Goal: Task Accomplishment & Management: Complete application form

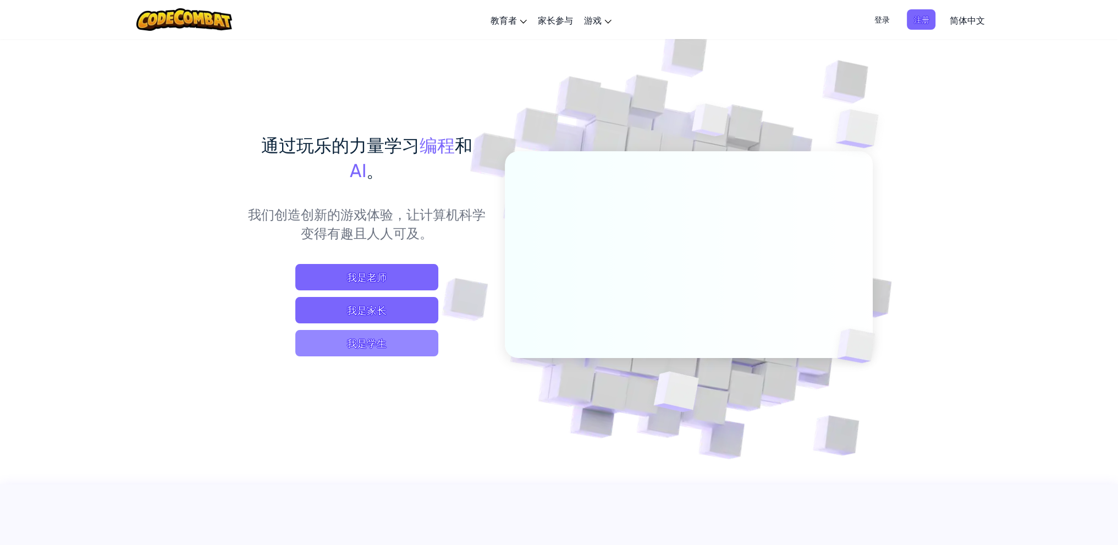
click at [377, 336] on span "我是学生" at bounding box center [366, 343] width 143 height 26
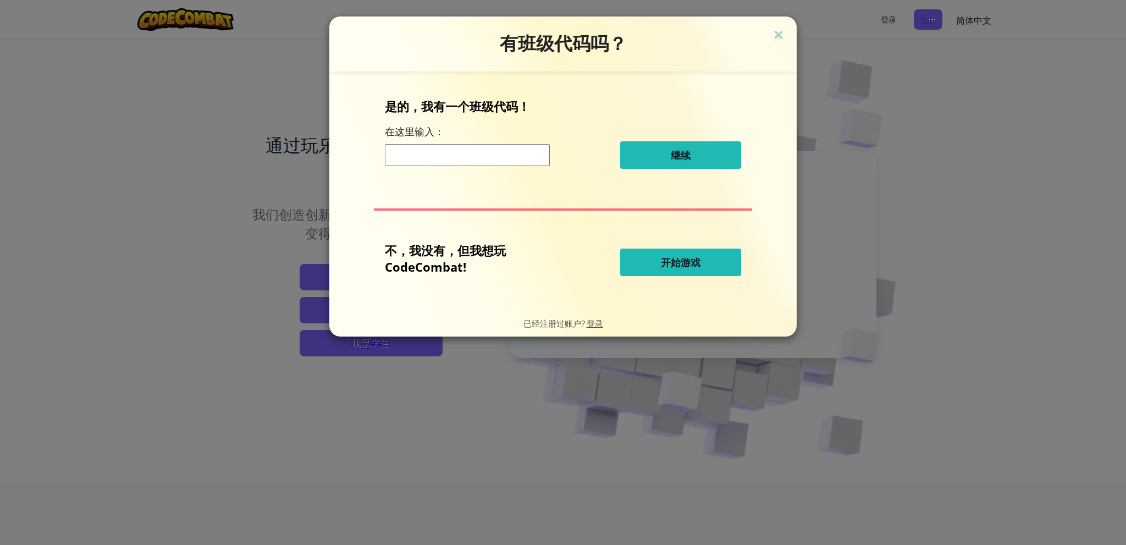
click at [642, 259] on button "开始游戏" at bounding box center [680, 262] width 121 height 27
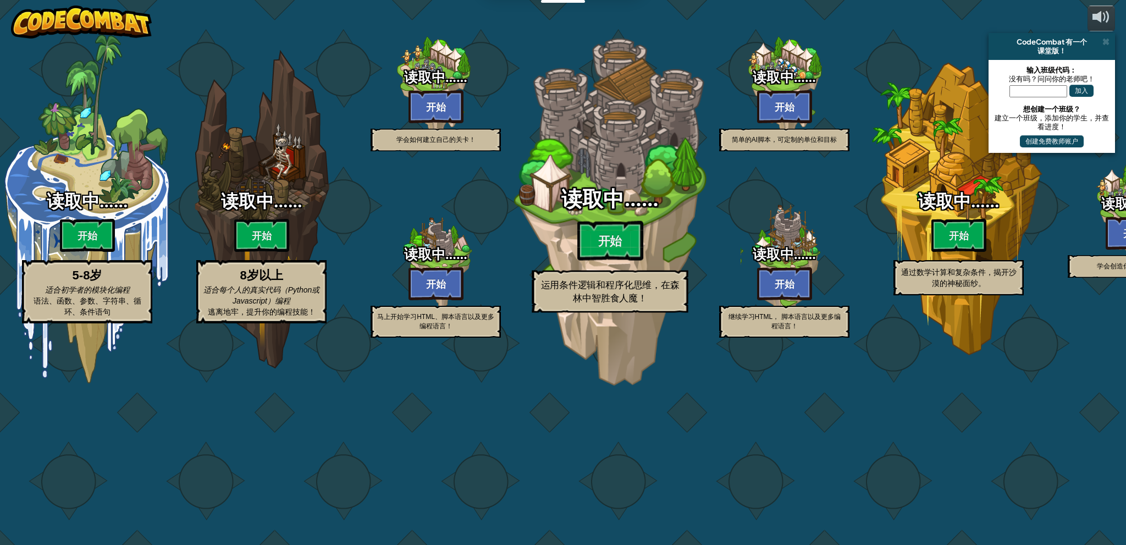
select select "zh-HANS"
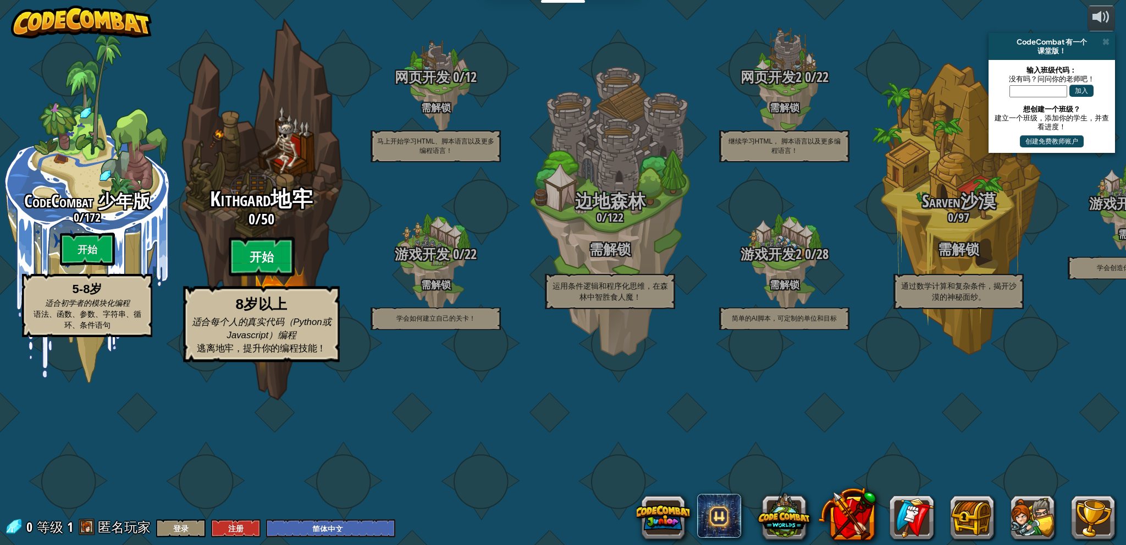
click at [239, 277] on btn "开始" at bounding box center [262, 257] width 66 height 40
select select "zh-HANS"
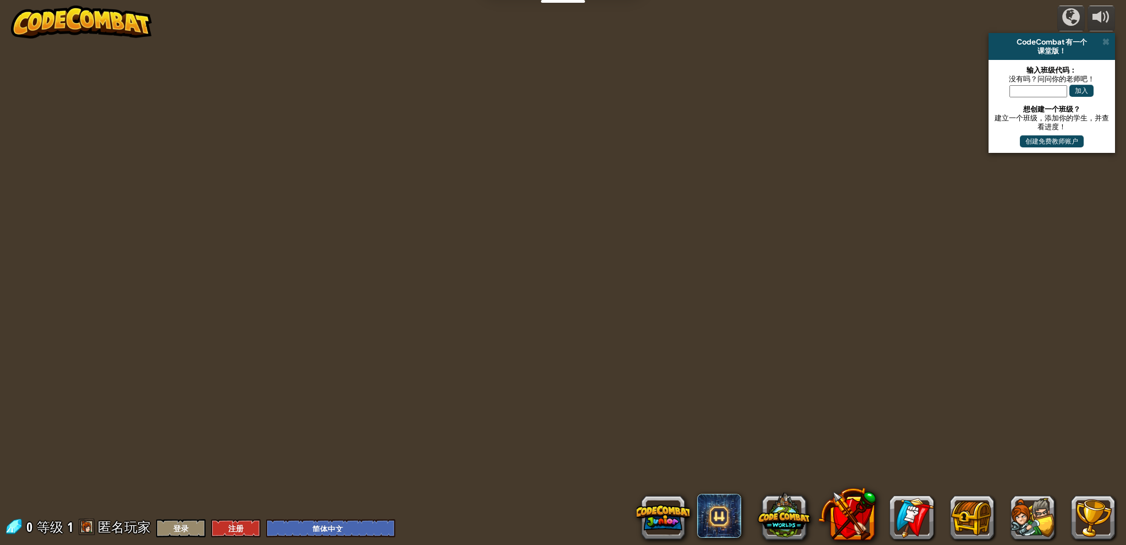
select select "zh-HANS"
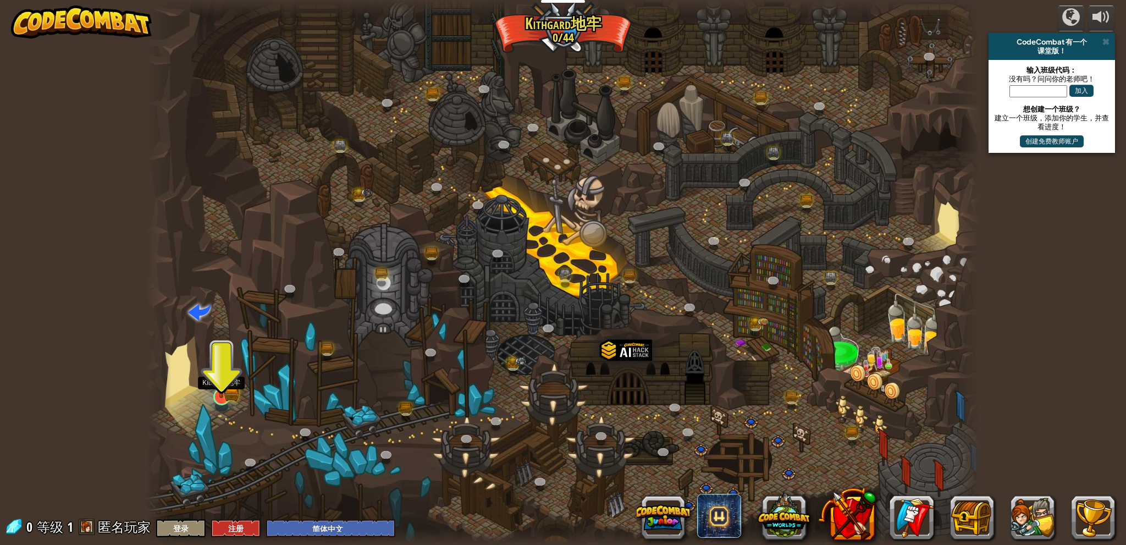
click at [220, 385] on img at bounding box center [221, 374] width 23 height 50
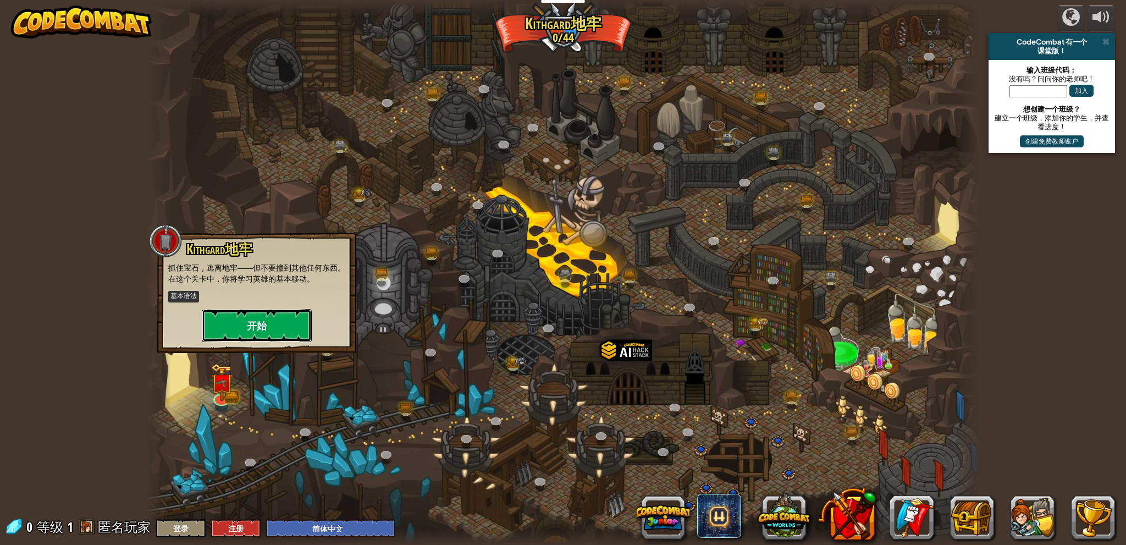
click at [264, 325] on button "开始" at bounding box center [257, 325] width 110 height 33
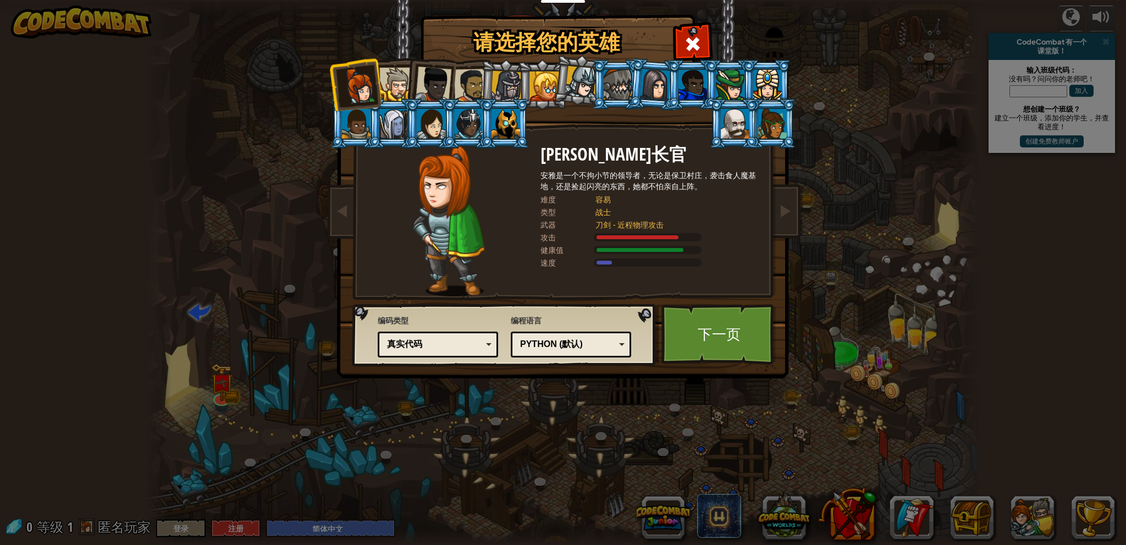
click at [559, 347] on div "Python (默认)" at bounding box center [567, 344] width 95 height 13
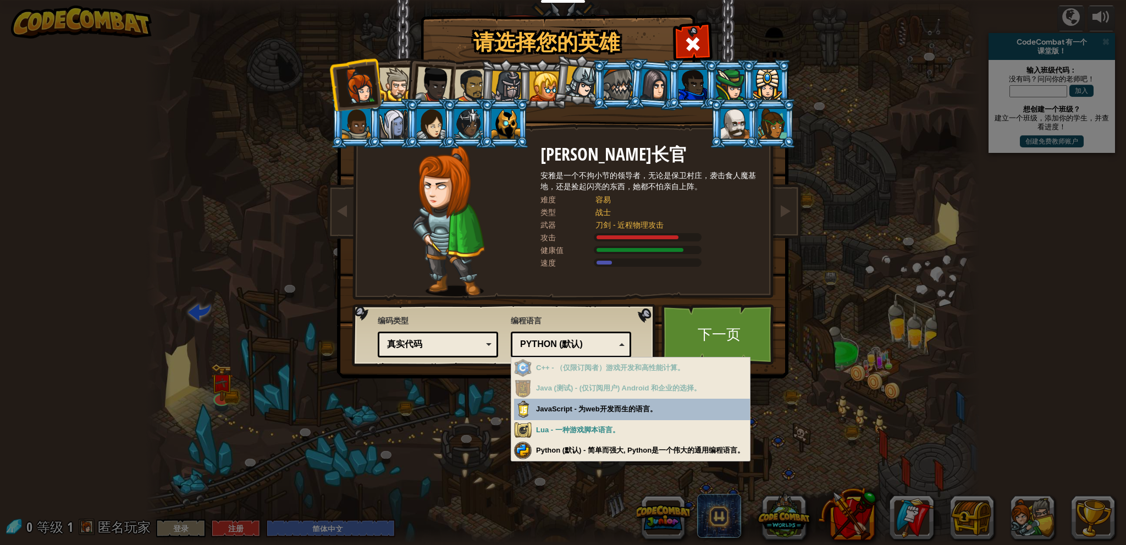
click at [430, 343] on div "真实代码" at bounding box center [434, 344] width 95 height 13
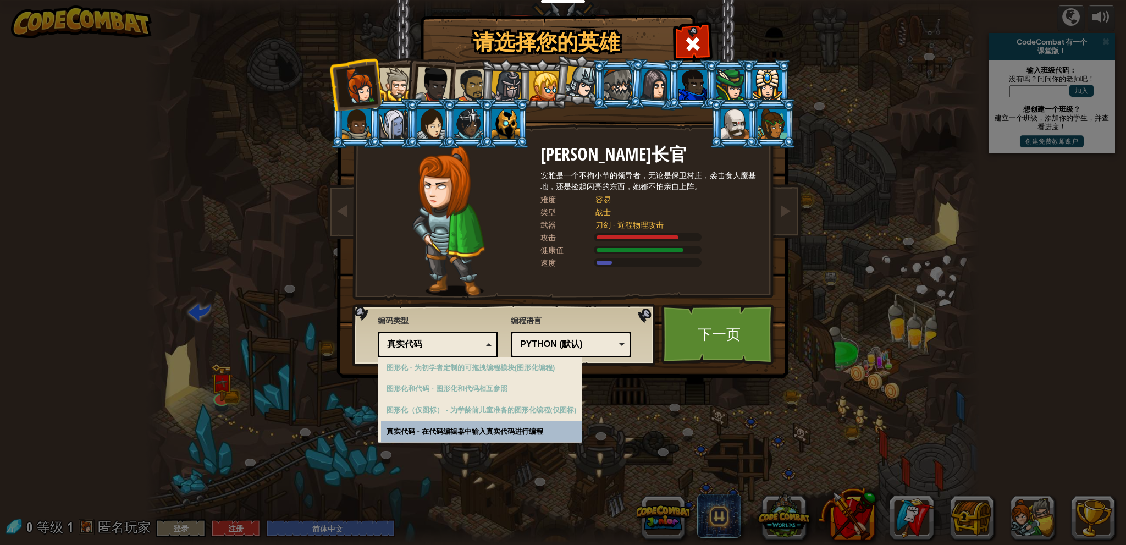
click at [435, 343] on div "真实代码" at bounding box center [434, 344] width 95 height 13
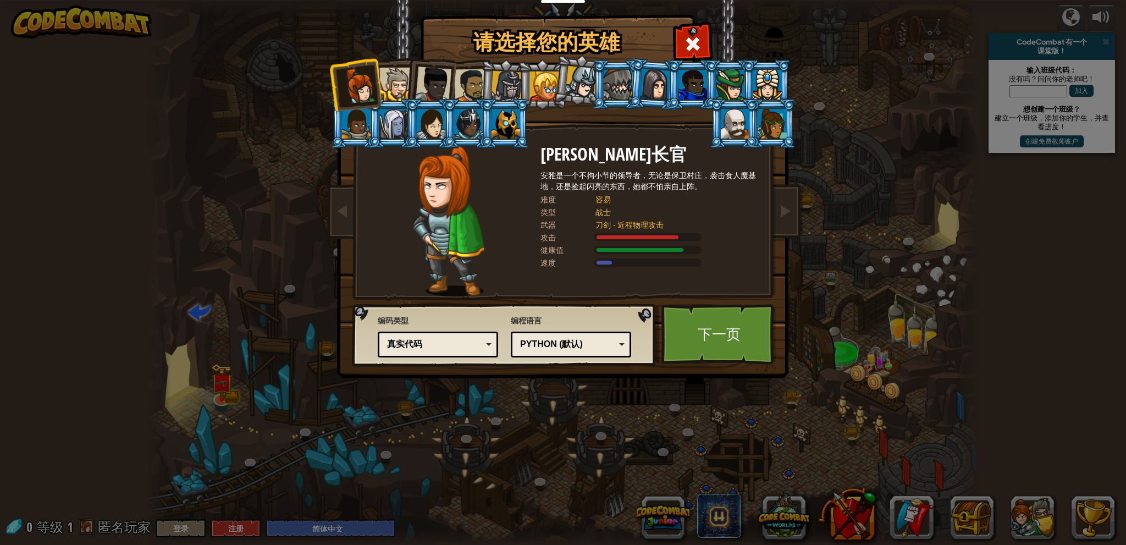
click at [389, 90] on div at bounding box center [396, 85] width 34 height 34
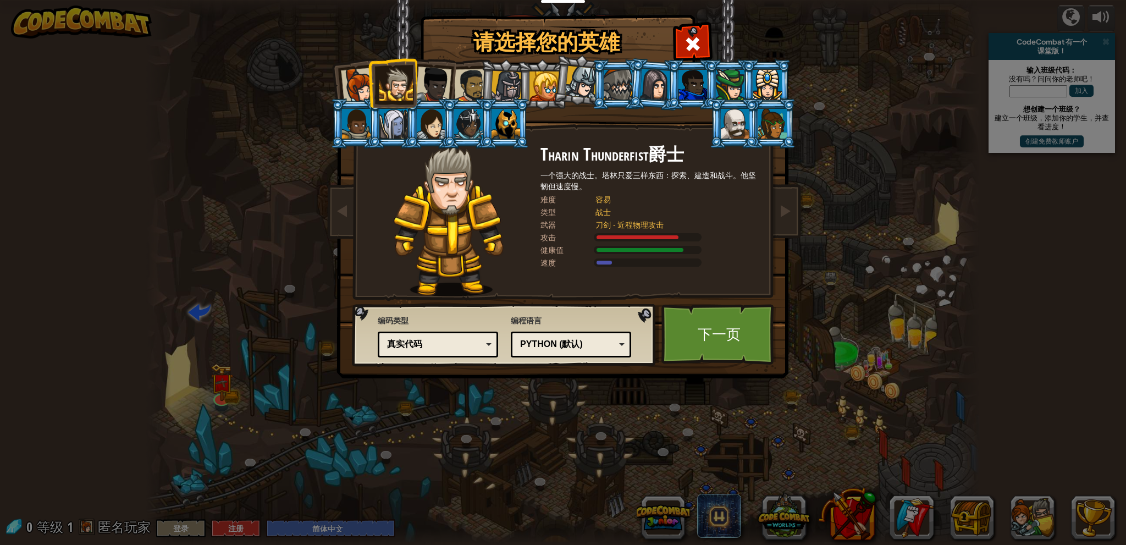
click at [440, 85] on div at bounding box center [433, 85] width 36 height 36
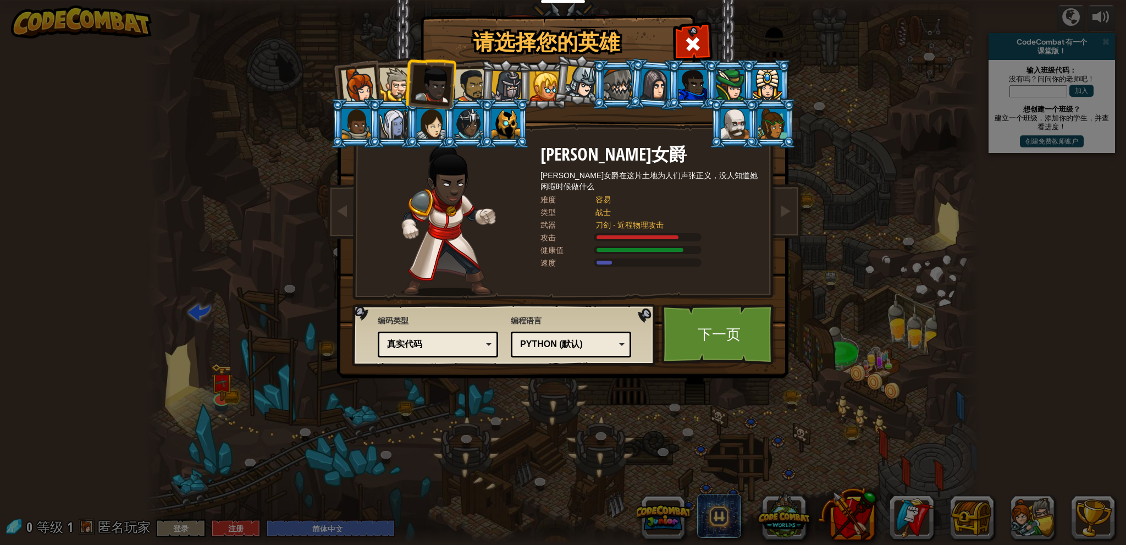
click at [355, 86] on div at bounding box center [359, 86] width 36 height 36
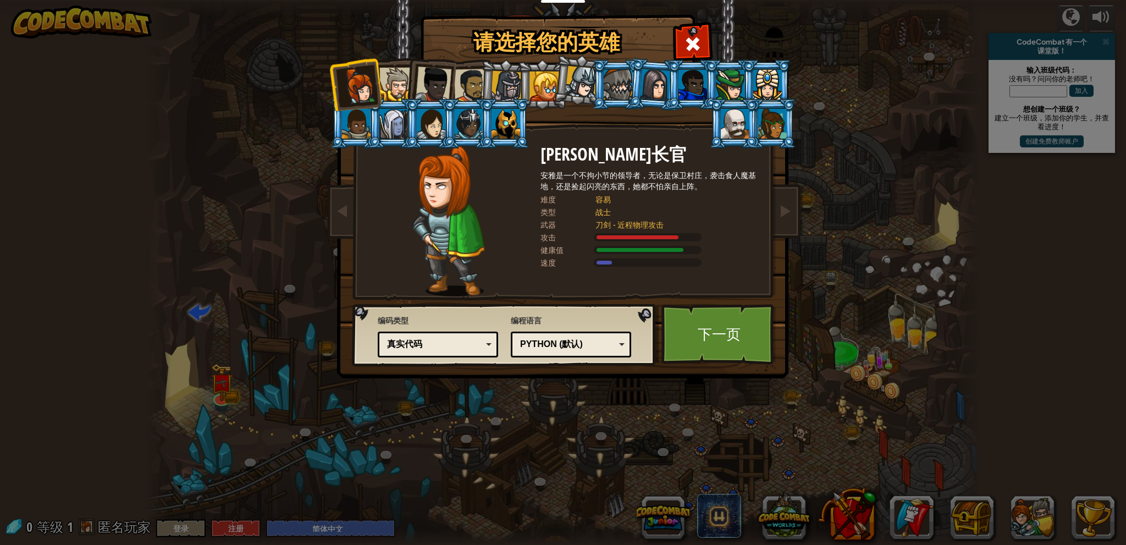
click at [399, 86] on div at bounding box center [396, 85] width 34 height 34
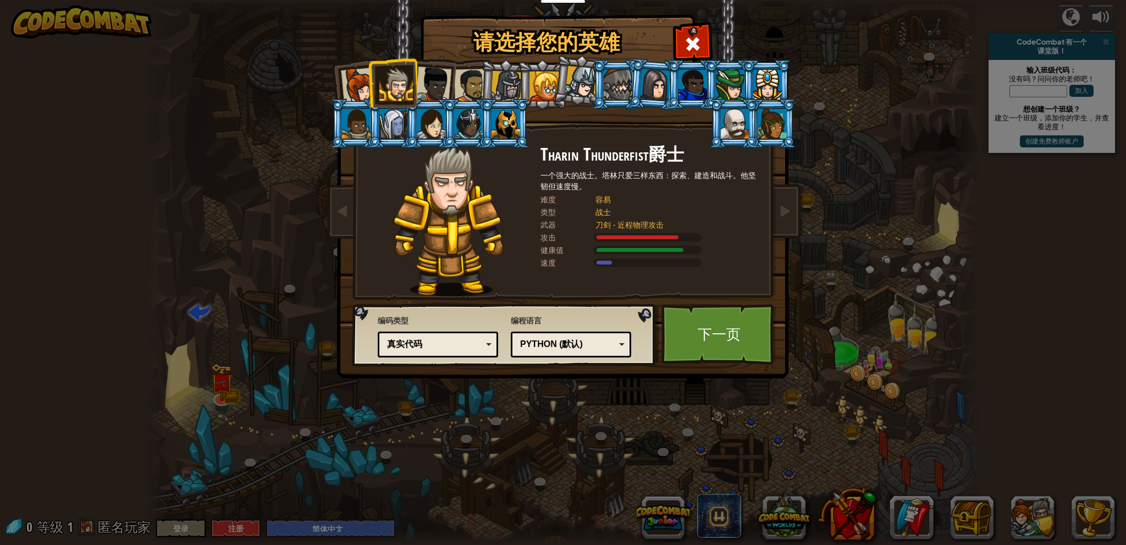
click at [400, 123] on div at bounding box center [393, 124] width 29 height 30
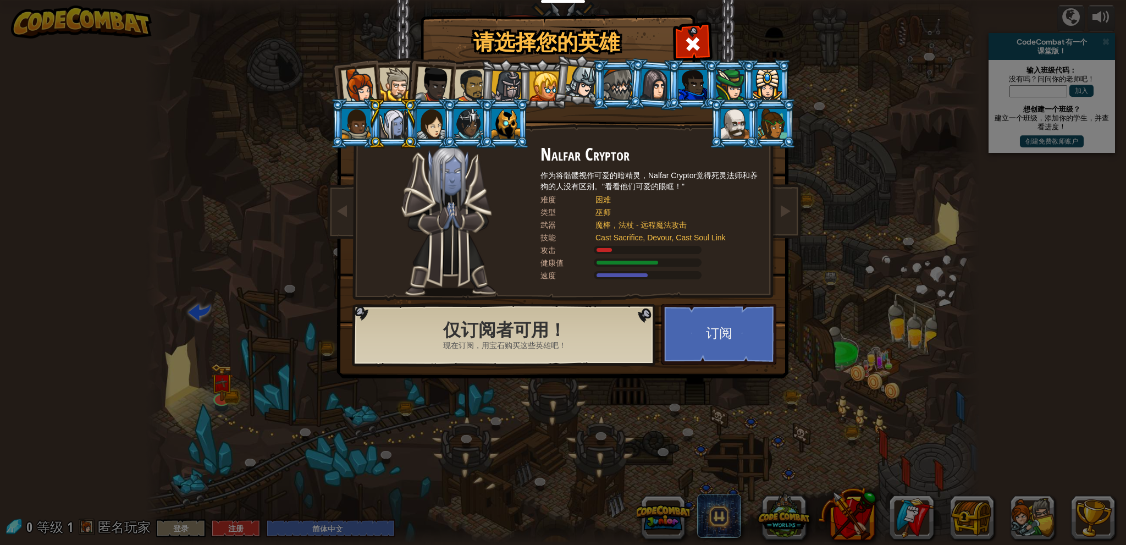
click at [402, 85] on div at bounding box center [396, 85] width 34 height 34
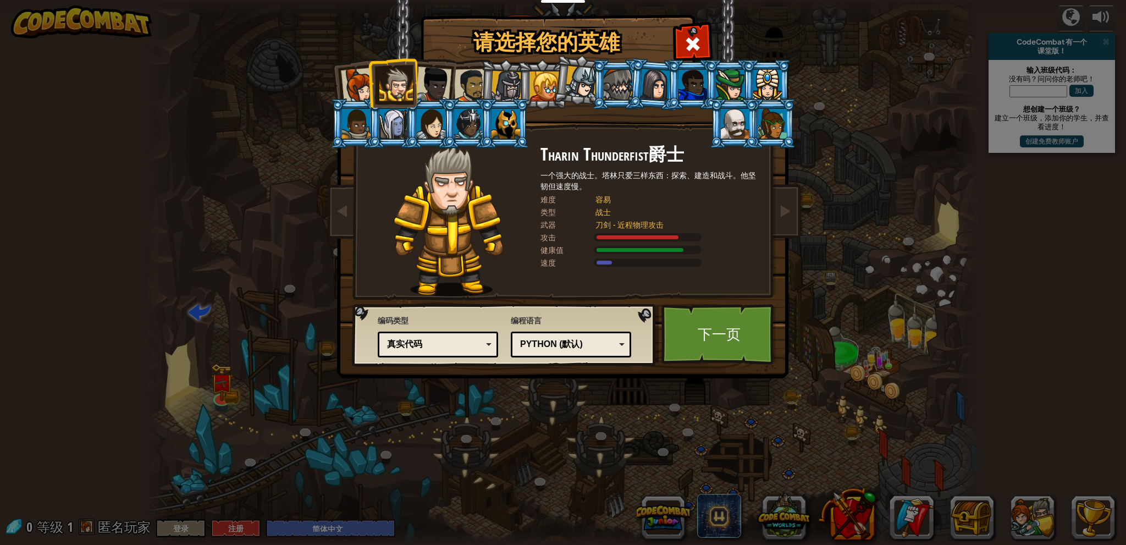
click at [585, 85] on div at bounding box center [581, 82] width 32 height 32
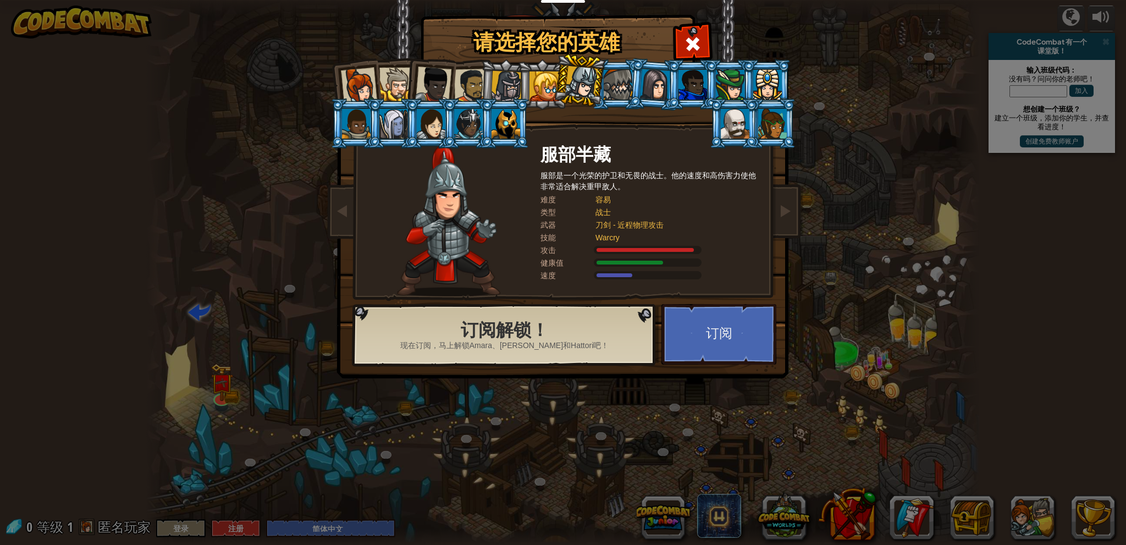
click at [548, 87] on div at bounding box center [544, 86] width 30 height 30
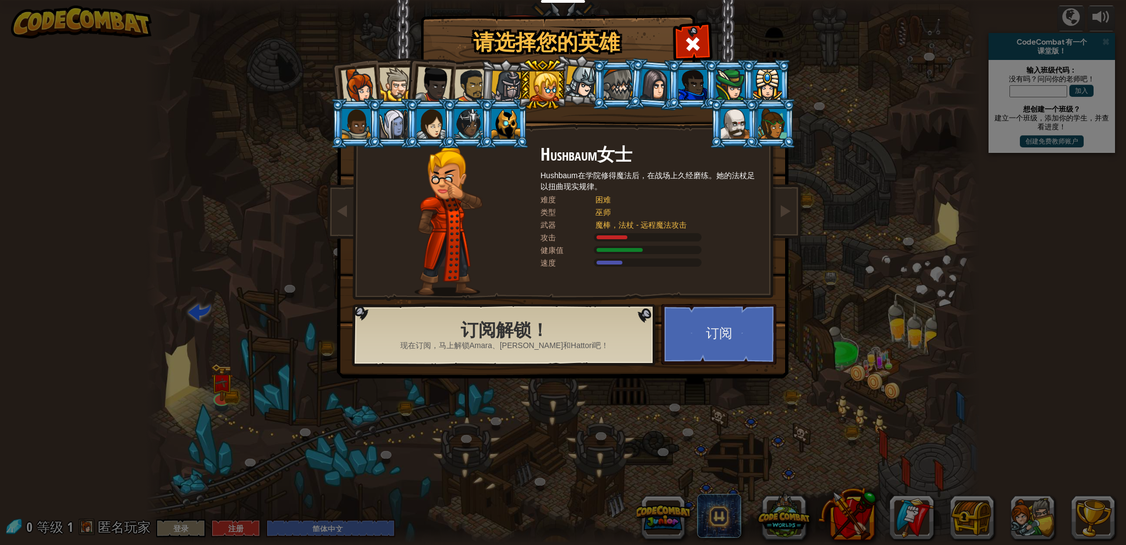
click at [510, 87] on div at bounding box center [506, 86] width 31 height 31
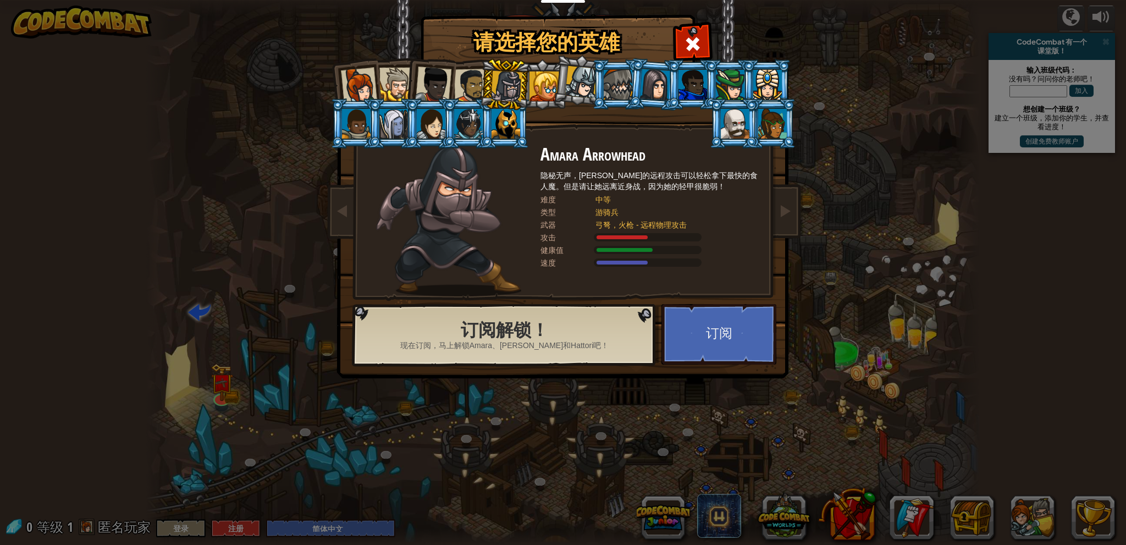
click at [463, 86] on div at bounding box center [471, 86] width 34 height 34
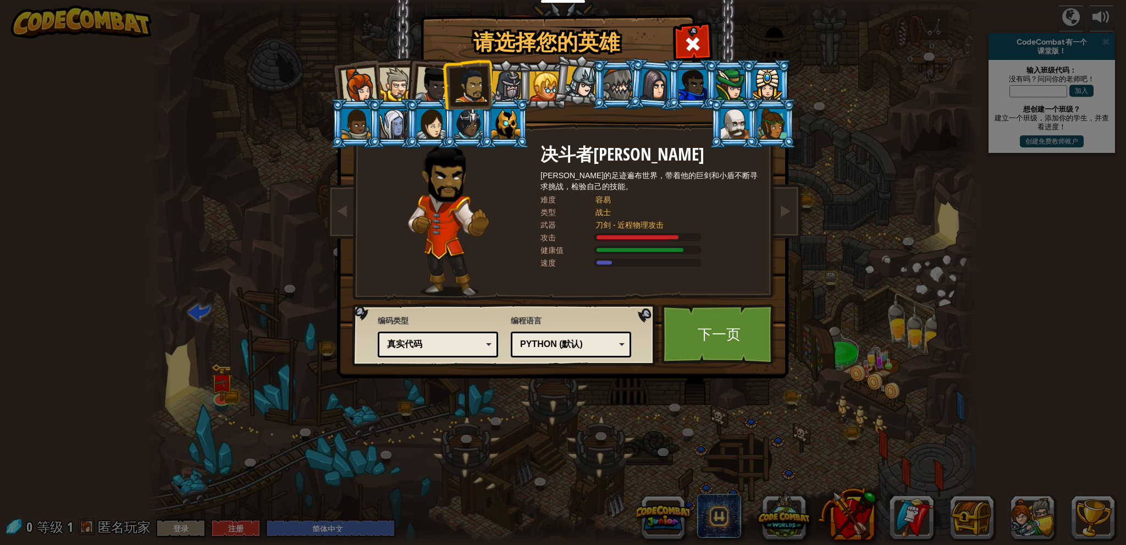
click at [432, 87] on div at bounding box center [433, 85] width 36 height 36
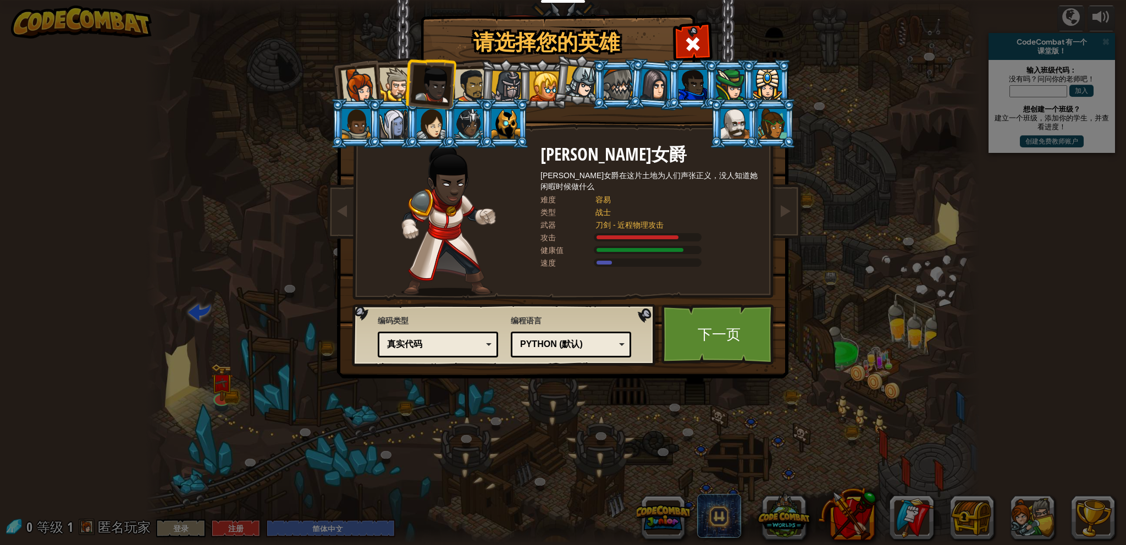
click at [400, 86] on div at bounding box center [396, 85] width 34 height 34
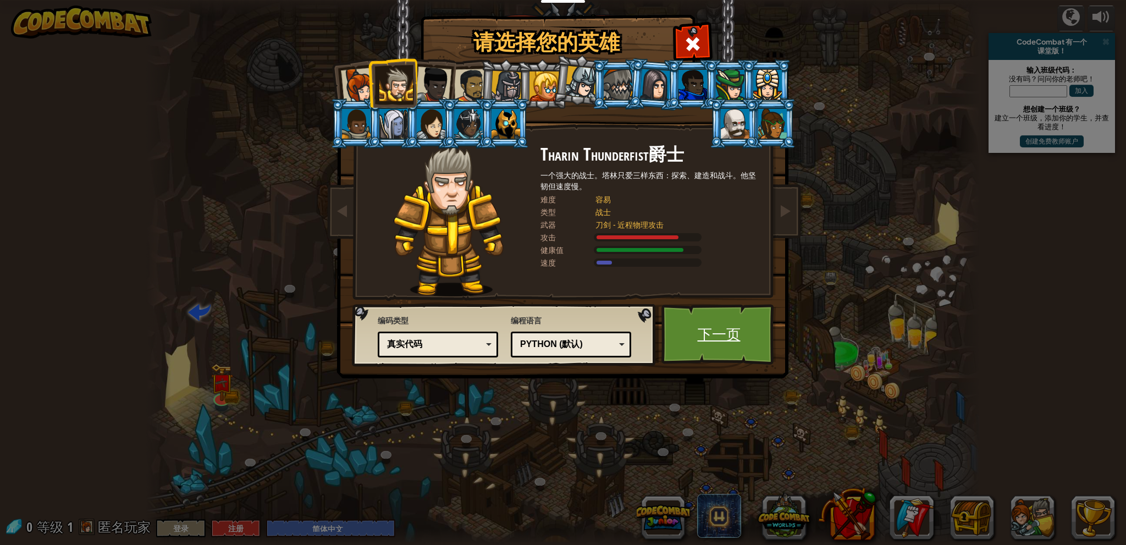
click at [694, 334] on link "下一页" at bounding box center [718, 334] width 115 height 60
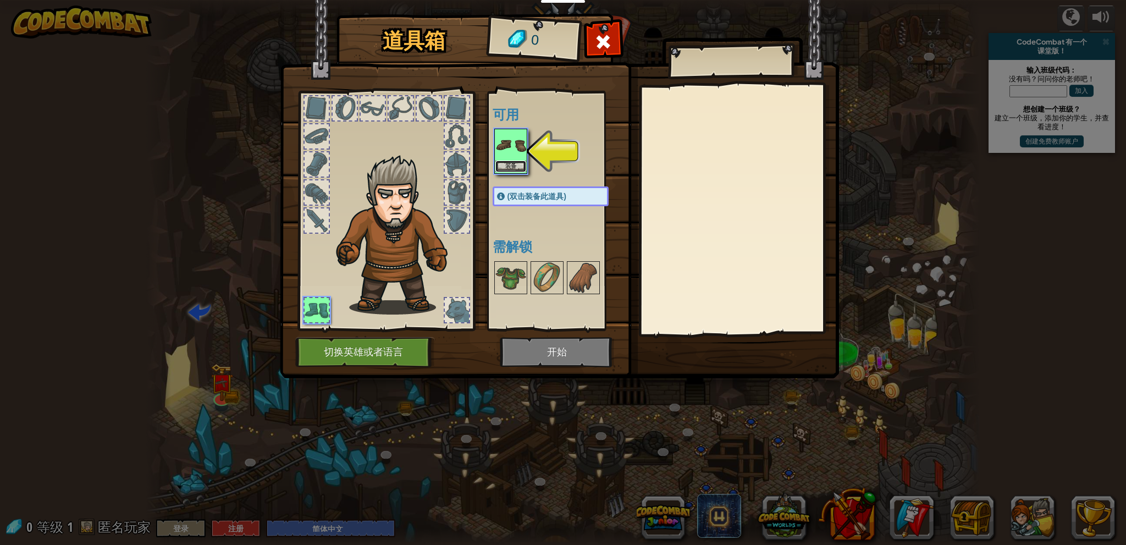
click at [508, 163] on button "装备" at bounding box center [510, 167] width 31 height 12
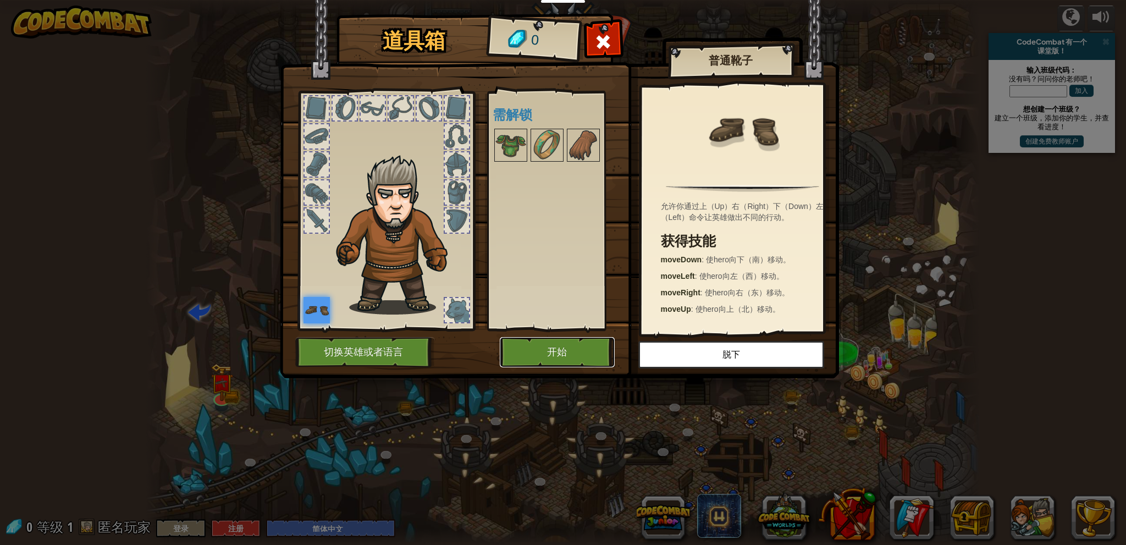
click at [566, 361] on button "开始" at bounding box center [557, 352] width 115 height 30
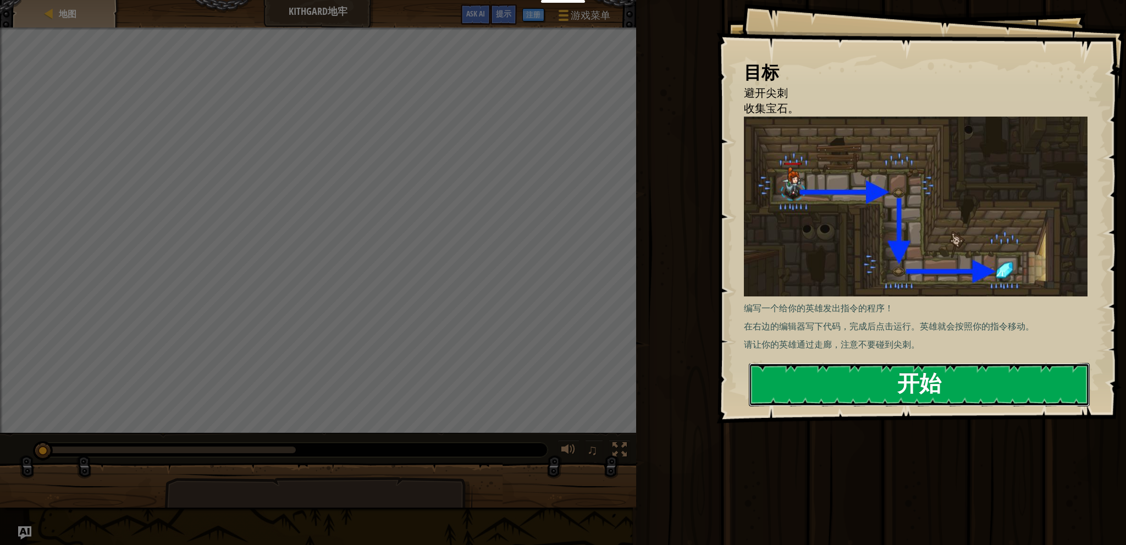
click at [907, 387] on button "开始" at bounding box center [919, 384] width 341 height 43
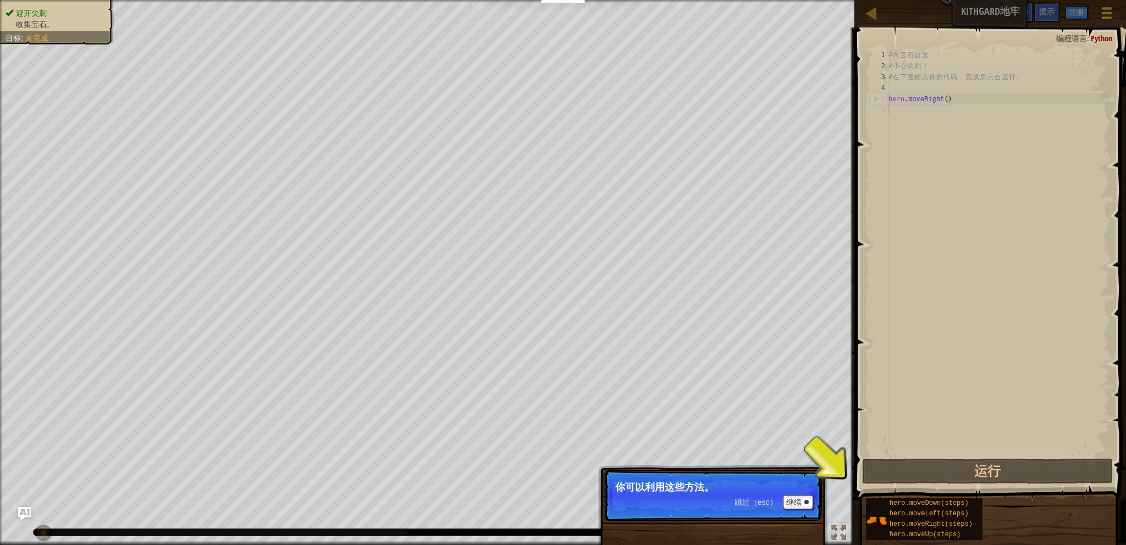
click at [1110, 10] on div at bounding box center [1106, 13] width 15 height 16
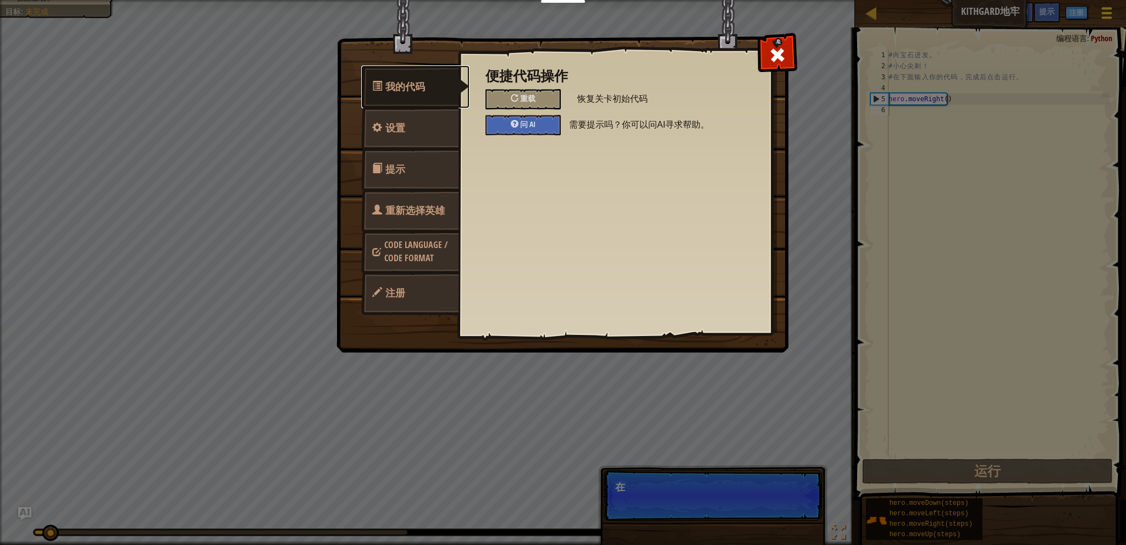
scroll to position [5, 0]
click at [410, 126] on link "设置" at bounding box center [410, 128] width 98 height 43
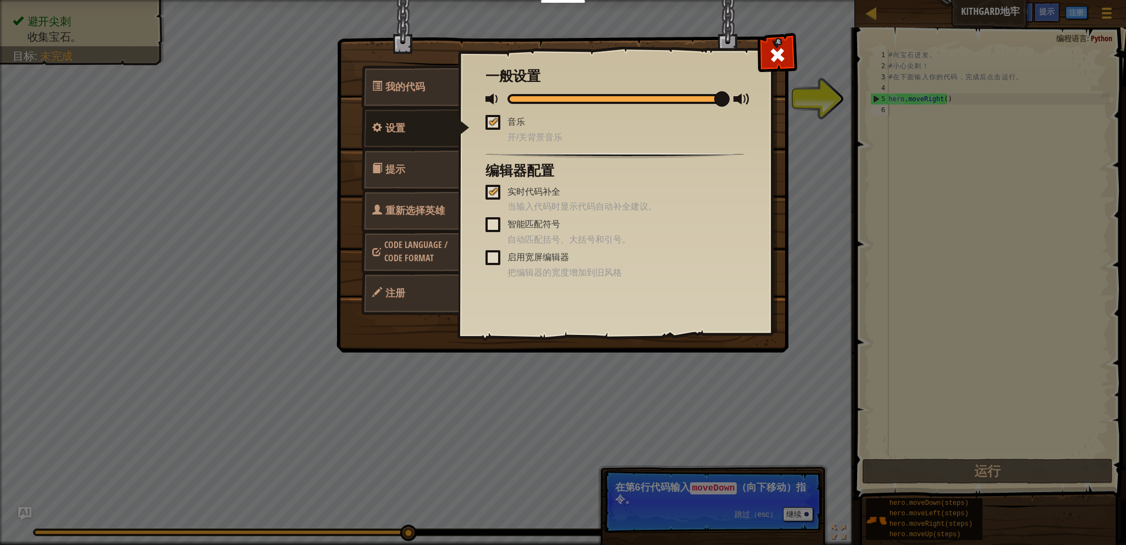
click at [563, 98] on div at bounding box center [614, 99] width 215 height 10
click at [785, 56] on span at bounding box center [778, 55] width 18 height 18
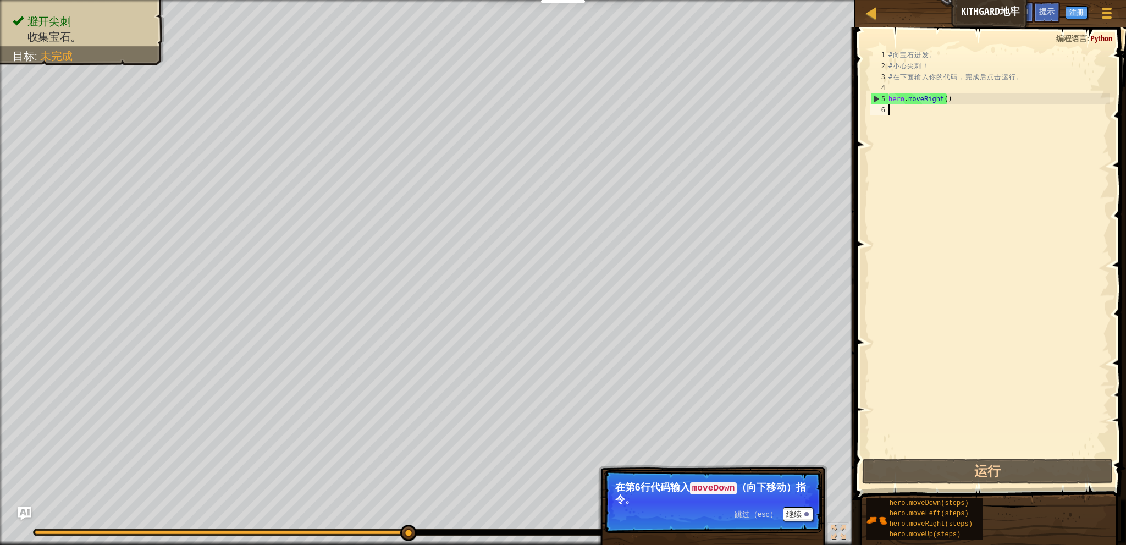
scroll to position [0, 0]
type textarea "hero"
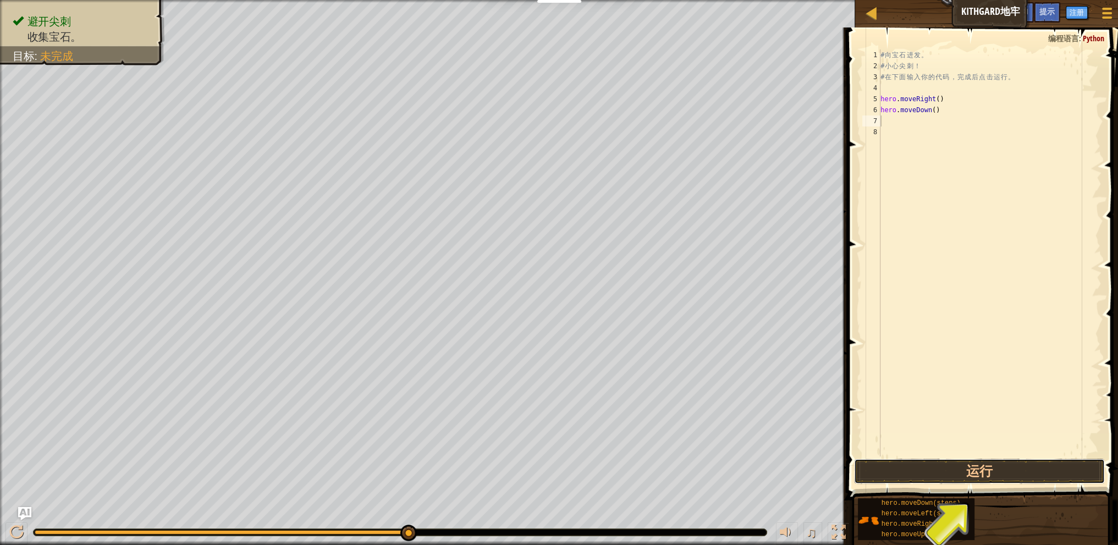
drag, startPoint x: 980, startPoint y: 470, endPoint x: 971, endPoint y: 432, distance: 38.9
click at [980, 470] on button "运行" at bounding box center [979, 471] width 250 height 25
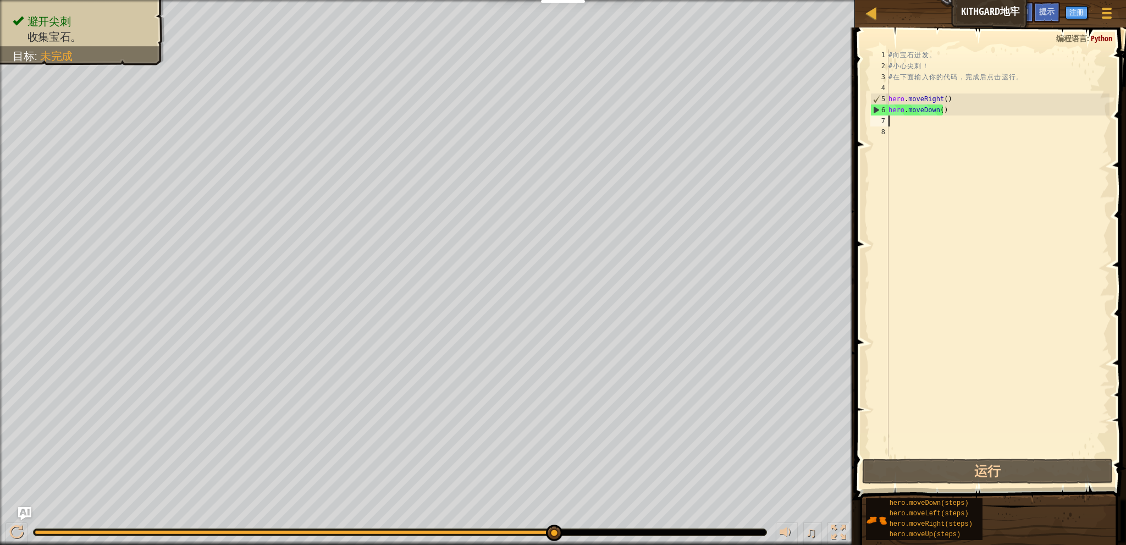
click at [897, 120] on div "# 向 宝 石 进 发 。 # 小 心 尖 刺 ！ # 在 下 面 输 入 你 的 代 码 ， 完 成 后 点 击 运 行 。 hero . moveRigh…" at bounding box center [997, 263] width 223 height 429
click at [897, 122] on div "# 向 宝 石 进 发 。 # 小 心 尖 刺 ！ # 在 下 面 输 入 你 的 代 码 ， 完 成 后 点 击 运 行 。 hero . moveRigh…" at bounding box center [997, 263] width 223 height 429
click at [956, 113] on div "# 向 宝 石 进 发 。 # 小 心 尖 刺 ！ # 在 下 面 输 入 你 的 代 码 ， 完 成 后 点 击 运 行 。 hero . moveRigh…" at bounding box center [997, 263] width 223 height 429
type textarea "hero.moveDown()"
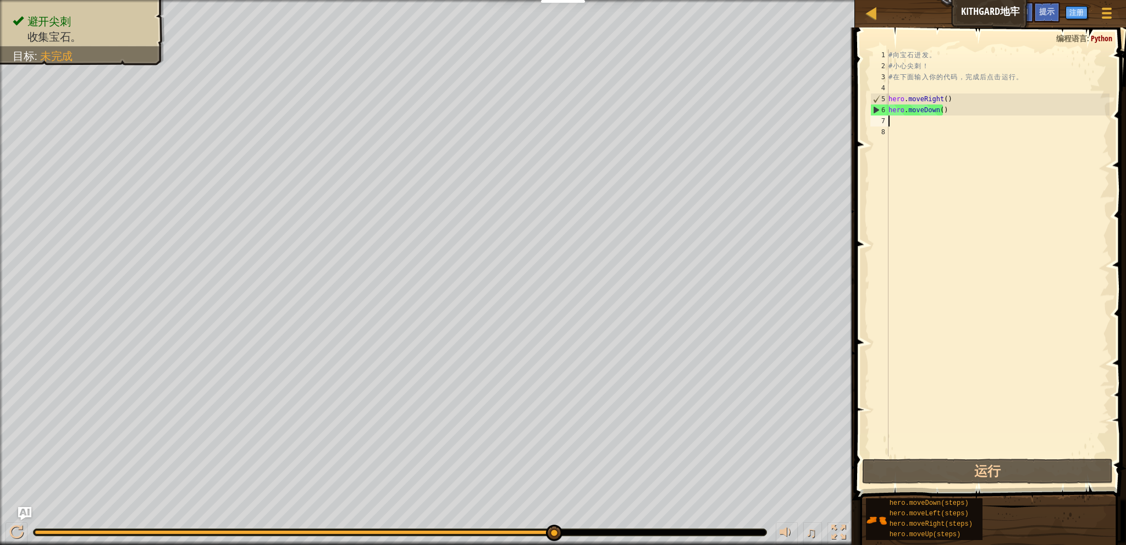
type textarea "hero.moveDown()"
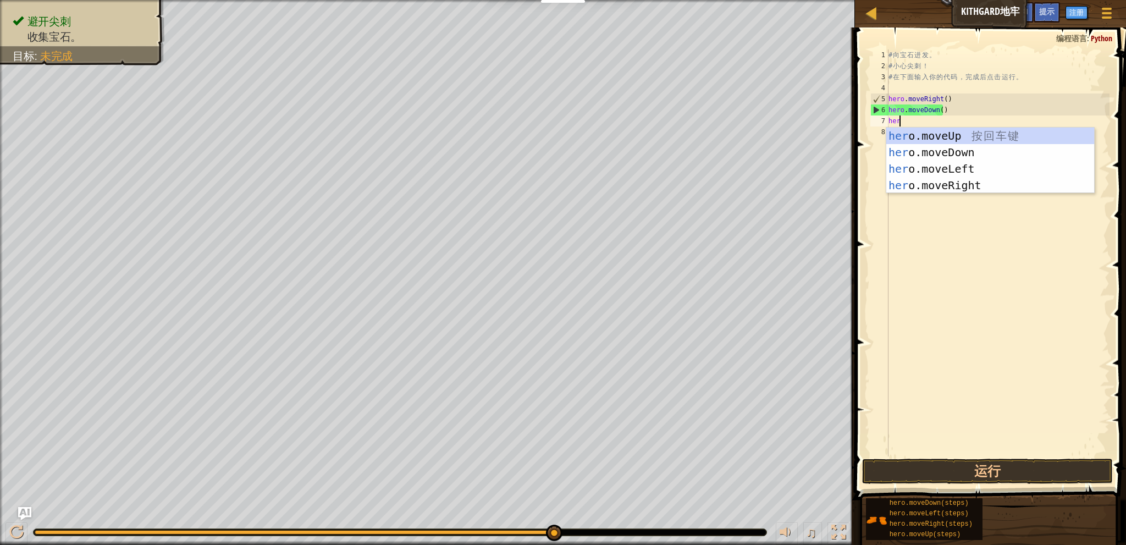
type textarea "hero"
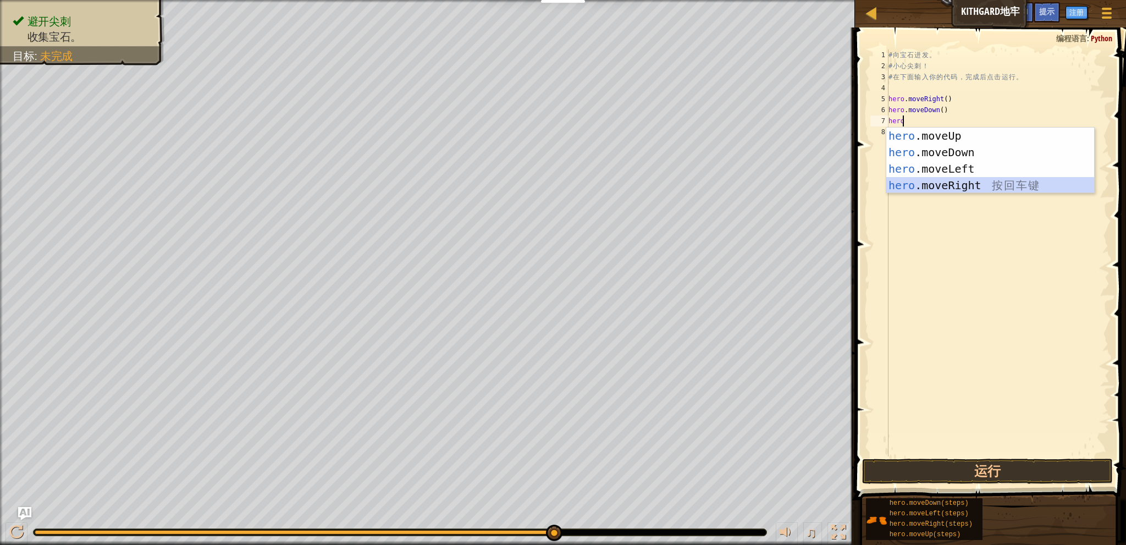
scroll to position [5, 0]
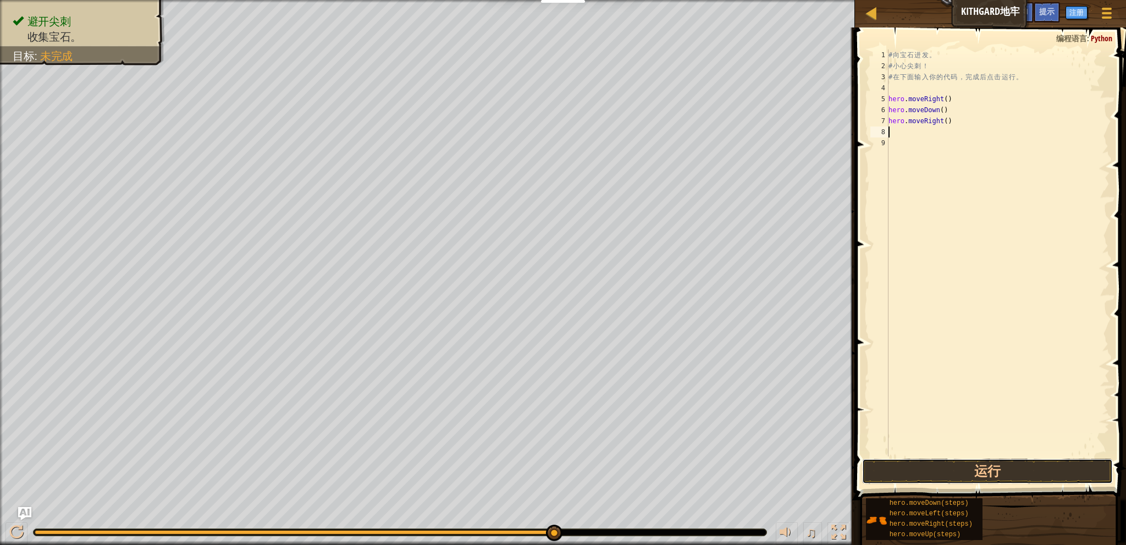
drag, startPoint x: 972, startPoint y: 468, endPoint x: 1029, endPoint y: 390, distance: 96.7
click at [972, 468] on button "运行" at bounding box center [987, 471] width 250 height 25
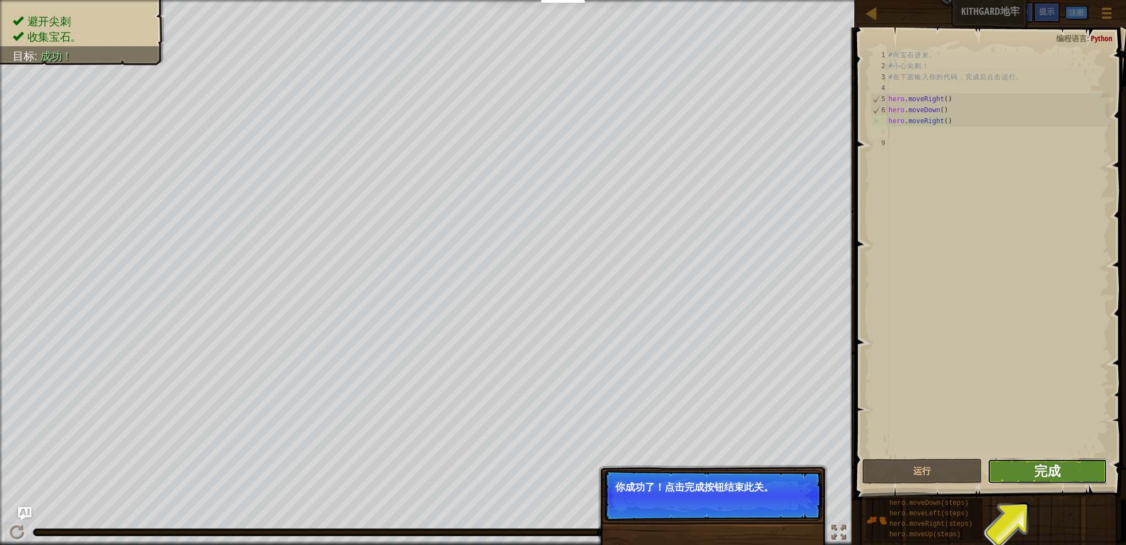
click at [1038, 468] on span "完成" at bounding box center [1047, 471] width 26 height 18
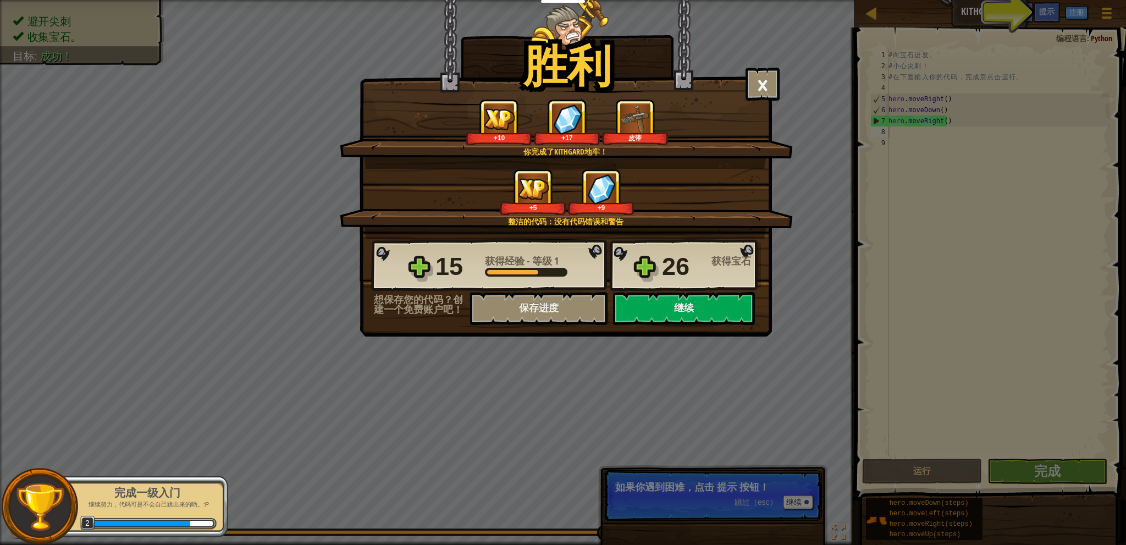
click at [832, 329] on div "胜利 × 英雄，干的漂亮！你获得了逃离Kithgard的力量。 这个关卡有多好玩？ 你完成了Kithgard地牢！ +10 +17 皮带 整洁的代码：没有代码…" at bounding box center [563, 272] width 1126 height 545
click at [563, 301] on button "保存进度" at bounding box center [538, 308] width 137 height 33
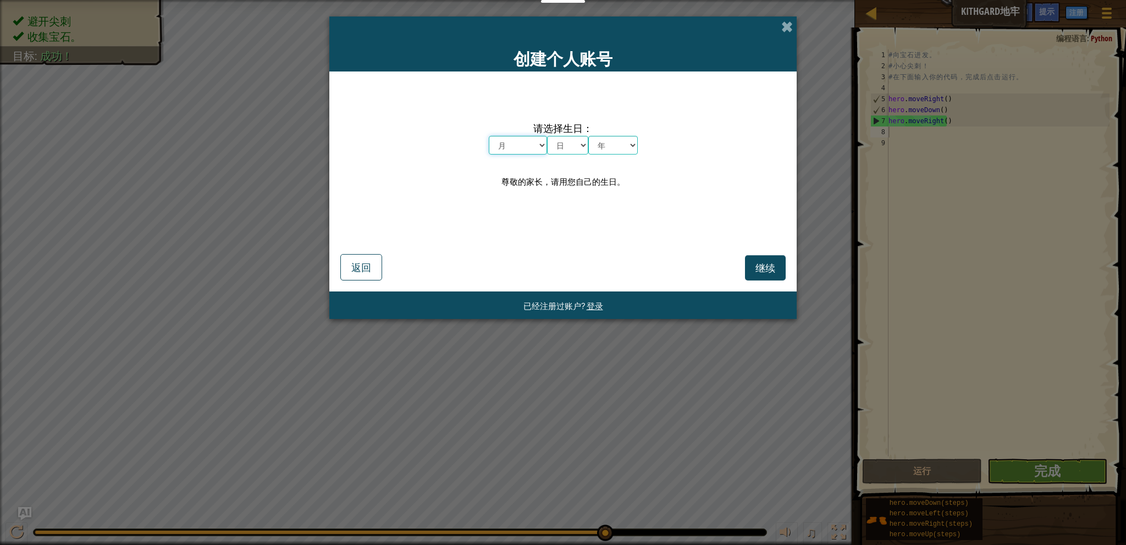
click at [521, 146] on select "月 一月 二月 三月 四月 五月 六月 七月 八月 九月 十月 十一月 十二月" at bounding box center [518, 145] width 58 height 19
select select "11"
click at [489, 136] on select "月 一月 二月 三月 四月 五月 六月 七月 八月 九月 十月 十一月 十二月" at bounding box center [518, 145] width 58 height 19
drag, startPoint x: 560, startPoint y: 148, endPoint x: 564, endPoint y: 153, distance: 6.3
click at [560, 148] on select "日 1 2 3 4 5 6 7 8 9 10 11 12 13 14 15 16 17 18 19 20 21 22 23 24 25 26 27 28 29…" at bounding box center [567, 145] width 41 height 19
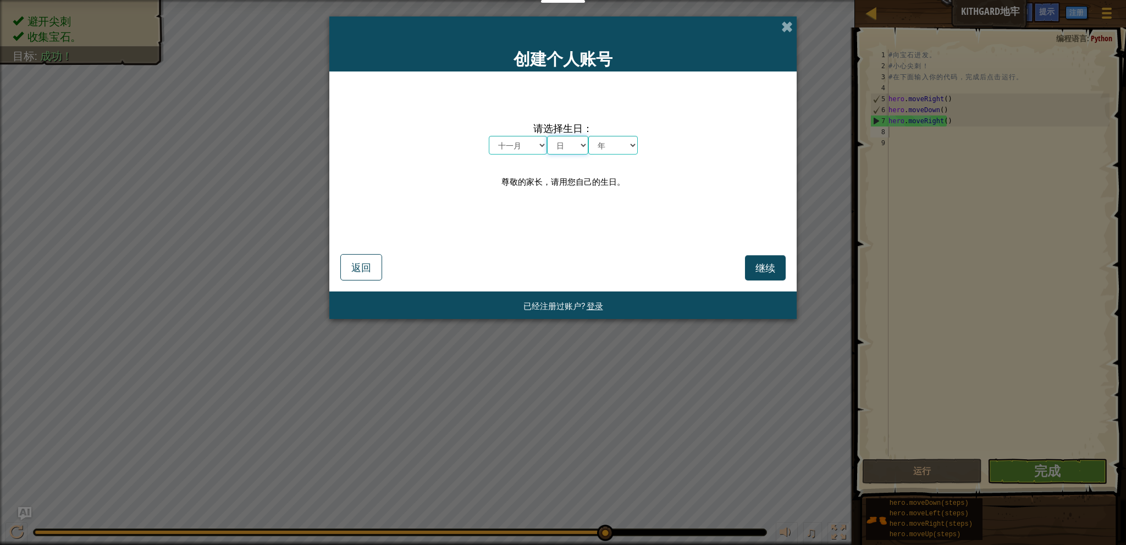
select select "29"
click at [547, 136] on select "日 1 2 3 4 5 6 7 8 9 10 11 12 13 14 15 16 17 18 19 20 21 22 23 24 25 26 27 28 29…" at bounding box center [567, 145] width 41 height 19
click at [603, 146] on select "年 2025 2024 2023 2022 2021 2020 2019 2018 2017 2016 2015 2014 2013 2012 2011 20…" at bounding box center [612, 145] width 49 height 19
select select "1999"
click at [588, 136] on select "年 2025 2024 2023 2022 2021 2020 2019 2018 2017 2016 2015 2014 2013 2012 2011 20…" at bounding box center [612, 145] width 49 height 19
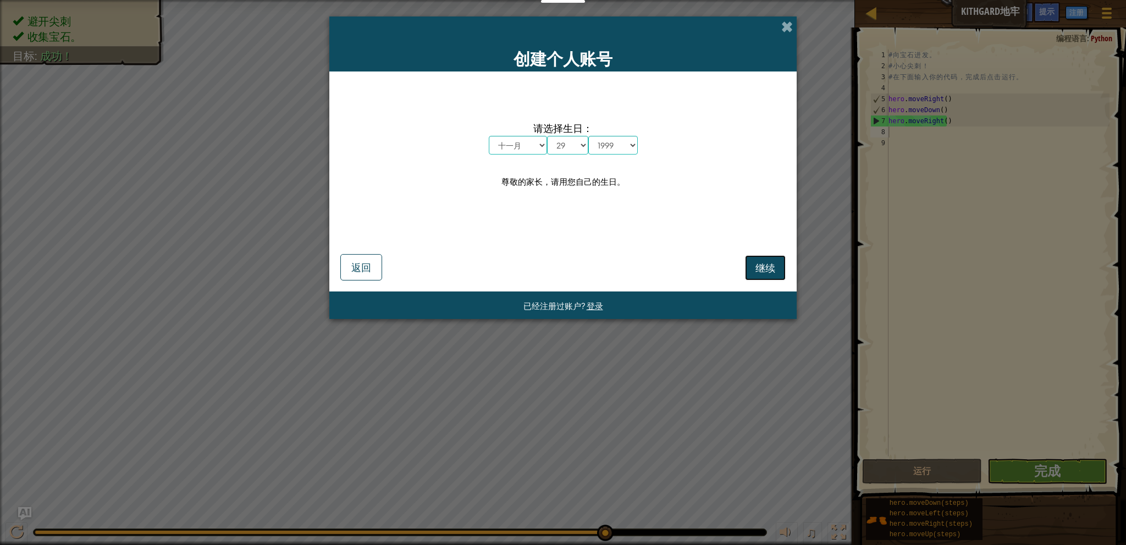
click at [760, 272] on span "继续" at bounding box center [765, 267] width 20 height 13
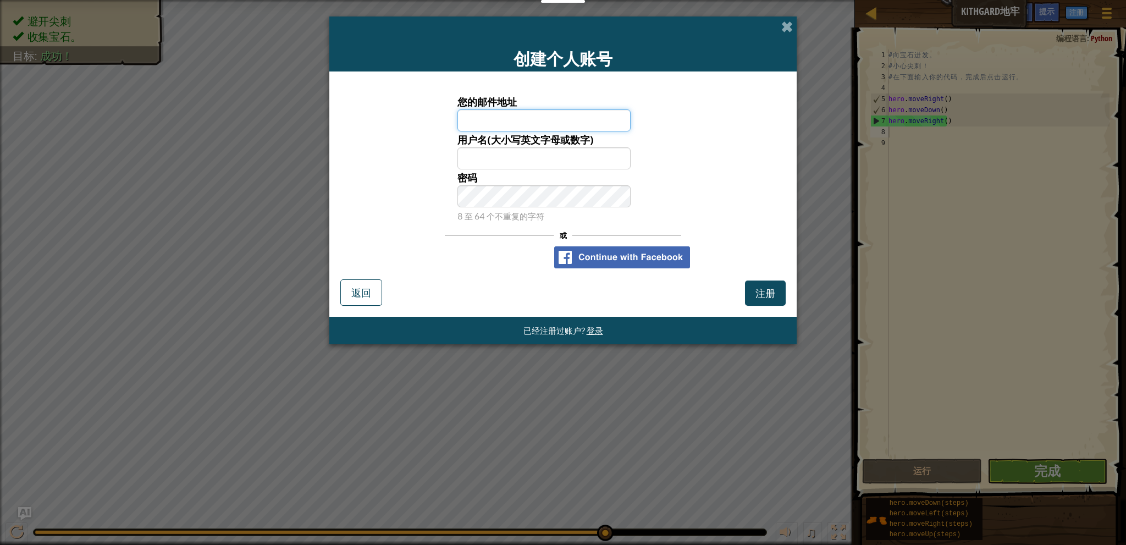
drag, startPoint x: 496, startPoint y: 119, endPoint x: 503, endPoint y: 119, distance: 6.6
click at [496, 119] on input "您的邮件地址" at bounding box center [544, 120] width 174 height 22
click at [497, 120] on input "ghr1129@163.com" at bounding box center [544, 120] width 174 height 22
type input "ghr11295031@163.com"
click at [517, 158] on input "用户名(大小写英文字母或数字)" at bounding box center [544, 158] width 174 height 22
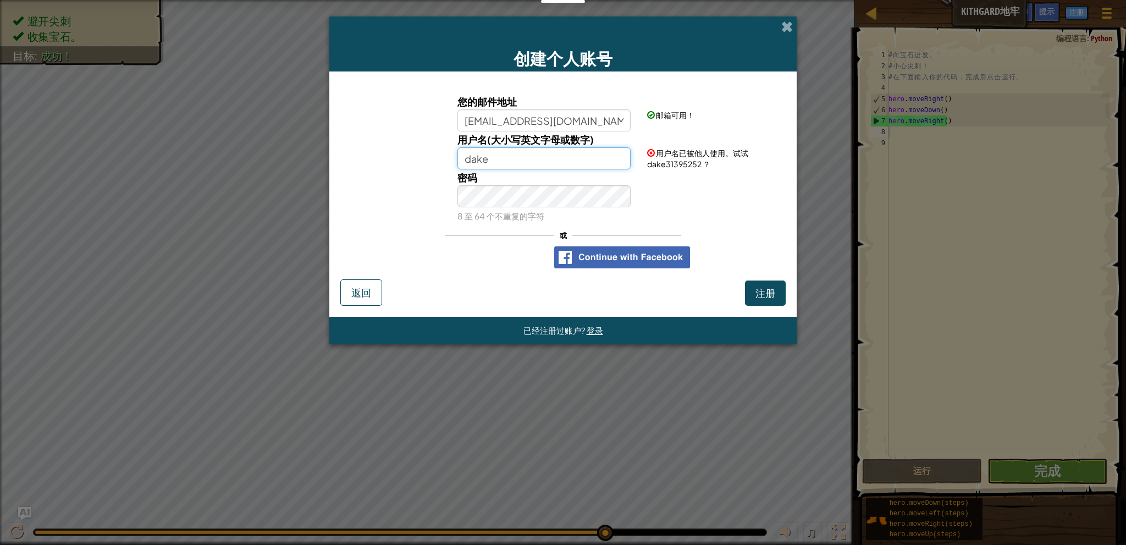
click at [497, 160] on input "dake" at bounding box center [544, 158] width 174 height 22
type input "dake1129"
click at [758, 290] on span "注册" at bounding box center [765, 292] width 20 height 13
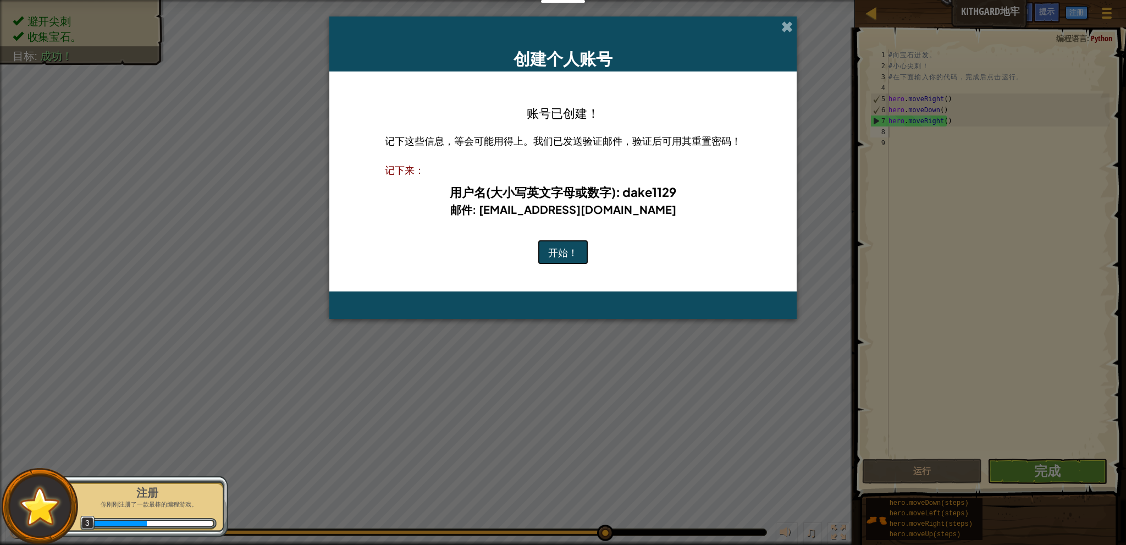
click at [574, 256] on button "开始！" at bounding box center [563, 252] width 51 height 25
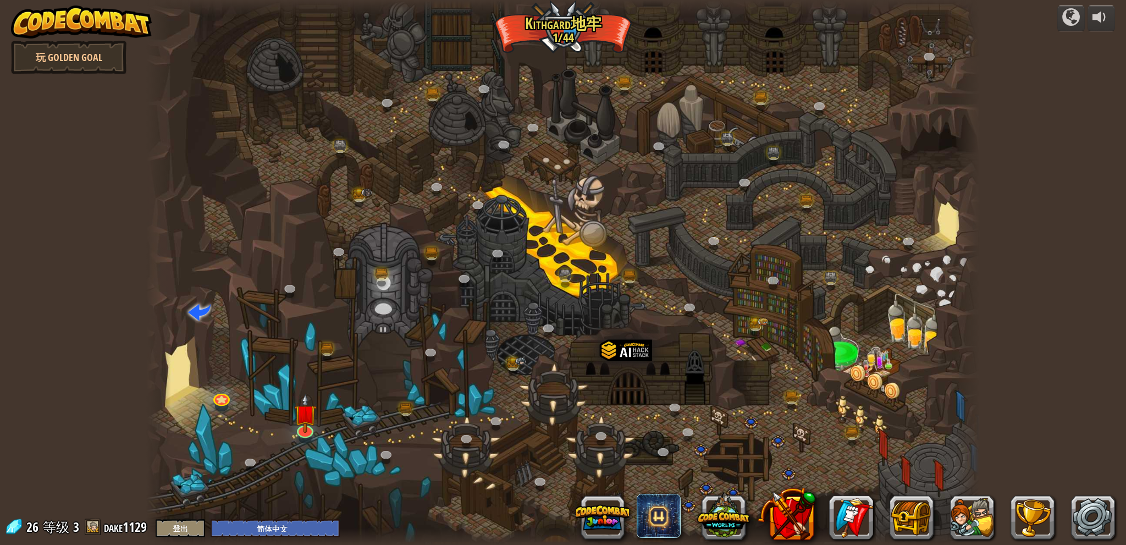
select select "zh-HANS"
click at [305, 427] on img at bounding box center [305, 404] width 23 height 52
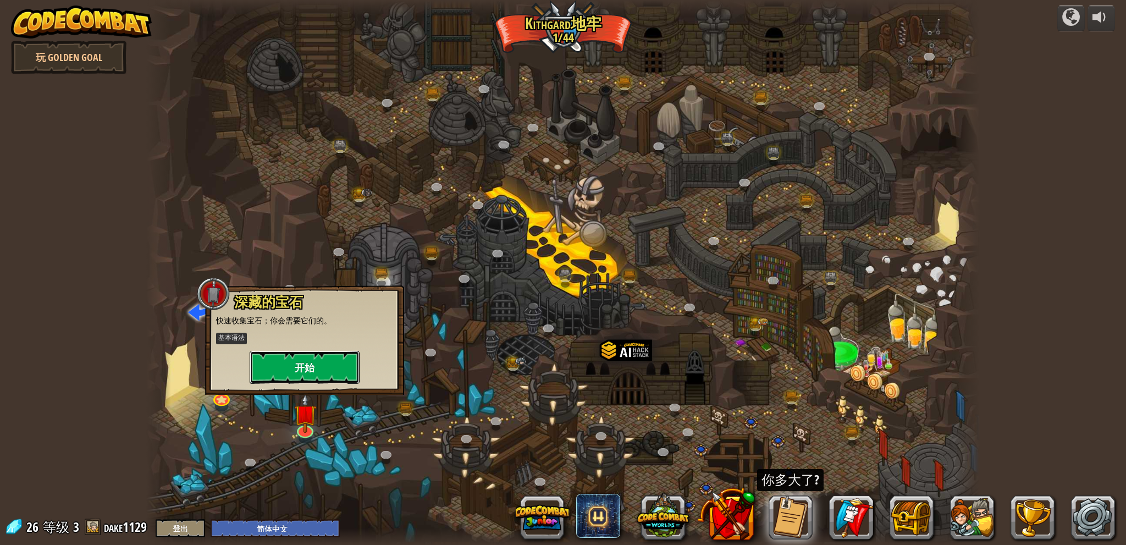
click at [314, 359] on button "开始" at bounding box center [305, 367] width 110 height 33
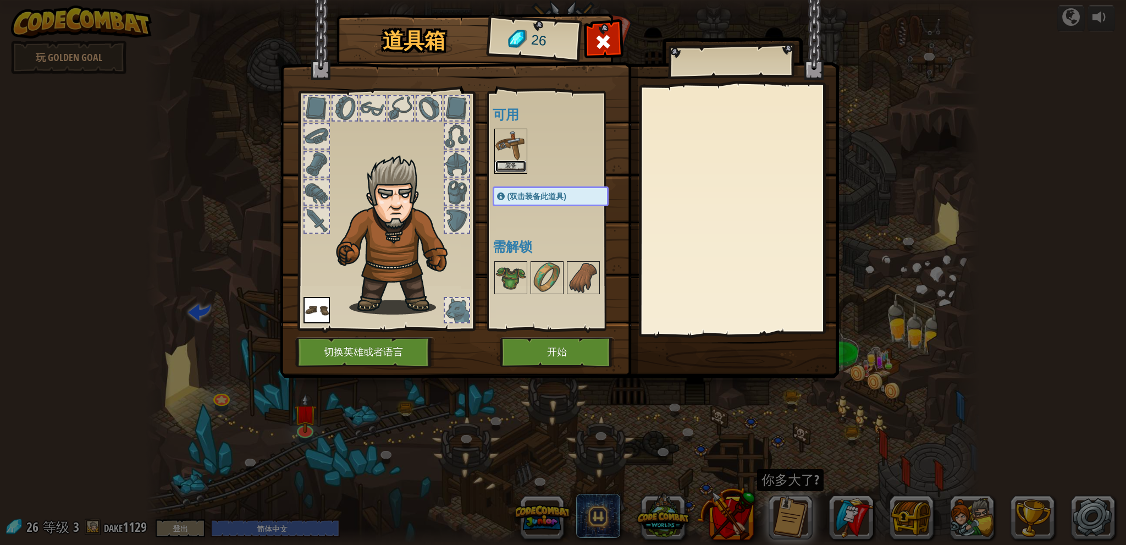
click at [507, 165] on button "装备" at bounding box center [510, 167] width 31 height 12
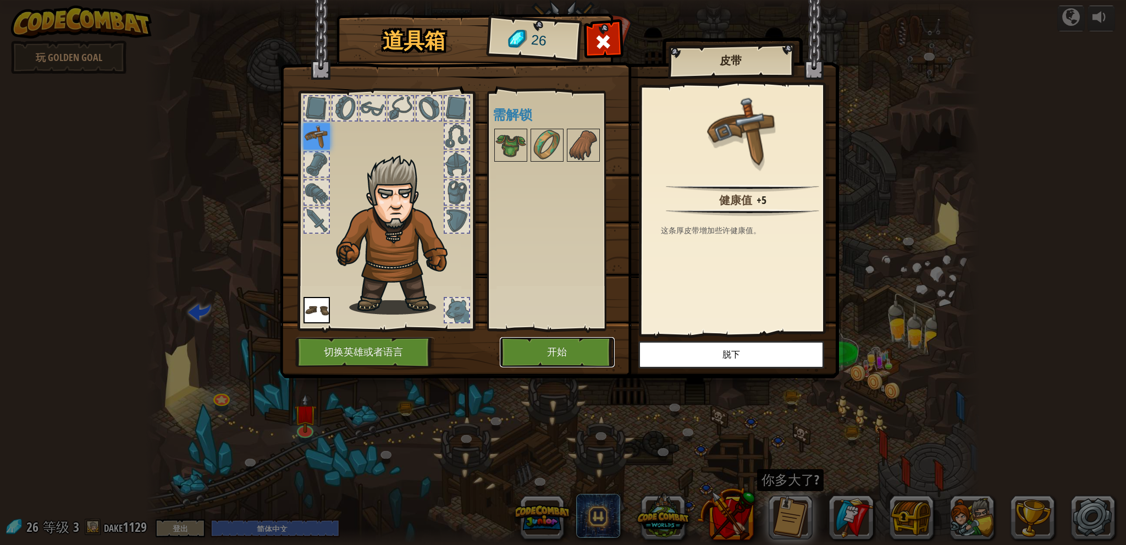
click at [559, 344] on button "开始" at bounding box center [557, 352] width 115 height 30
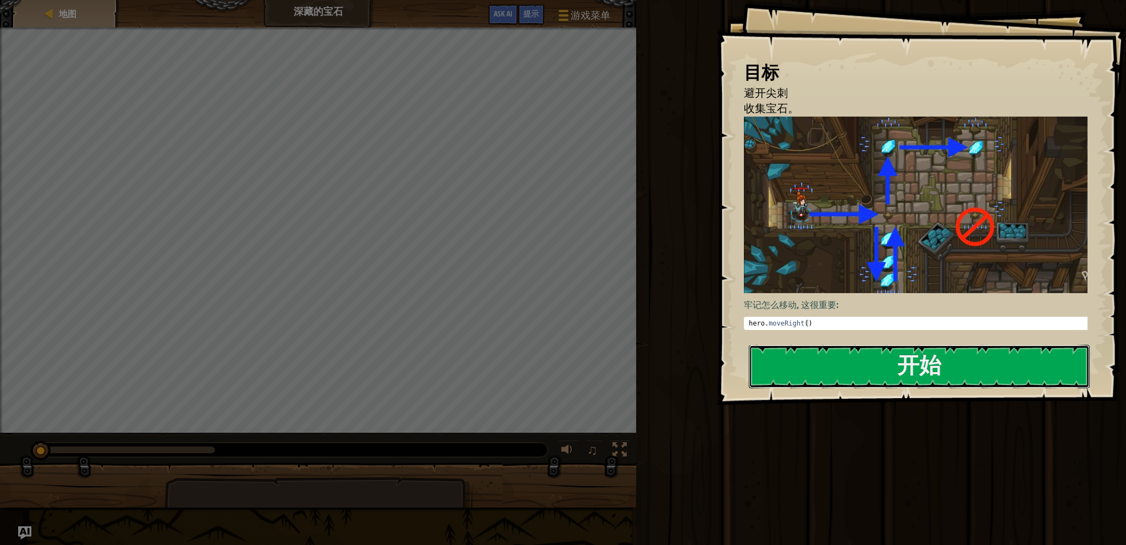
click at [836, 362] on button "开始" at bounding box center [919, 366] width 341 height 43
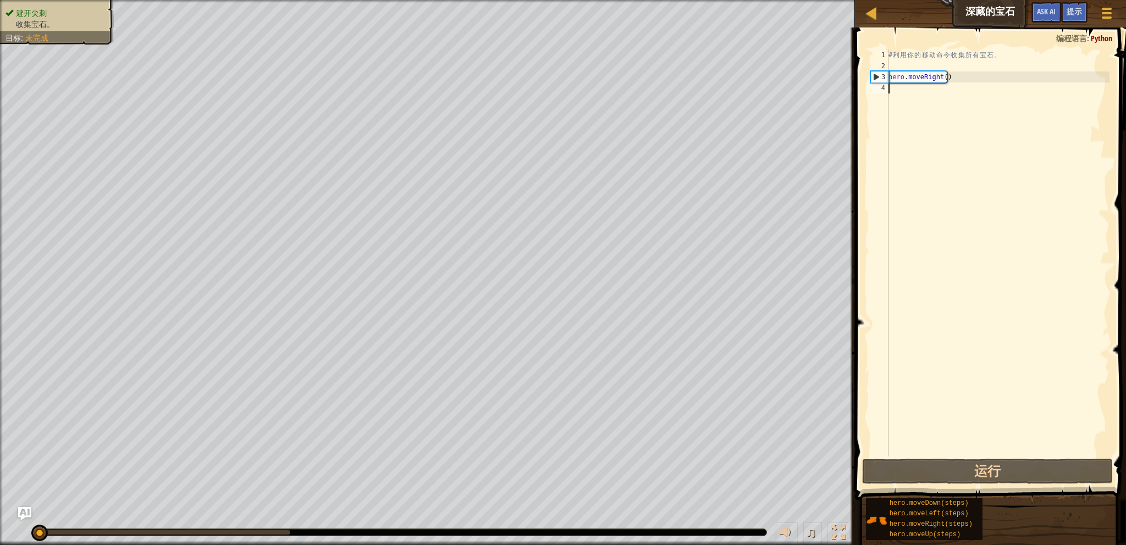
click at [953, 78] on div "# 利 用 你 的 移 动 命 令 收 集 所 有 宝 石 。 hero . moveRight ( )" at bounding box center [997, 263] width 223 height 429
type textarea "hero.moveRight()"
click at [968, 468] on button "运行" at bounding box center [987, 471] width 250 height 25
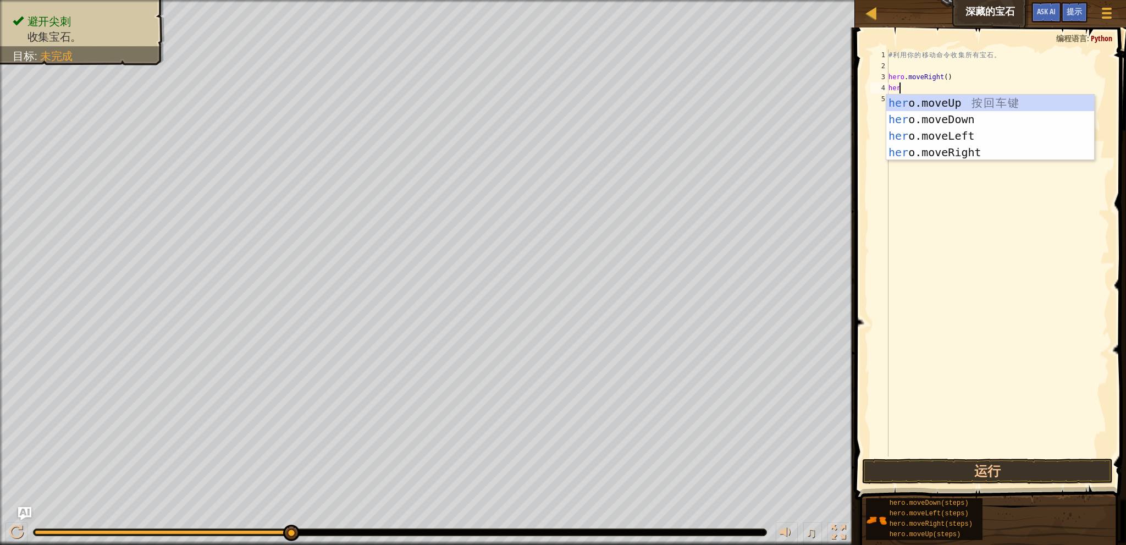
type textarea "hero"
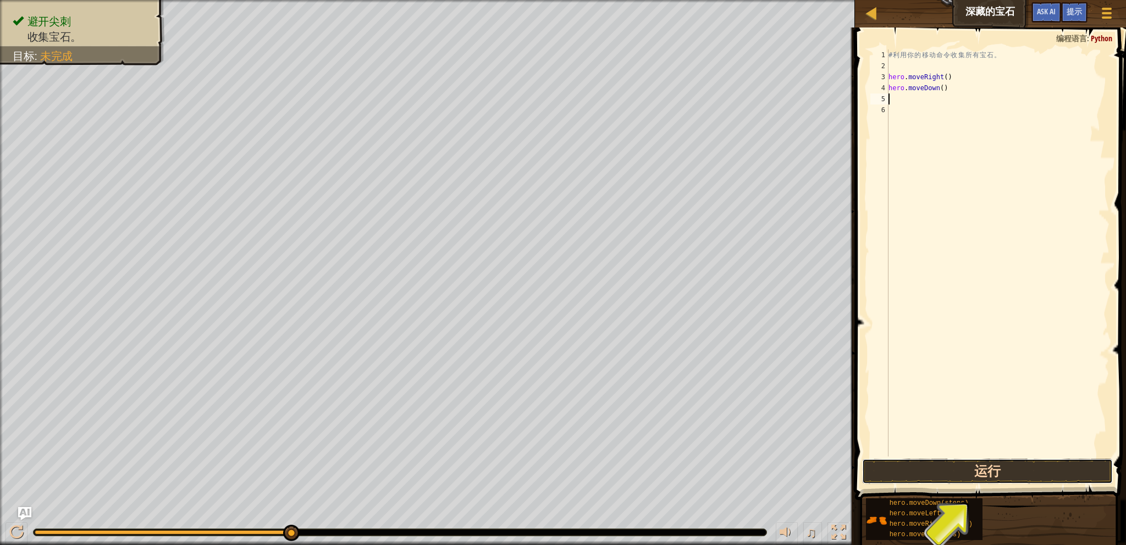
click at [979, 467] on button "运行" at bounding box center [987, 471] width 250 height 25
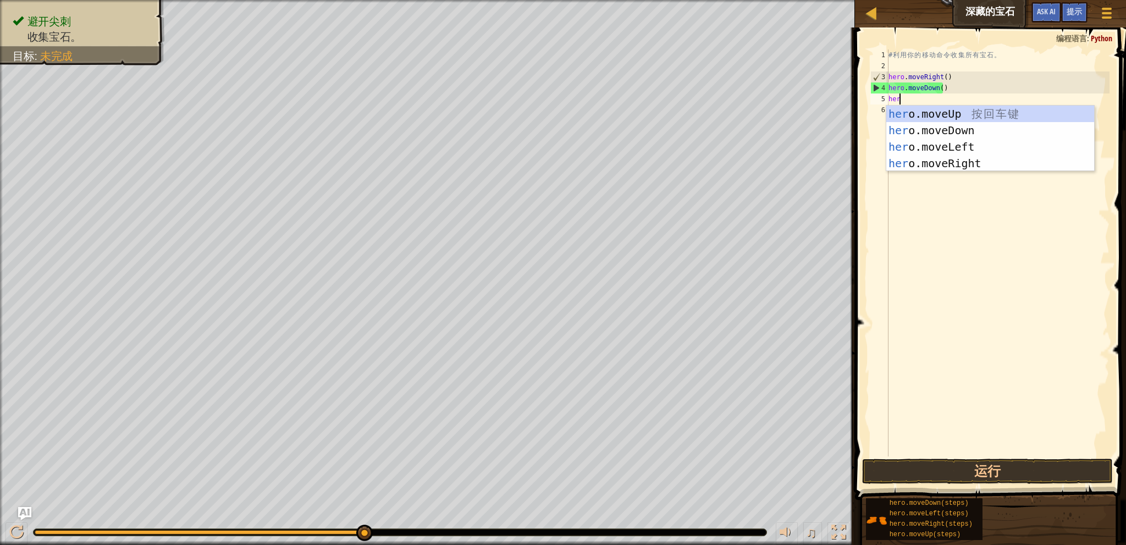
type textarea "hero"
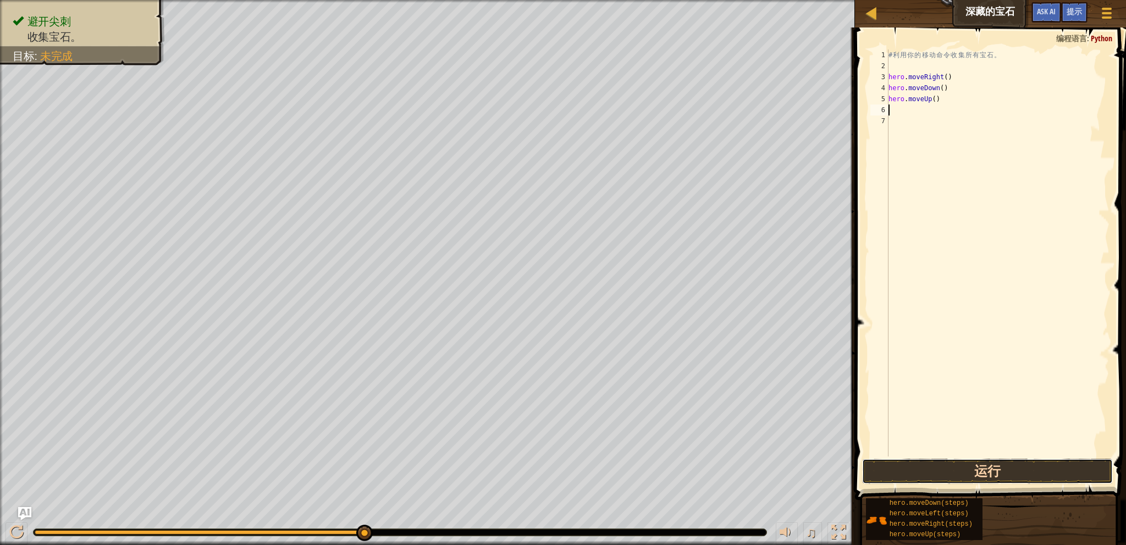
click at [996, 470] on button "运行" at bounding box center [987, 471] width 250 height 25
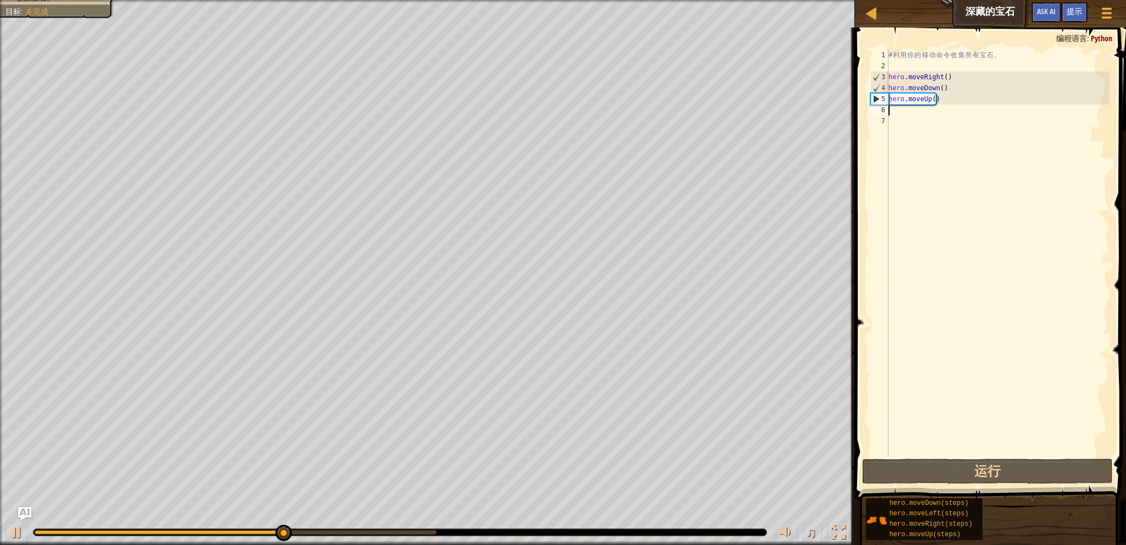
click at [945, 101] on div "# 利 用 你 的 移 动 命 令 收 集 所 有 宝 石 。 hero . moveRight ( ) hero . moveDown ( ) hero .…" at bounding box center [997, 263] width 223 height 429
type textarea "hero.moveUp()"
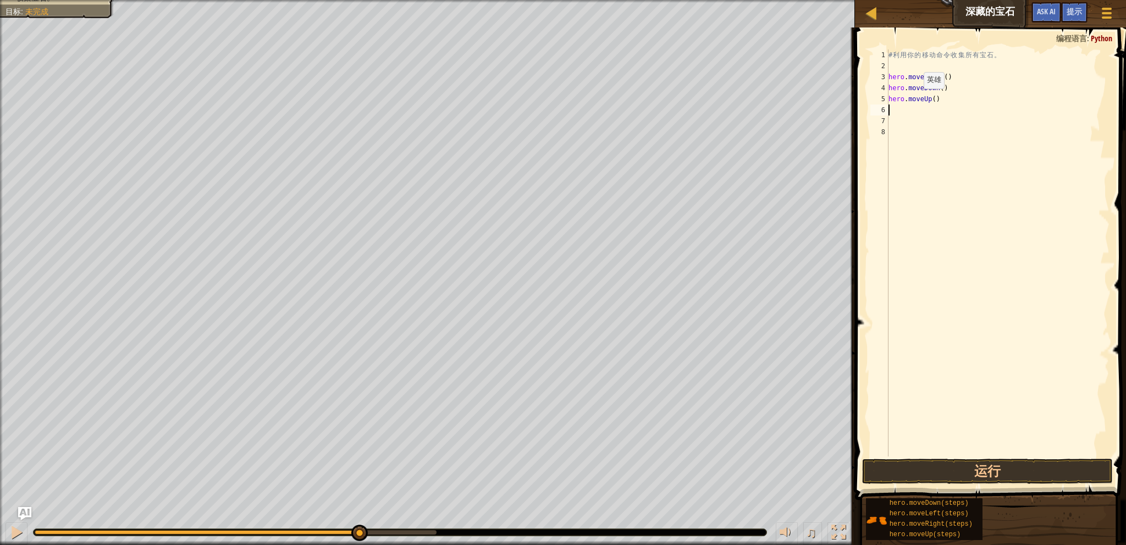
click at [914, 99] on div "# 利 用 你 的 移 动 命 令 收 集 所 有 宝 石 。 hero . moveRight ( ) hero . moveDown ( ) hero .…" at bounding box center [997, 263] width 223 height 429
type textarea "hero.moveUp()"
click at [902, 111] on div "# 利 用 你 的 移 动 命 令 收 集 所 有 宝 石 。 hero . moveRight ( ) hero . moveDown ( ) hero .…" at bounding box center [997, 252] width 223 height 407
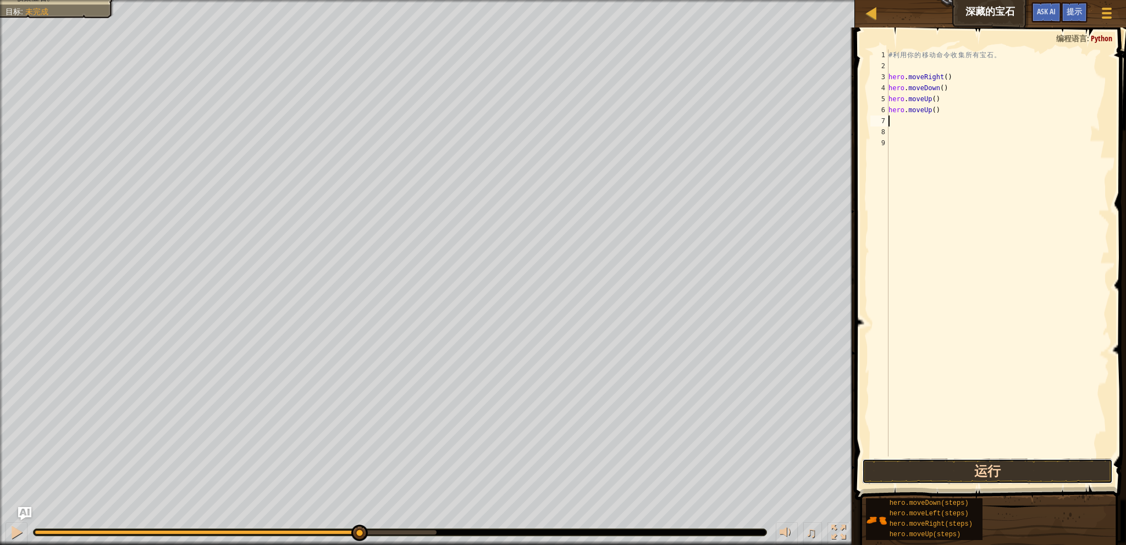
click at [985, 473] on button "运行" at bounding box center [987, 471] width 250 height 25
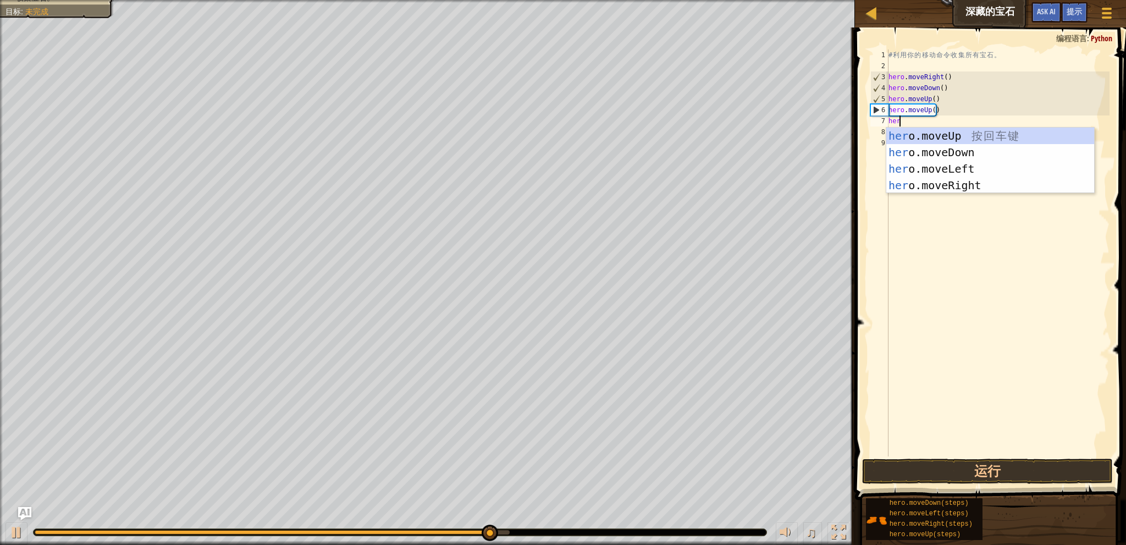
type textarea "hero"
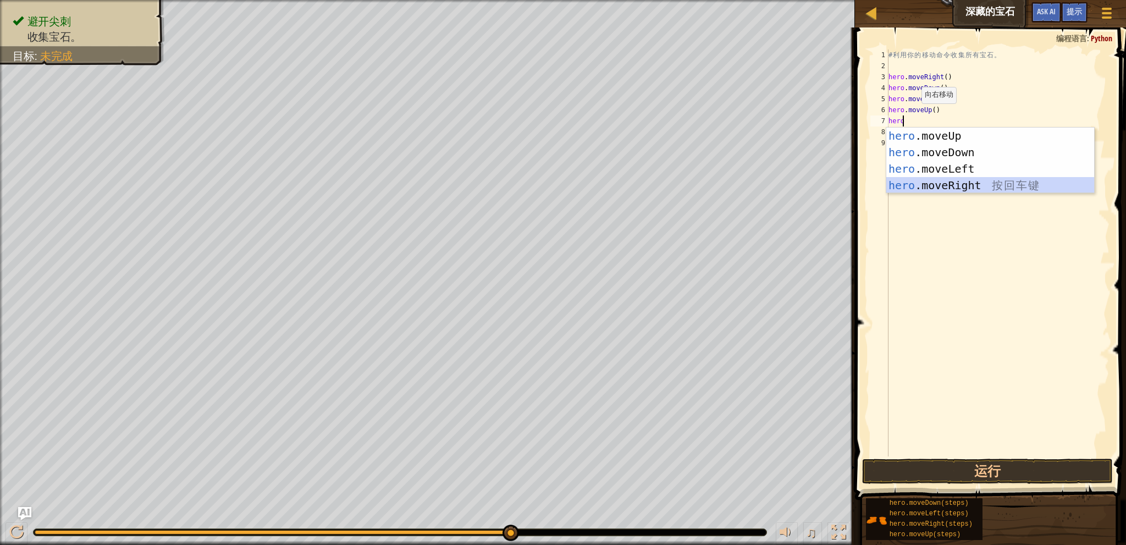
click at [954, 185] on div "hero .moveUp 按 回 车 键 hero .moveDown 按 回 车 键 hero .moveLeft 按 回 车 键 hero .moveRi…" at bounding box center [990, 177] width 208 height 99
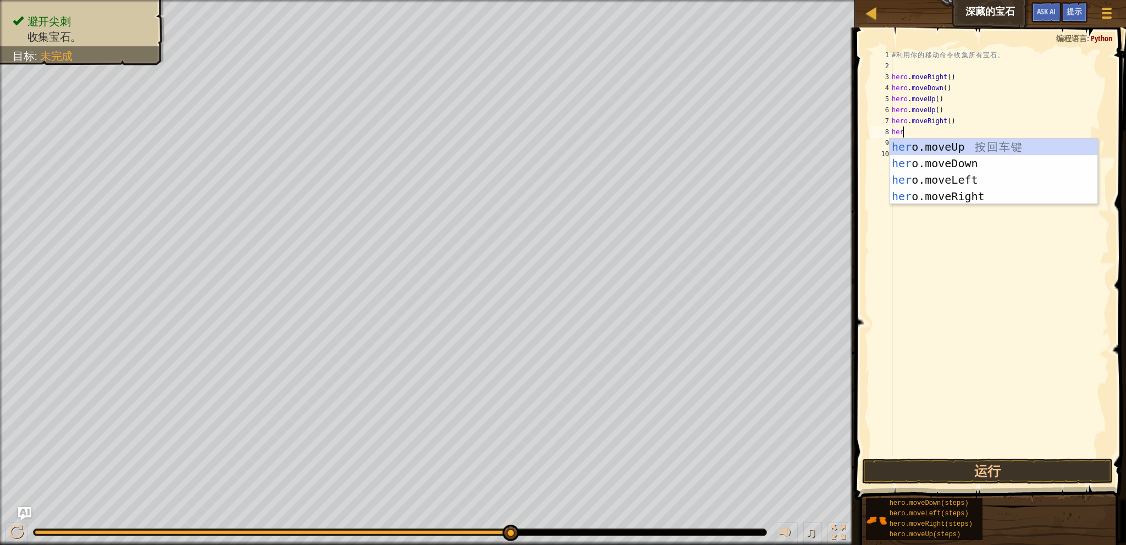
type textarea "hero"
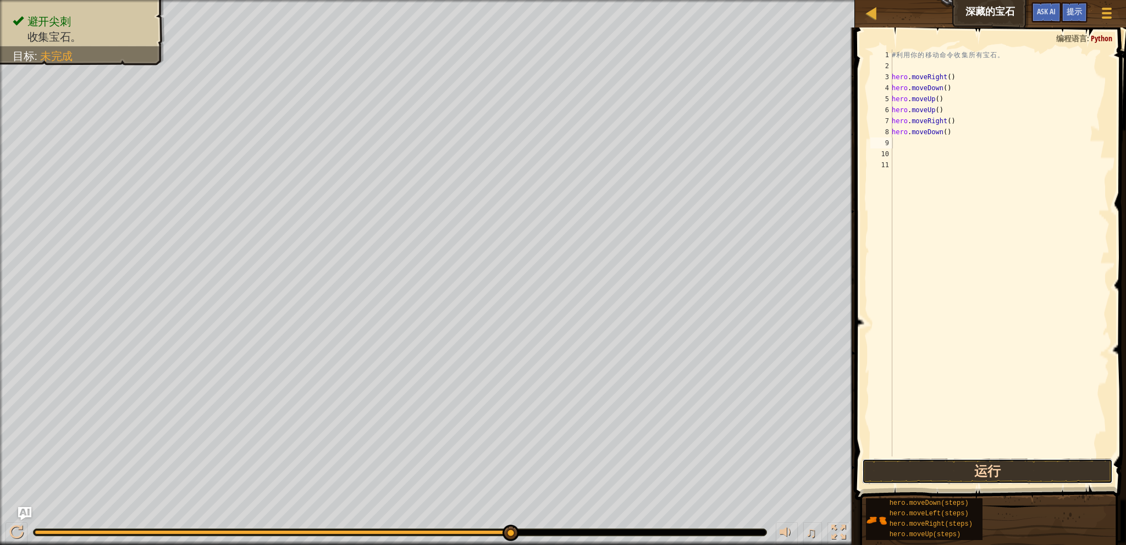
click at [983, 469] on button "运行" at bounding box center [987, 471] width 250 height 25
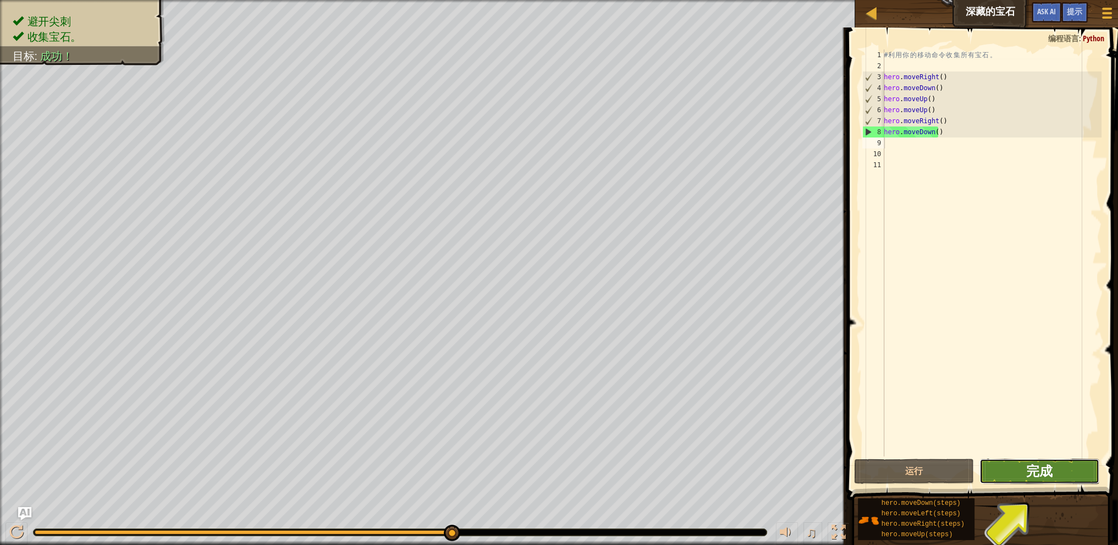
click at [1029, 473] on span "完成" at bounding box center [1039, 471] width 26 height 18
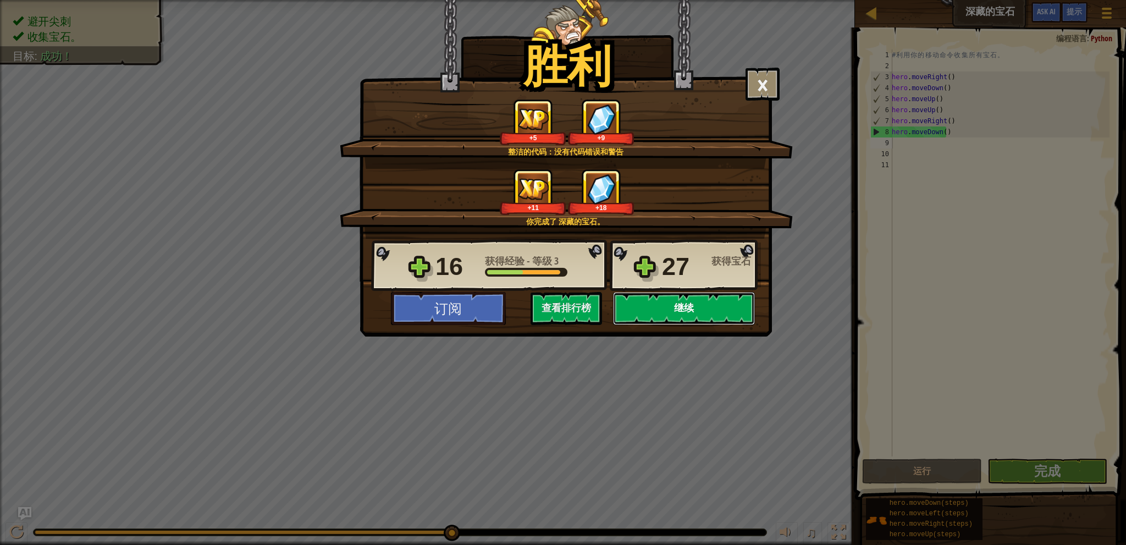
click at [683, 310] on button "继续" at bounding box center [684, 308] width 142 height 33
select select "zh-HANS"
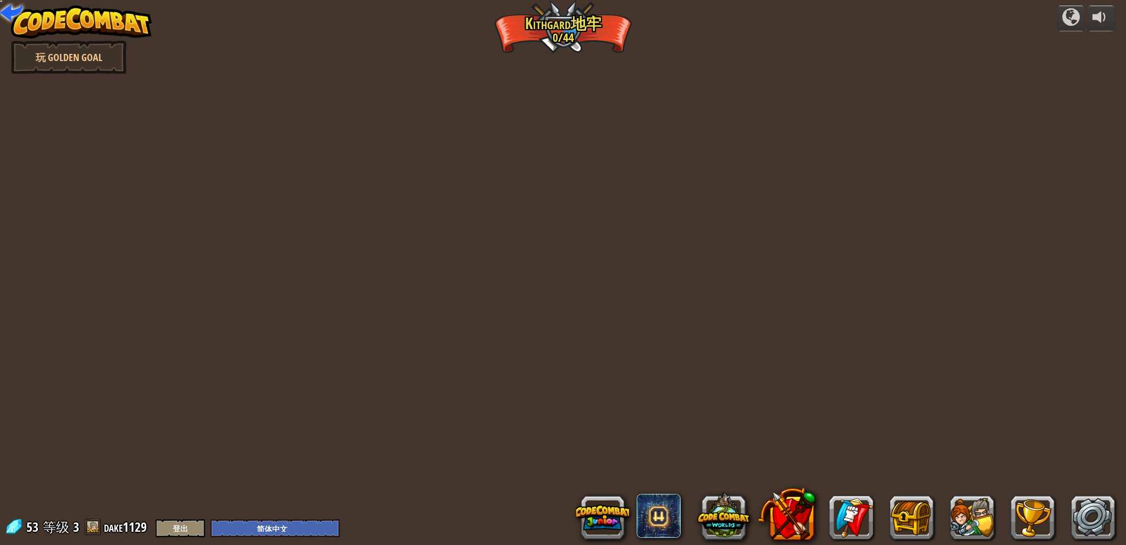
select select "zh-HANS"
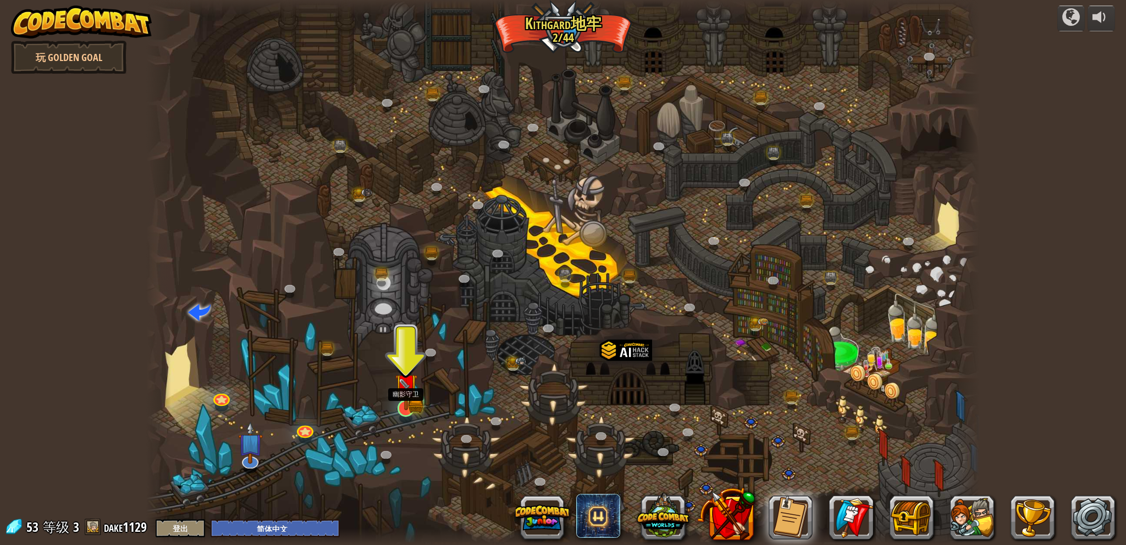
click at [409, 399] on img at bounding box center [406, 385] width 23 height 50
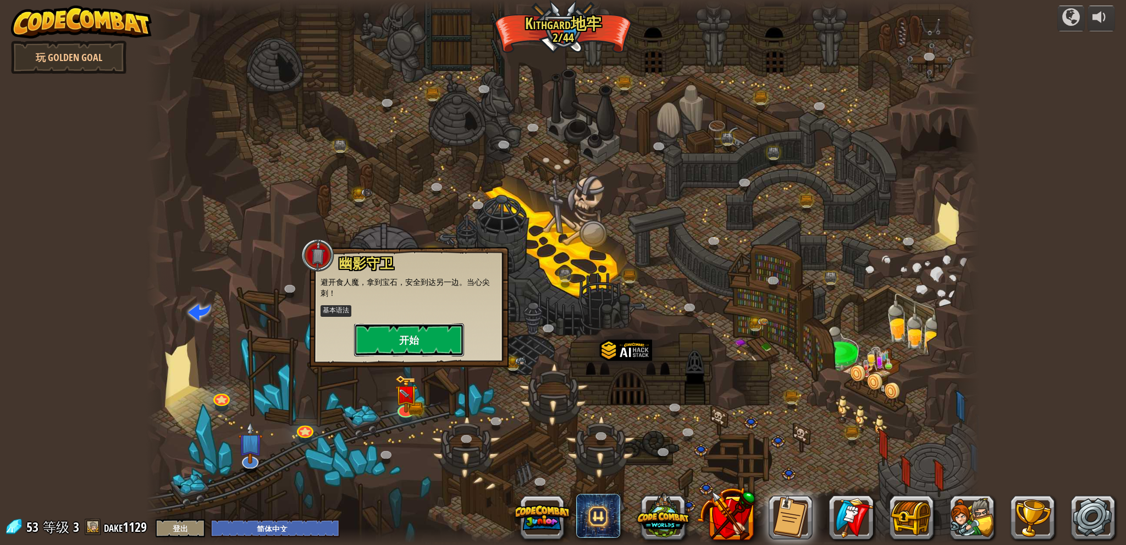
click at [412, 335] on button "开始" at bounding box center [409, 339] width 110 height 33
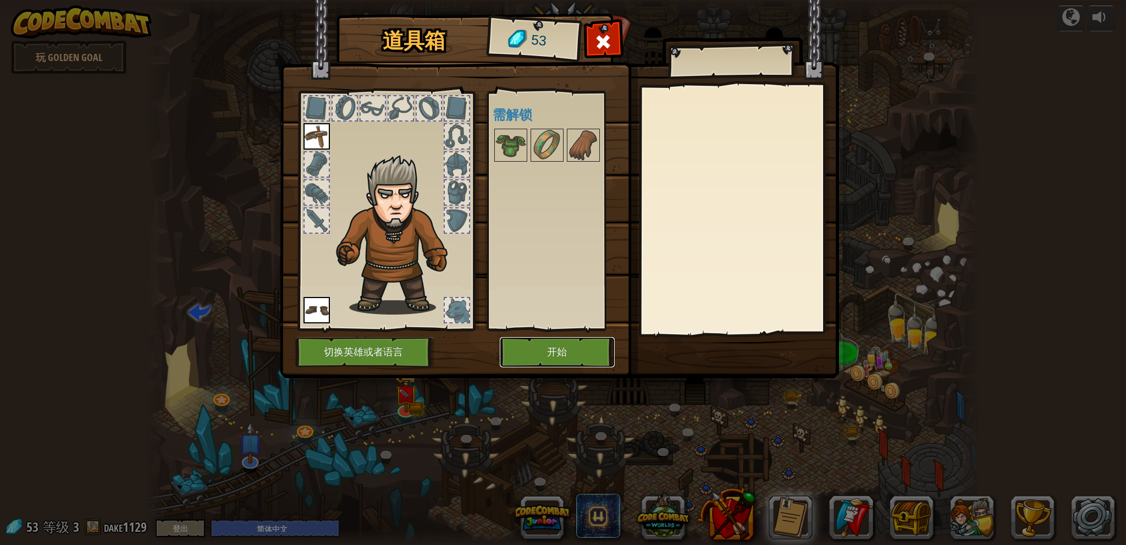
click at [551, 346] on button "开始" at bounding box center [557, 352] width 115 height 30
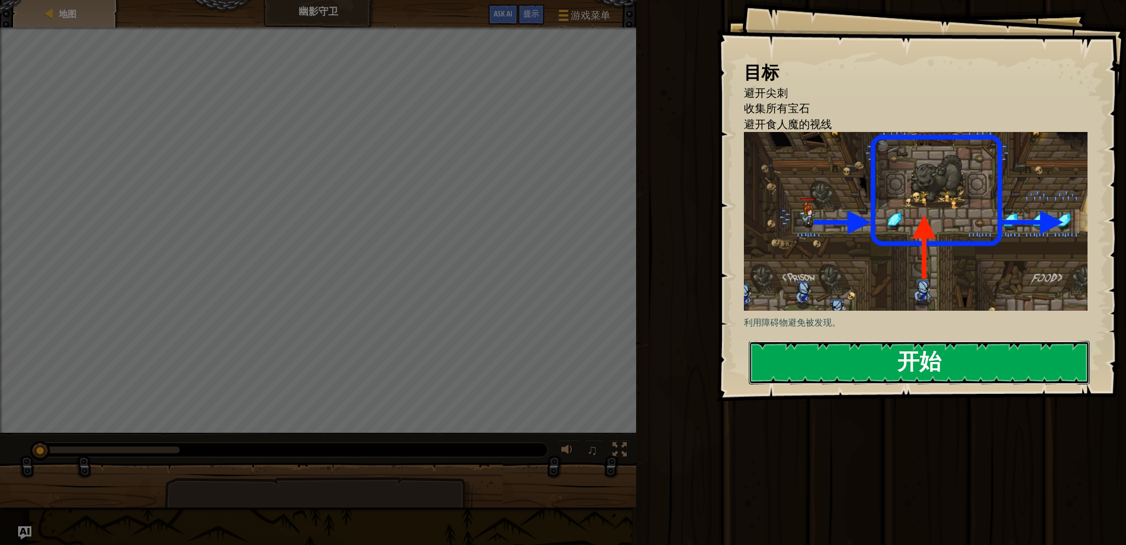
click at [834, 360] on button "开始" at bounding box center [919, 362] width 341 height 43
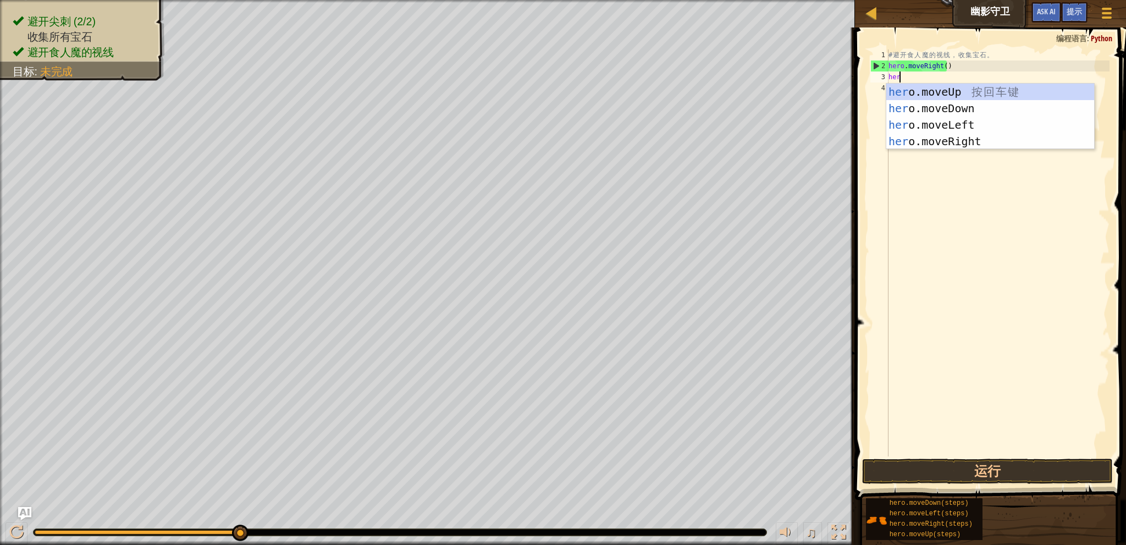
type textarea "hero"
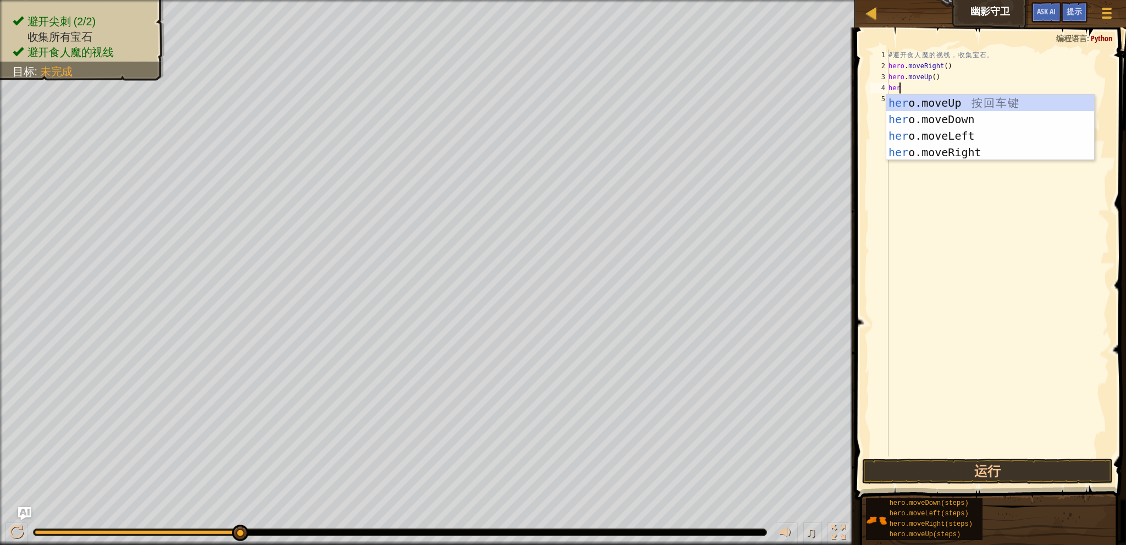
type textarea "hero"
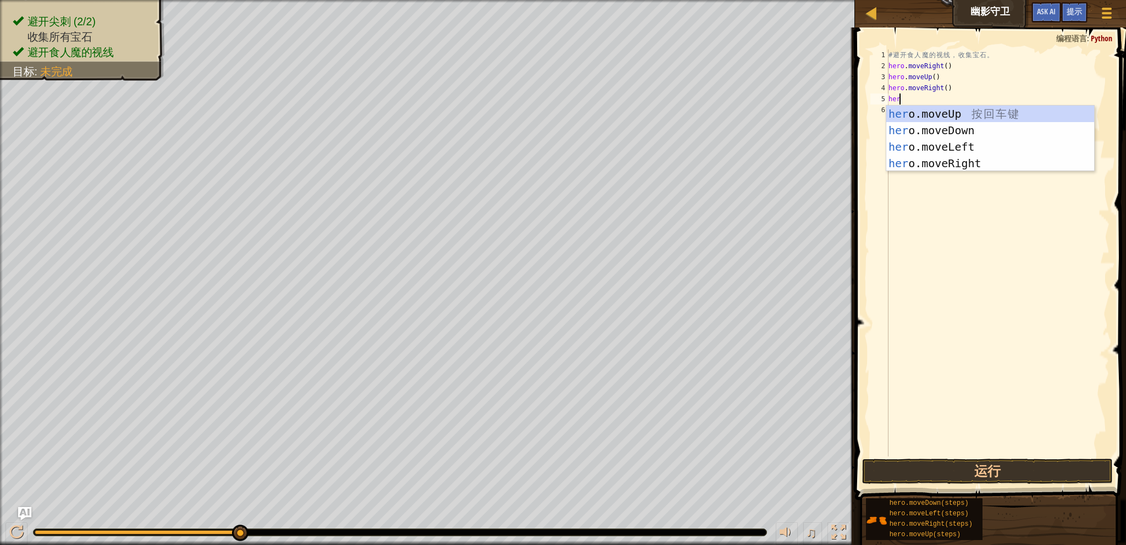
type textarea "hero"
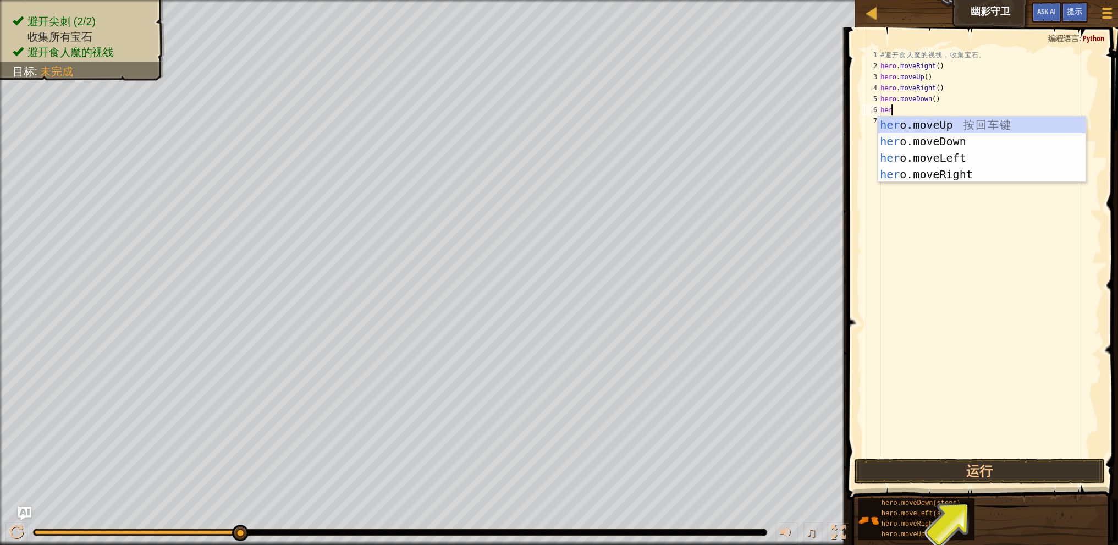
type textarea "hero"
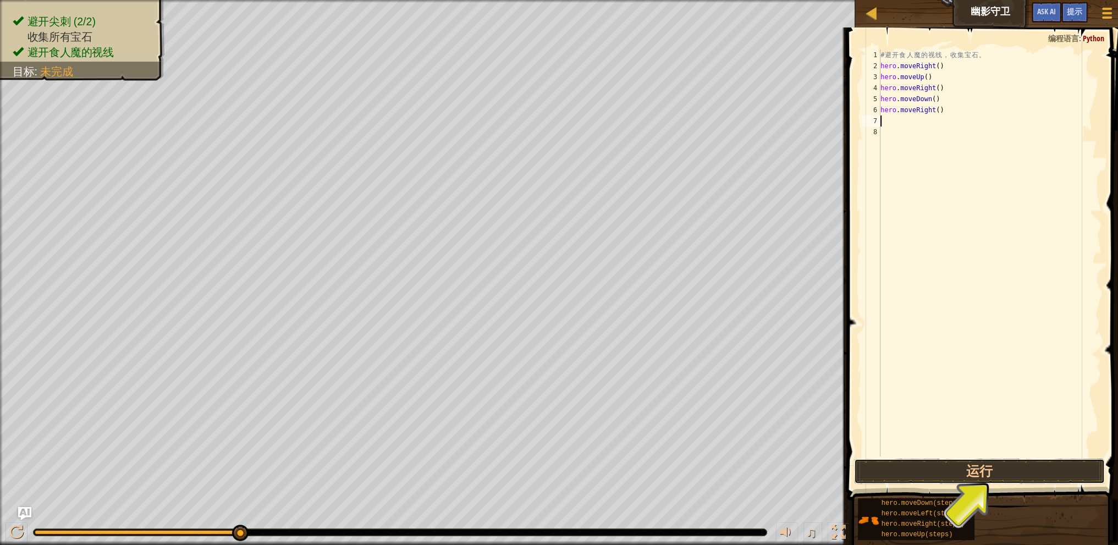
drag, startPoint x: 952, startPoint y: 467, endPoint x: 931, endPoint y: 457, distance: 23.1
click at [952, 466] on button "运行" at bounding box center [979, 471] width 250 height 25
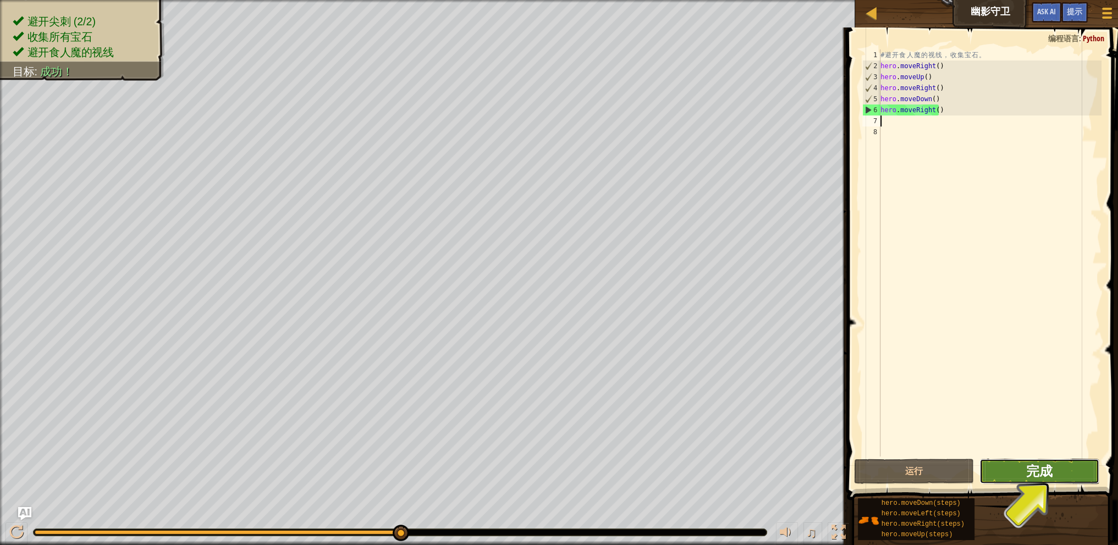
click at [1034, 473] on span "完成" at bounding box center [1039, 471] width 26 height 18
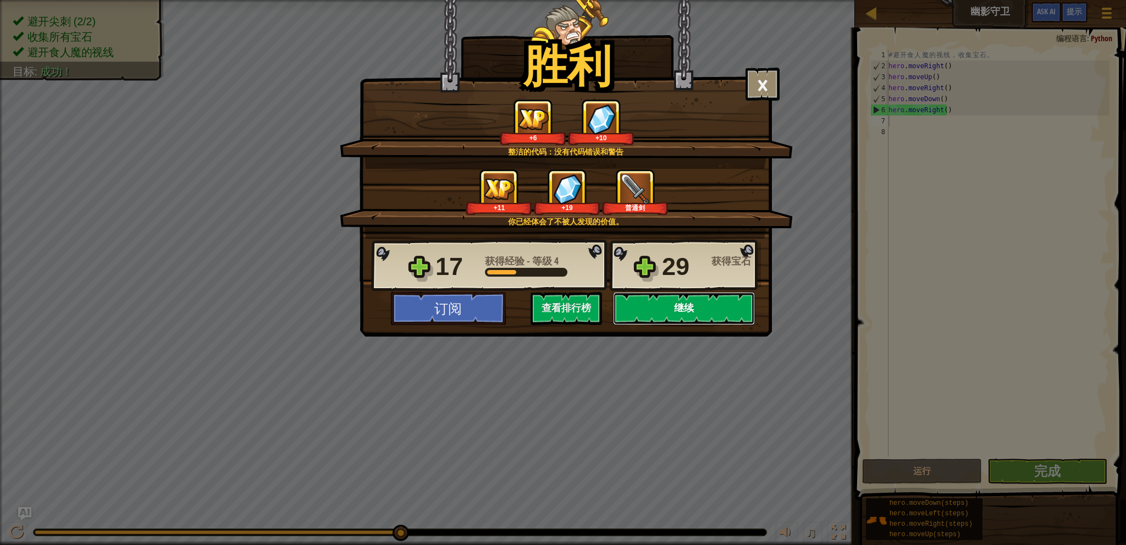
click at [673, 292] on button "继续" at bounding box center [684, 308] width 142 height 33
select select "zh-HANS"
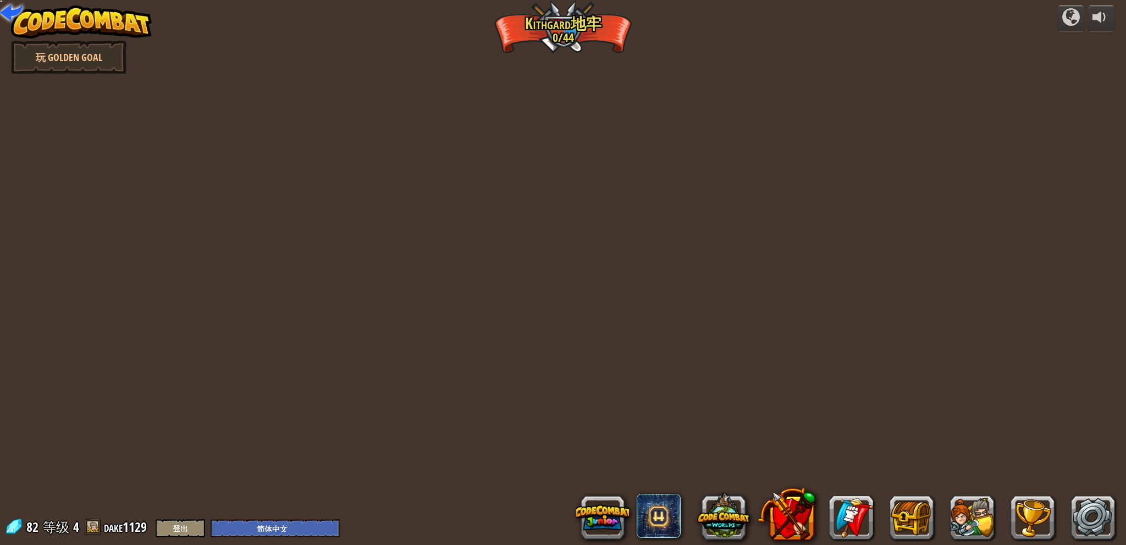
select select "zh-HANS"
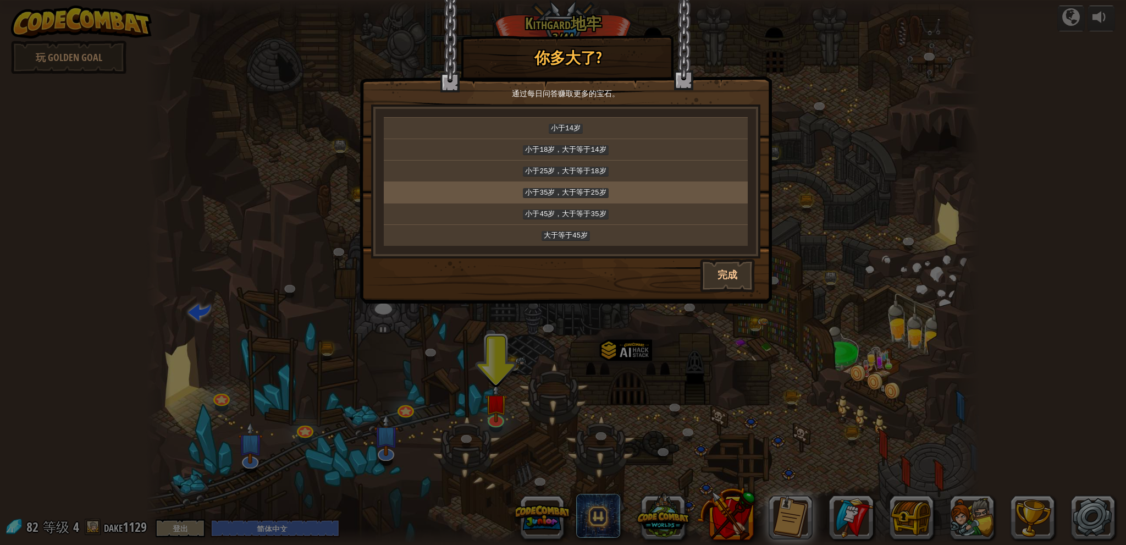
drag, startPoint x: 582, startPoint y: 187, endPoint x: 598, endPoint y: 192, distance: 16.7
click at [582, 188] on code "小于35岁，大于等于25岁" at bounding box center [565, 193] width 85 height 10
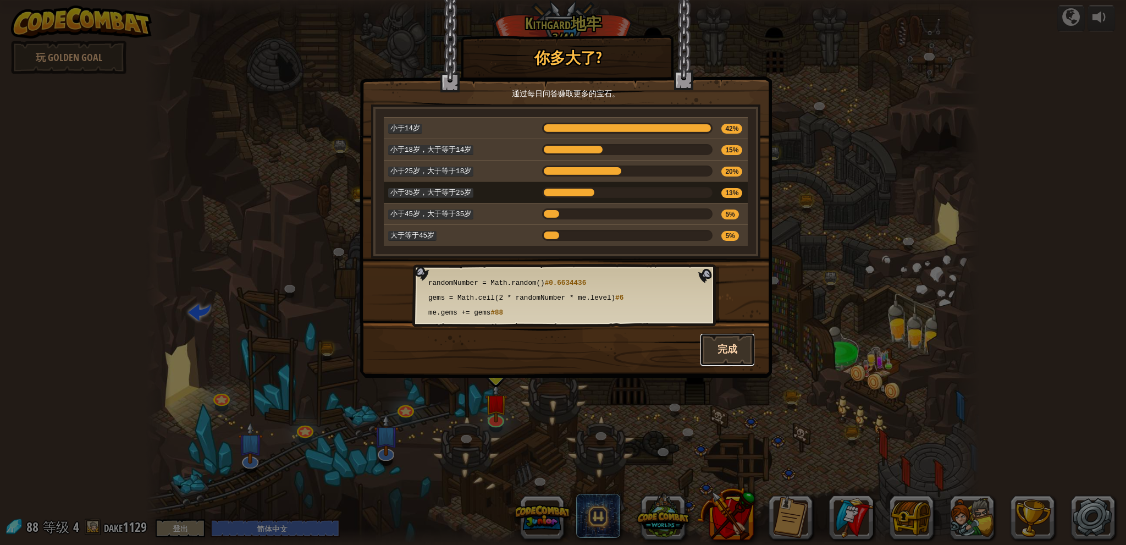
click at [724, 341] on button "完成" at bounding box center [727, 349] width 55 height 33
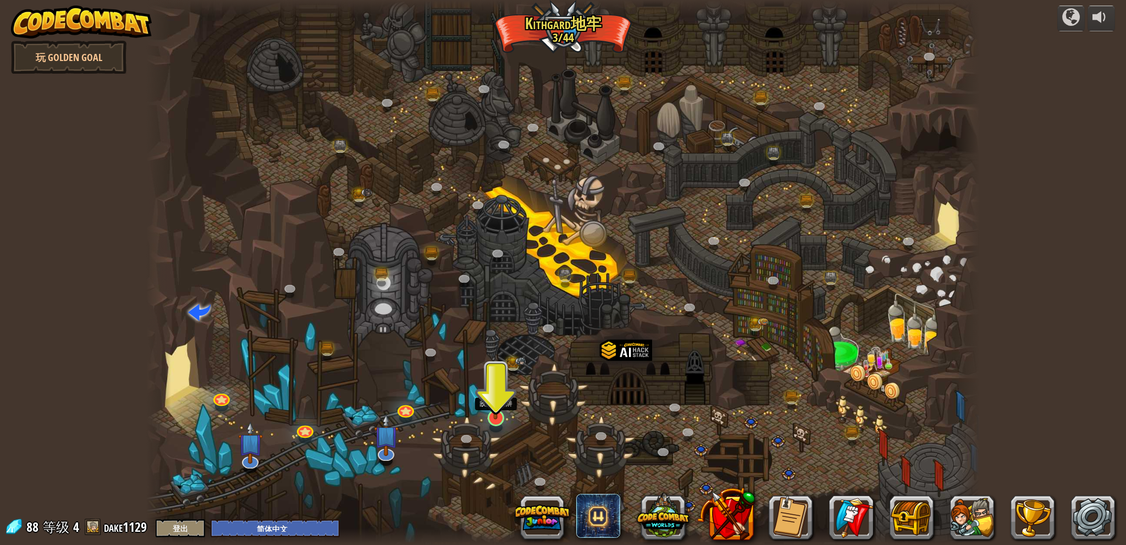
click at [497, 417] on img at bounding box center [495, 393] width 23 height 52
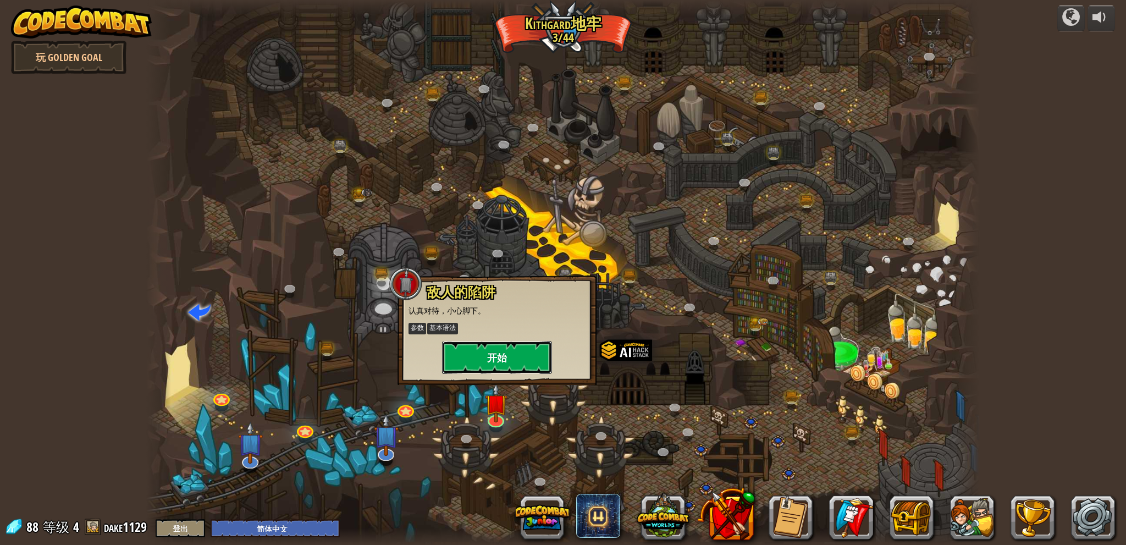
click at [519, 357] on button "开始" at bounding box center [497, 357] width 110 height 33
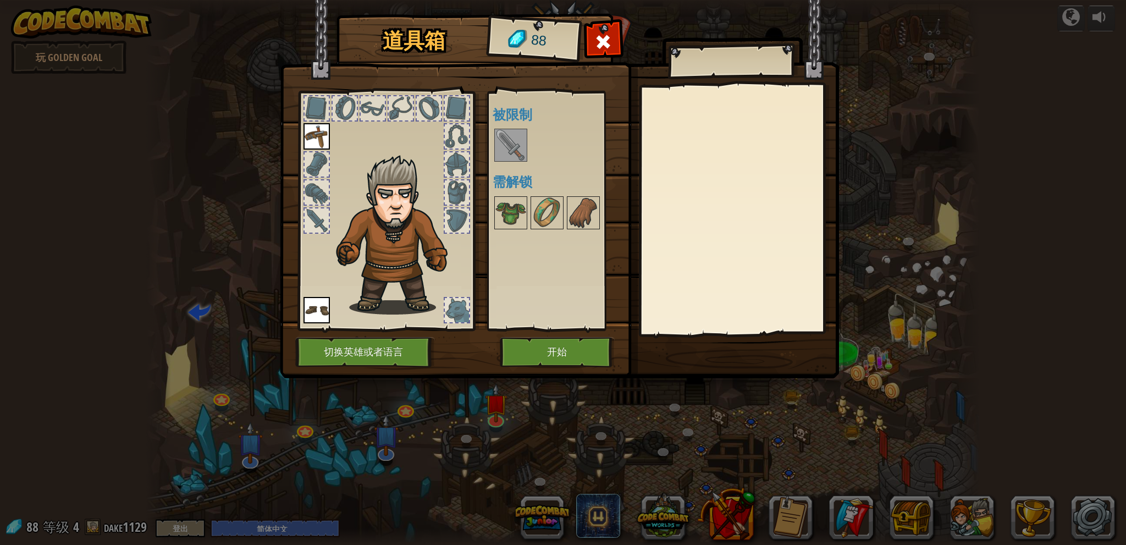
click at [509, 142] on img at bounding box center [510, 145] width 31 height 31
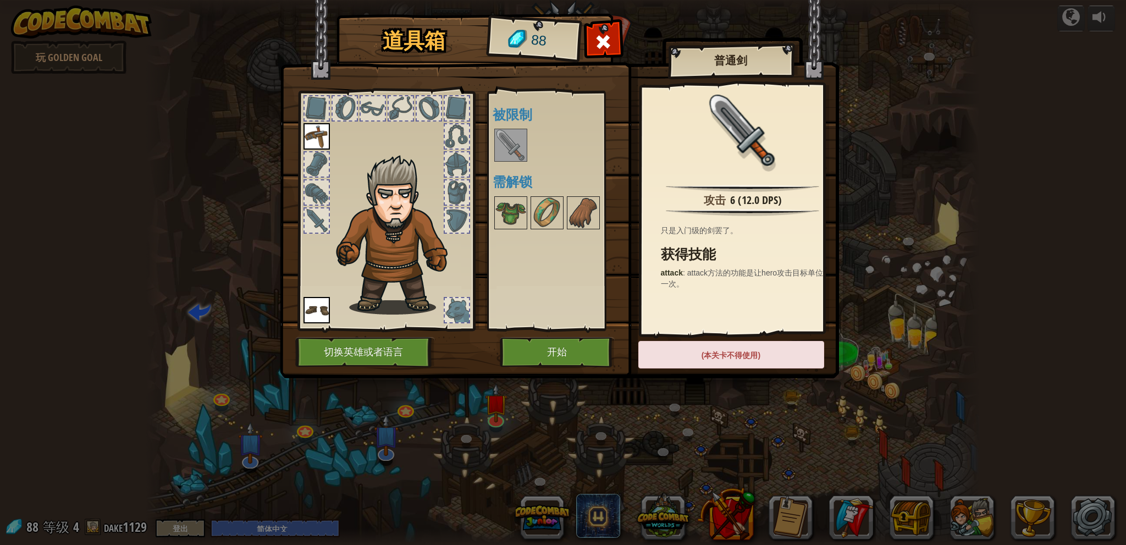
click at [510, 140] on img at bounding box center [510, 145] width 31 height 31
click at [561, 356] on button "开始" at bounding box center [557, 352] width 115 height 30
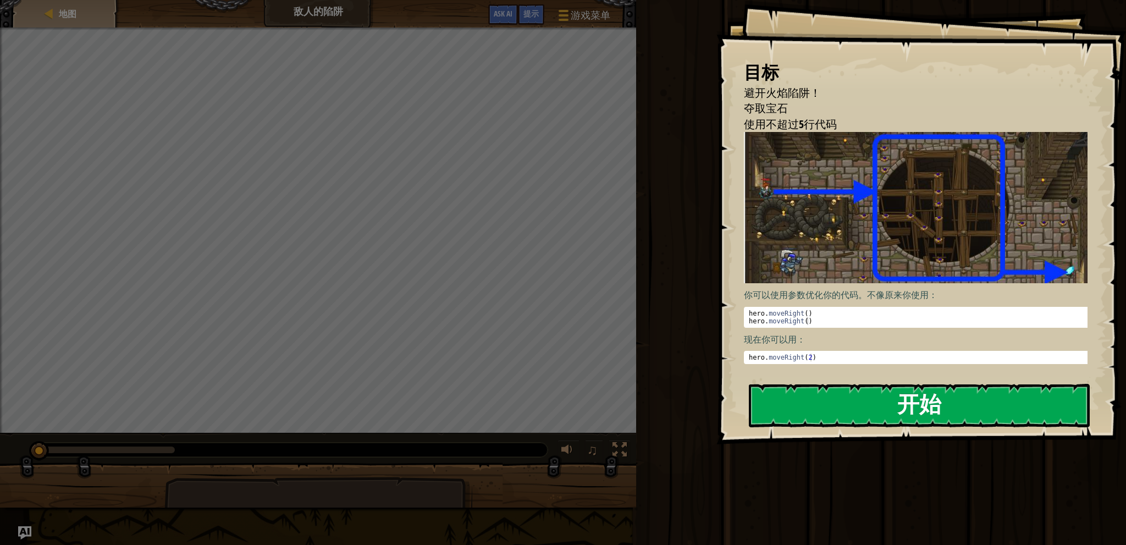
click at [842, 395] on button "开始" at bounding box center [919, 405] width 341 height 43
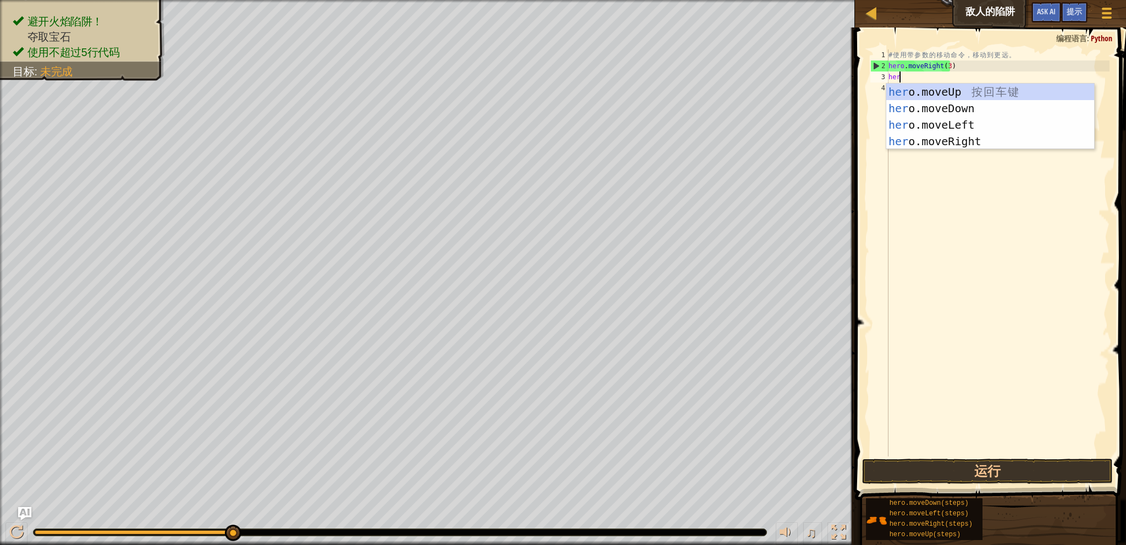
type textarea "hero"
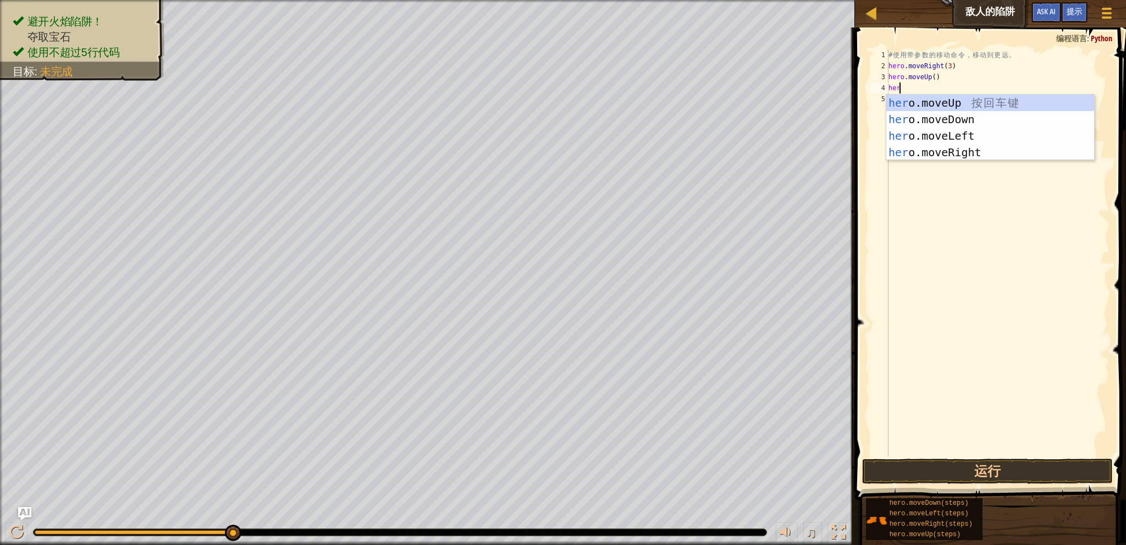
type textarea "hero"
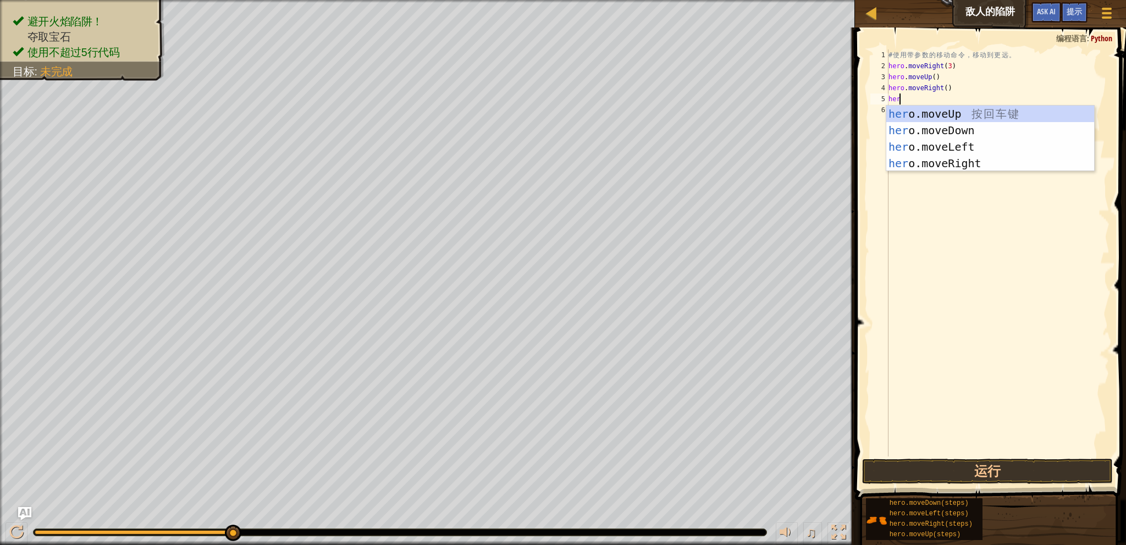
type textarea "hero"
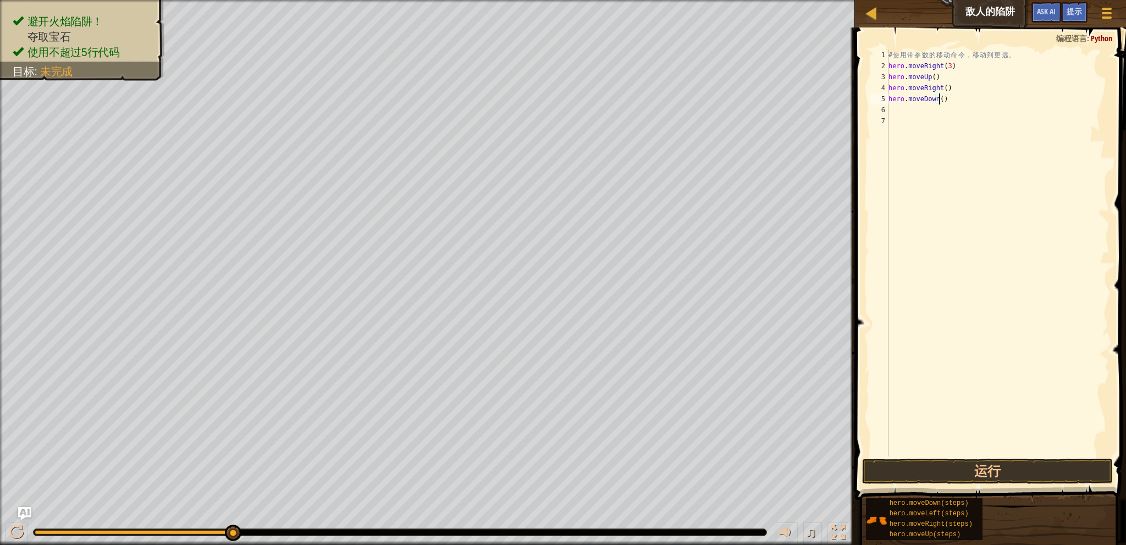
type textarea "hero.moveDown(3)"
type textarea "hero"
type textarea "hero.moveRight(3)"
drag, startPoint x: 969, startPoint y: 467, endPoint x: 985, endPoint y: 464, distance: 16.3
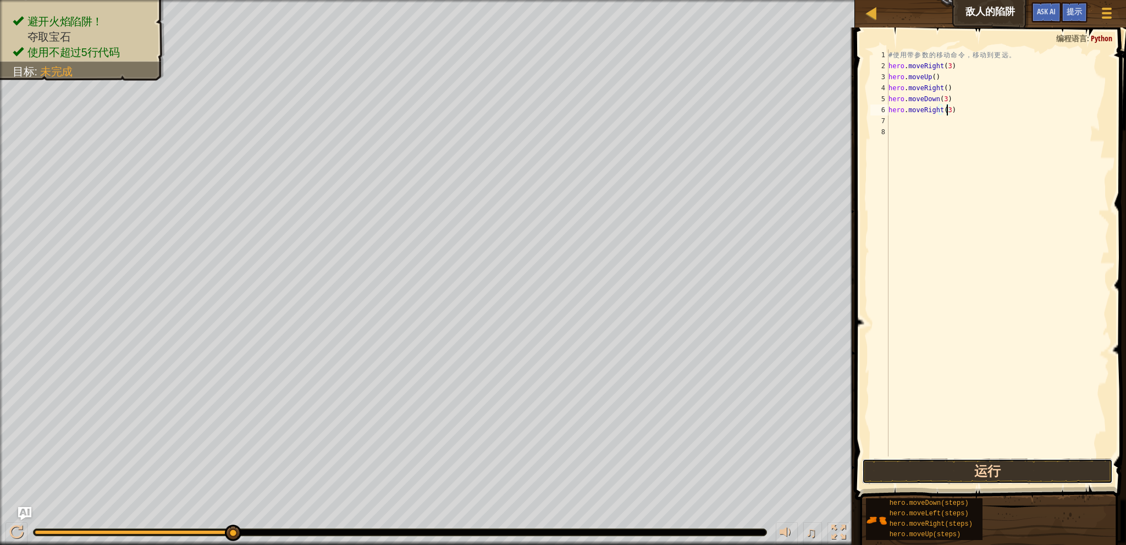
click at [970, 467] on button "运行" at bounding box center [987, 471] width 250 height 25
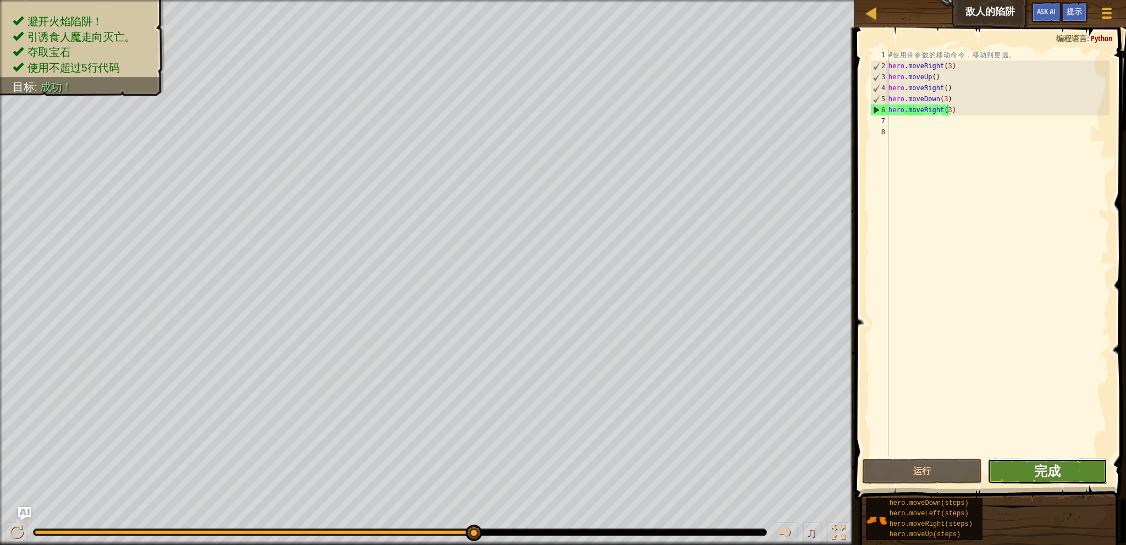
click at [1042, 468] on span "完成" at bounding box center [1047, 471] width 26 height 18
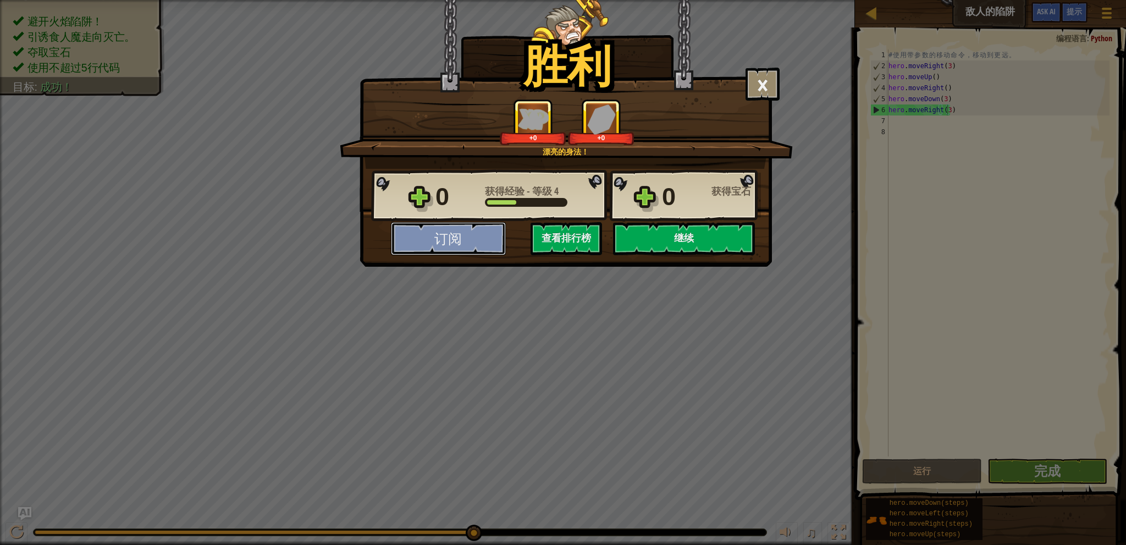
click at [467, 239] on button "订阅" at bounding box center [448, 238] width 115 height 33
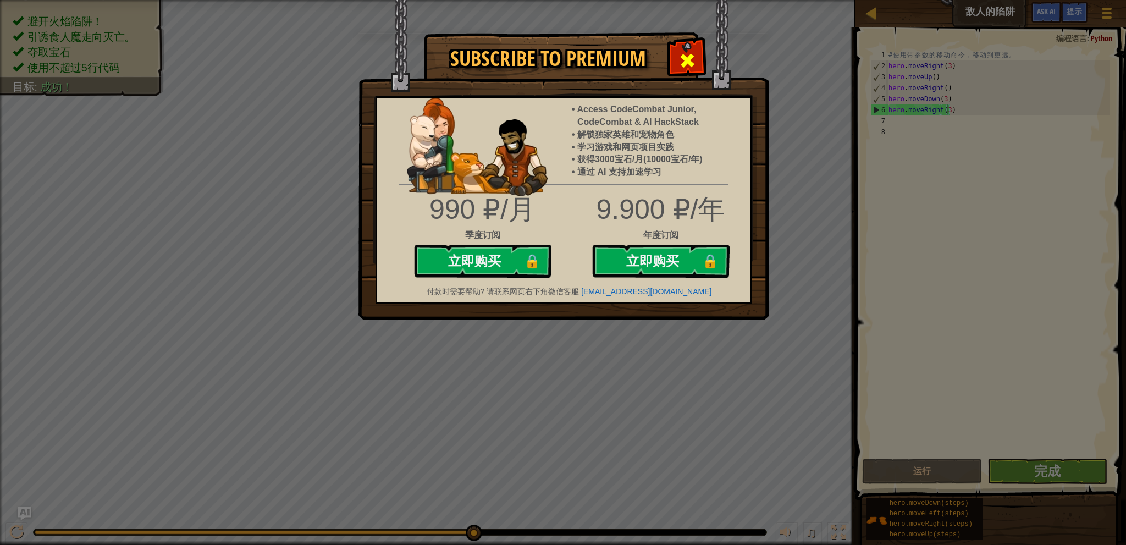
click at [686, 57] on span at bounding box center [687, 61] width 18 height 18
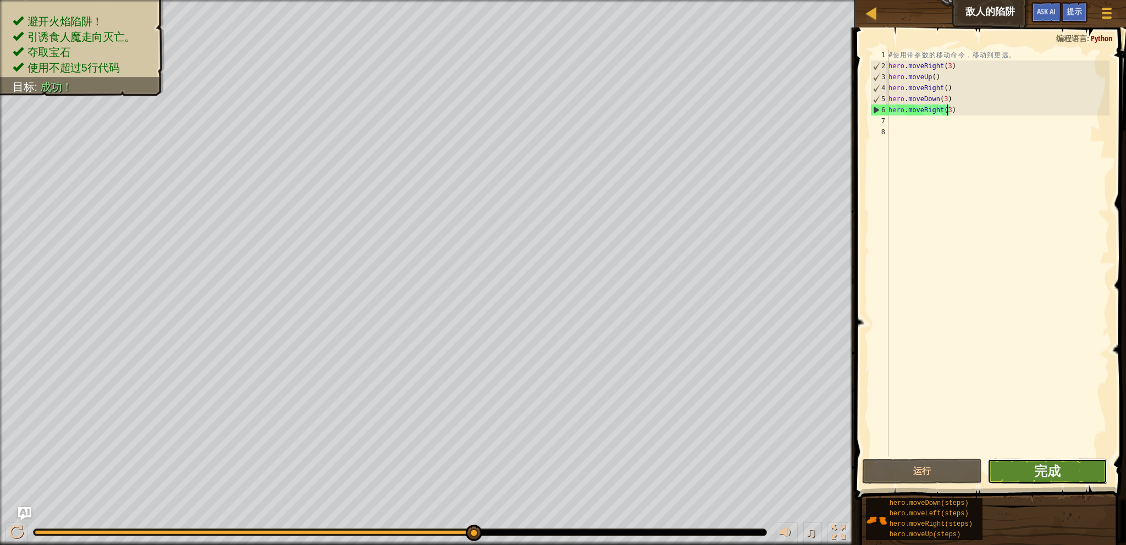
click at [1031, 468] on button "完成" at bounding box center [1047, 471] width 120 height 25
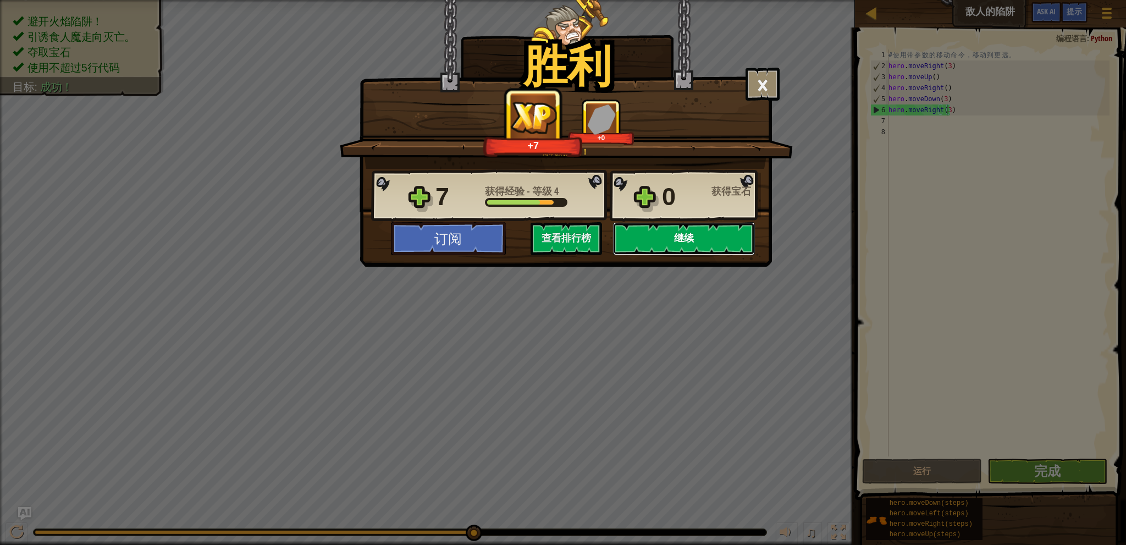
click at [651, 235] on button "继续" at bounding box center [684, 238] width 142 height 33
select select "zh-HANS"
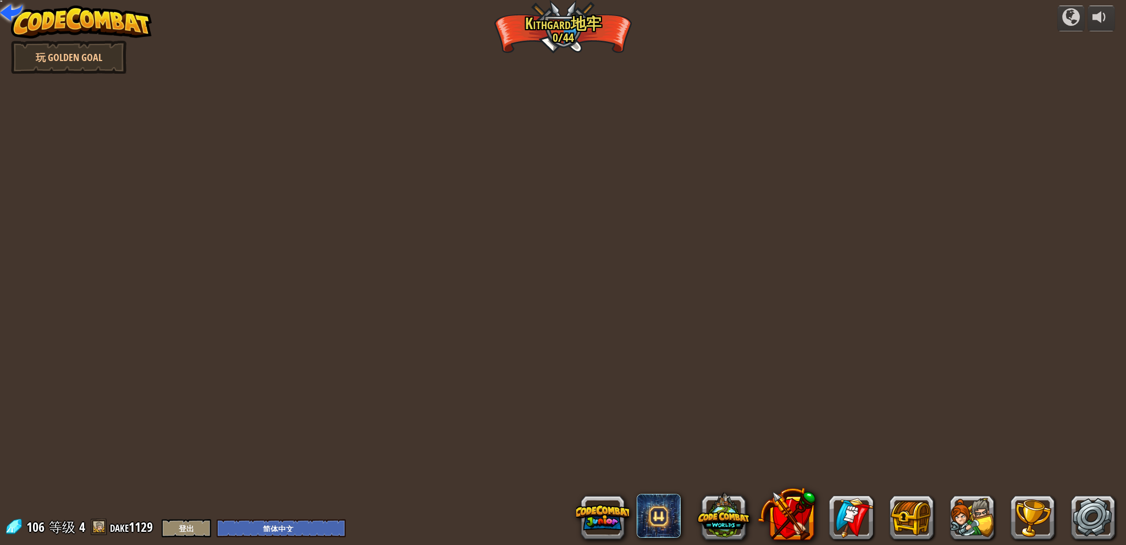
select select "zh-HANS"
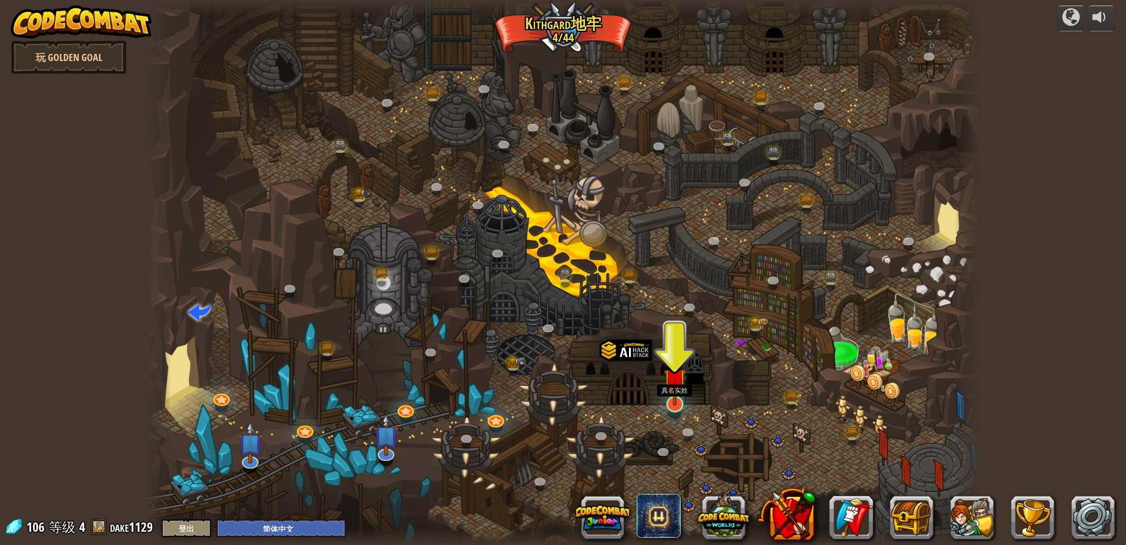
click at [669, 403] on img at bounding box center [675, 380] width 23 height 52
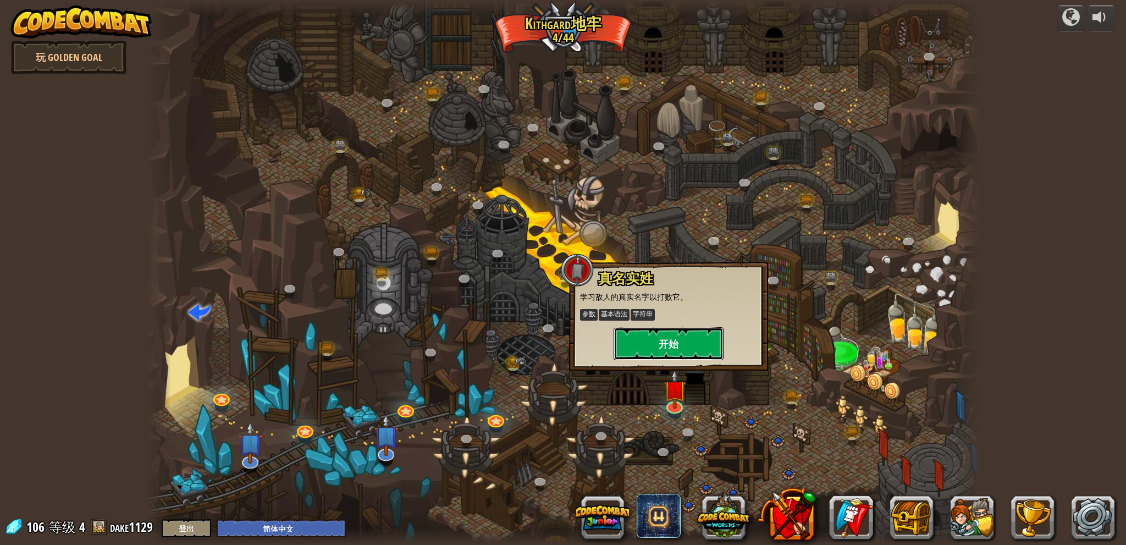
click at [676, 341] on button "开始" at bounding box center [669, 343] width 110 height 33
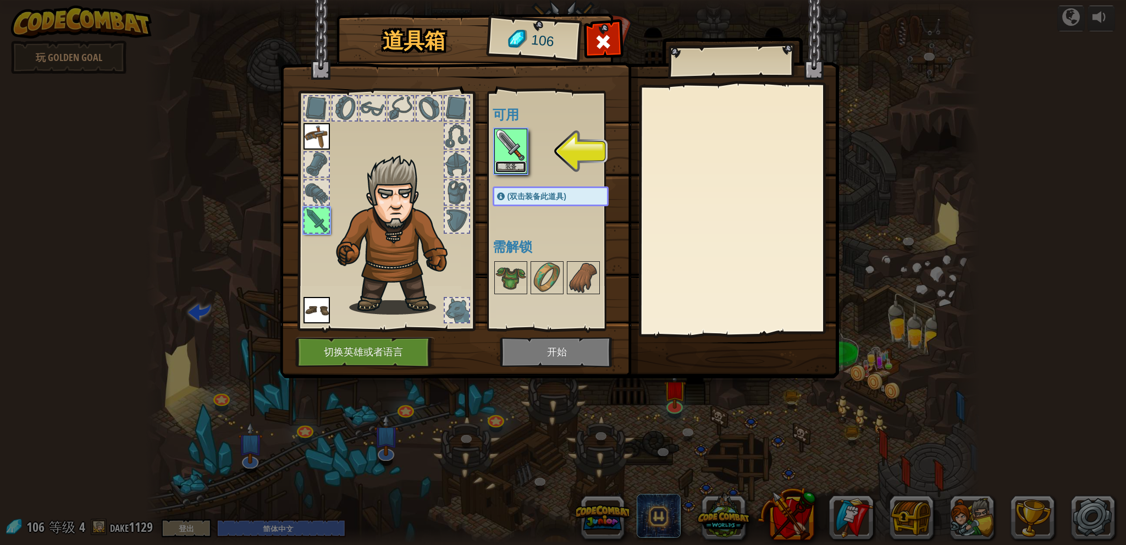
click at [510, 163] on button "装备" at bounding box center [510, 167] width 31 height 12
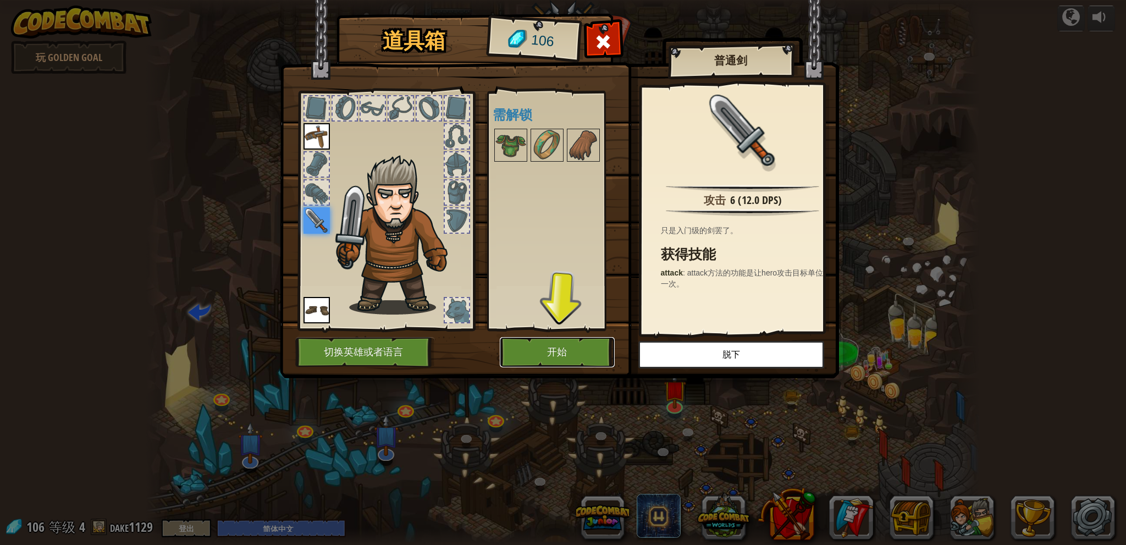
click at [540, 351] on button "开始" at bounding box center [557, 352] width 115 height 30
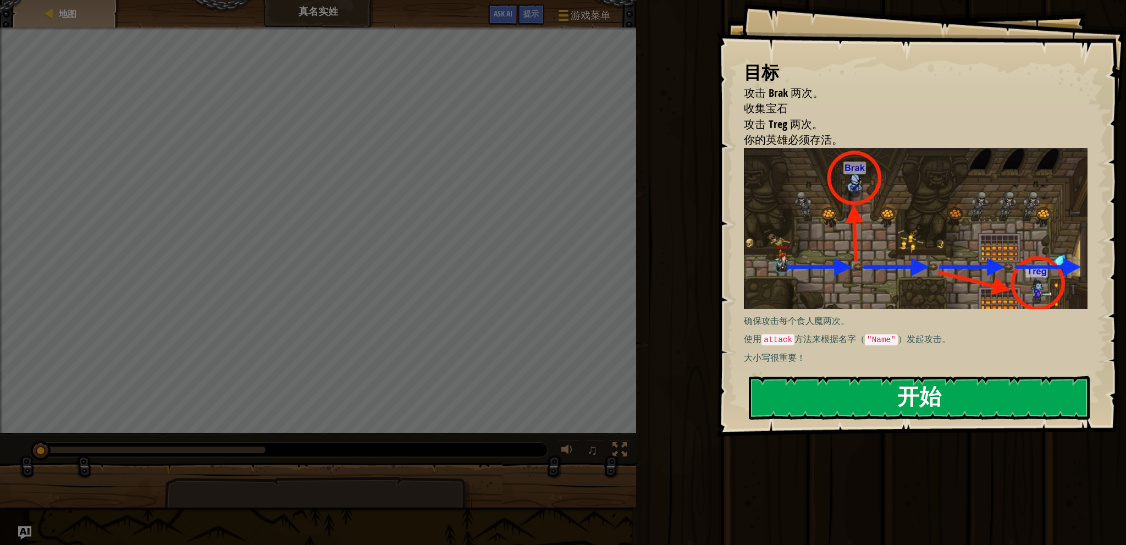
click at [823, 395] on button "开始" at bounding box center [919, 397] width 341 height 43
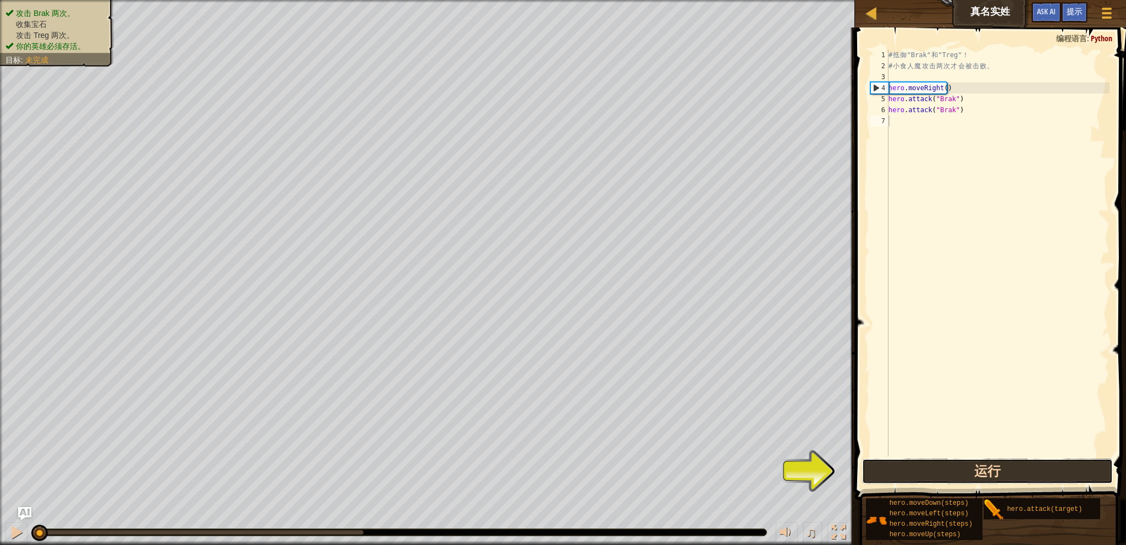
click at [928, 466] on button "运行" at bounding box center [987, 471] width 250 height 25
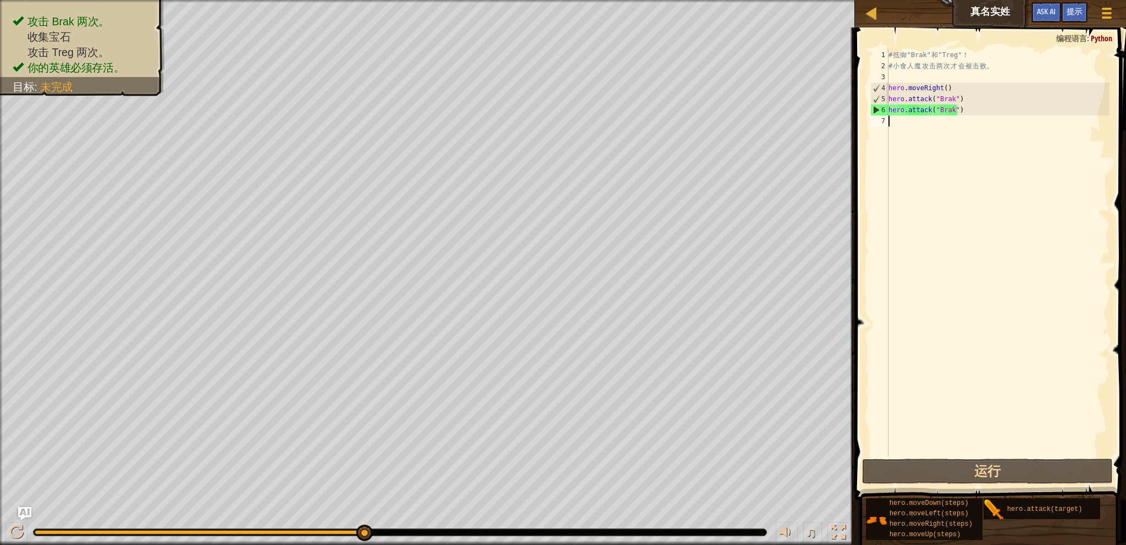
scroll to position [5, 0]
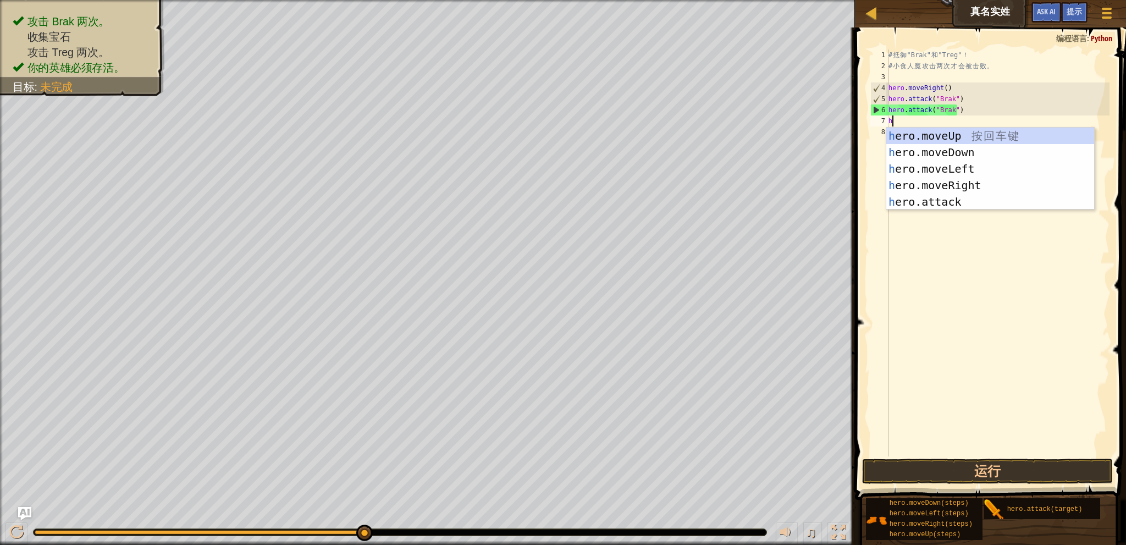
type textarea "her"
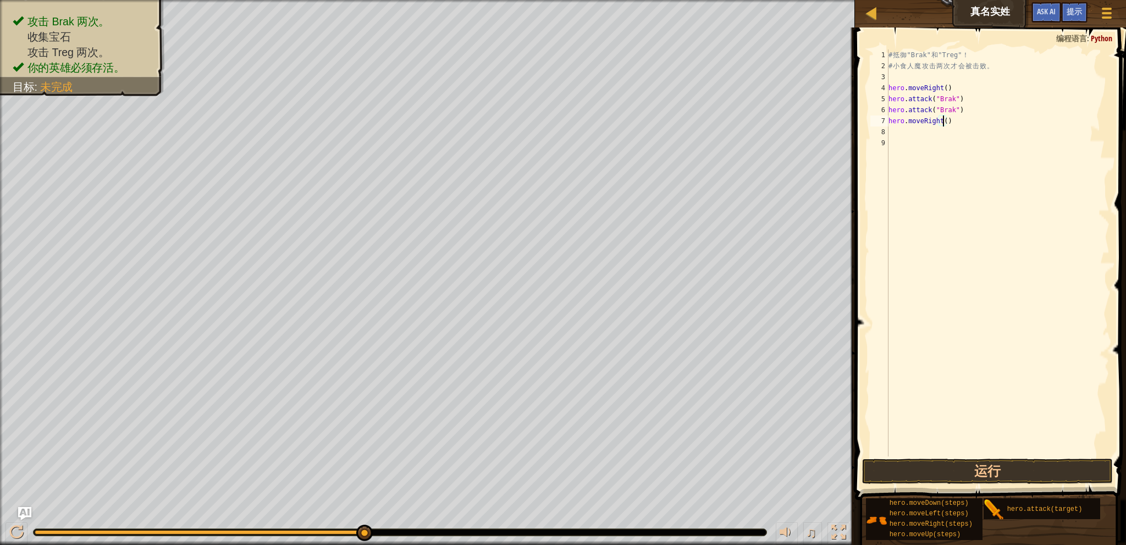
type textarea "hero.moveRight(2)"
drag, startPoint x: 889, startPoint y: 133, endPoint x: 964, endPoint y: 140, distance: 75.1
click at [964, 140] on div "# 抵 御 "Brak" 和 "Treg" ！ # 小 食 人 魔 攻 击 两 次 才 会 被 击 败 。 hero . moveRight ( ) hero…" at bounding box center [997, 263] width 223 height 429
type textarea "hero.attack("Treg")"
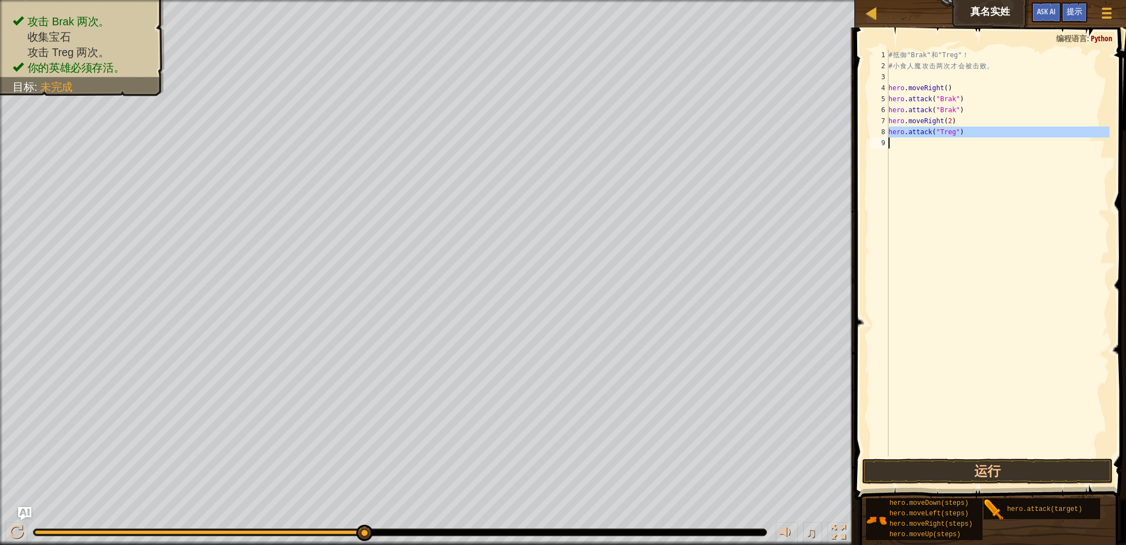
click at [917, 145] on div "# 抵 御 "Brak" 和 "Treg" ！ # 小 食 人 魔 攻 击 两 次 才 会 被 击 败 。 hero . moveRight ( ) hero…" at bounding box center [997, 252] width 223 height 407
drag, startPoint x: 979, startPoint y: 468, endPoint x: 1036, endPoint y: 456, distance: 57.9
click at [979, 468] on button "运行" at bounding box center [987, 471] width 250 height 25
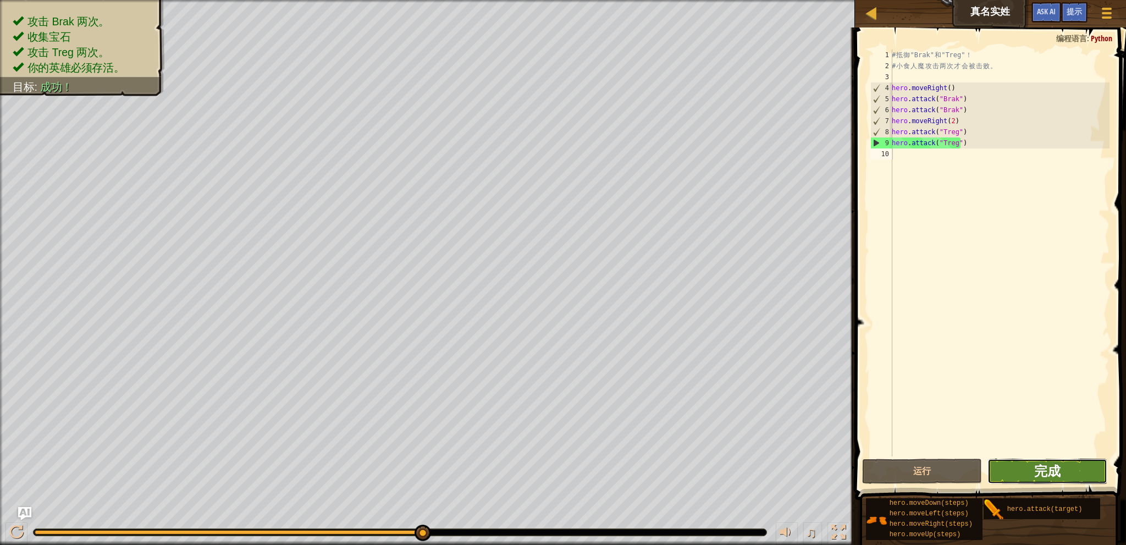
click at [1042, 476] on span "完成" at bounding box center [1047, 471] width 26 height 18
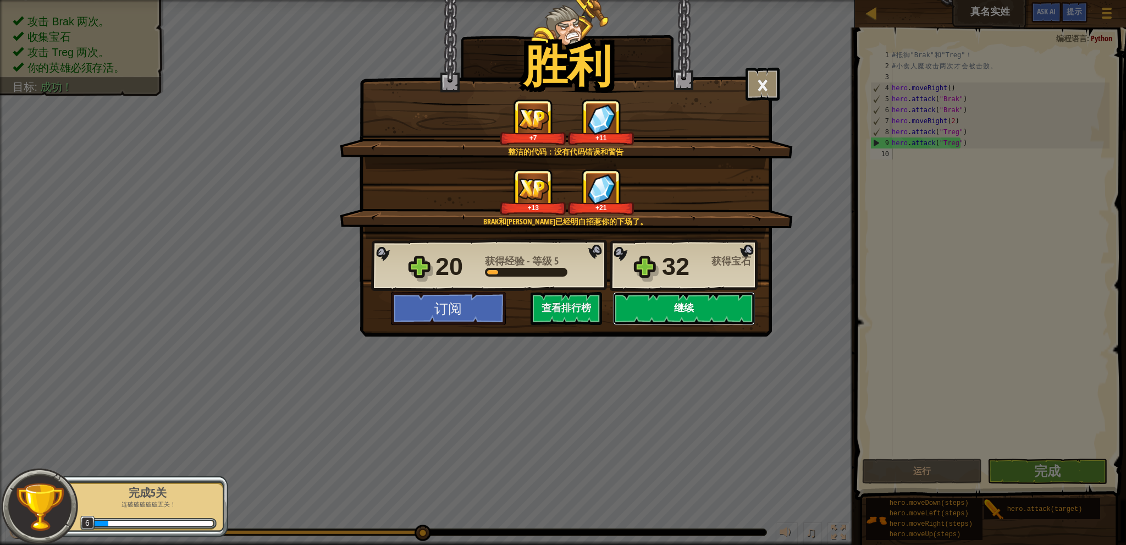
click at [647, 310] on button "继续" at bounding box center [684, 308] width 142 height 33
select select "zh-HANS"
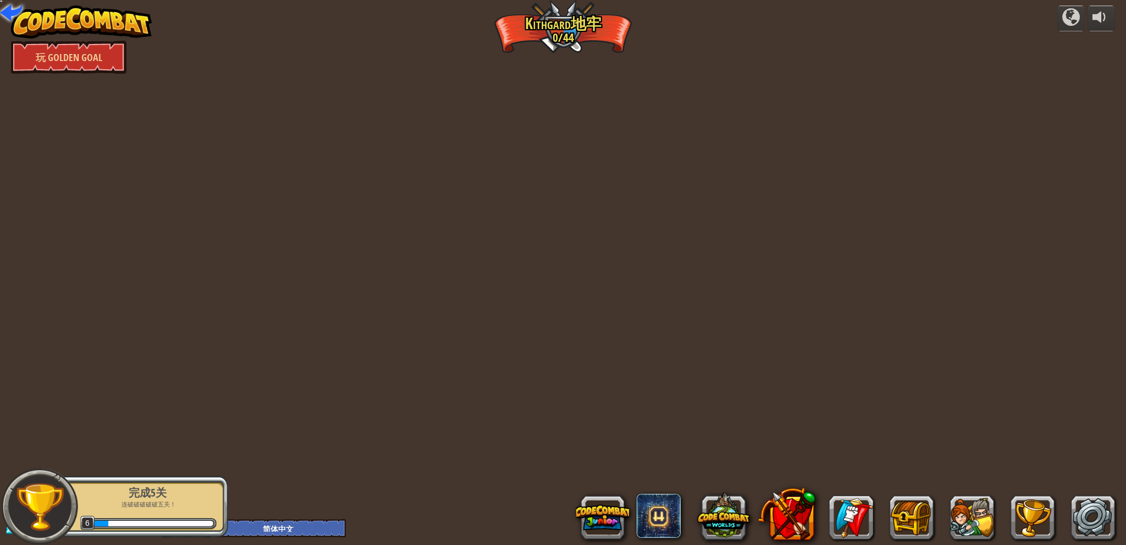
select select "zh-HANS"
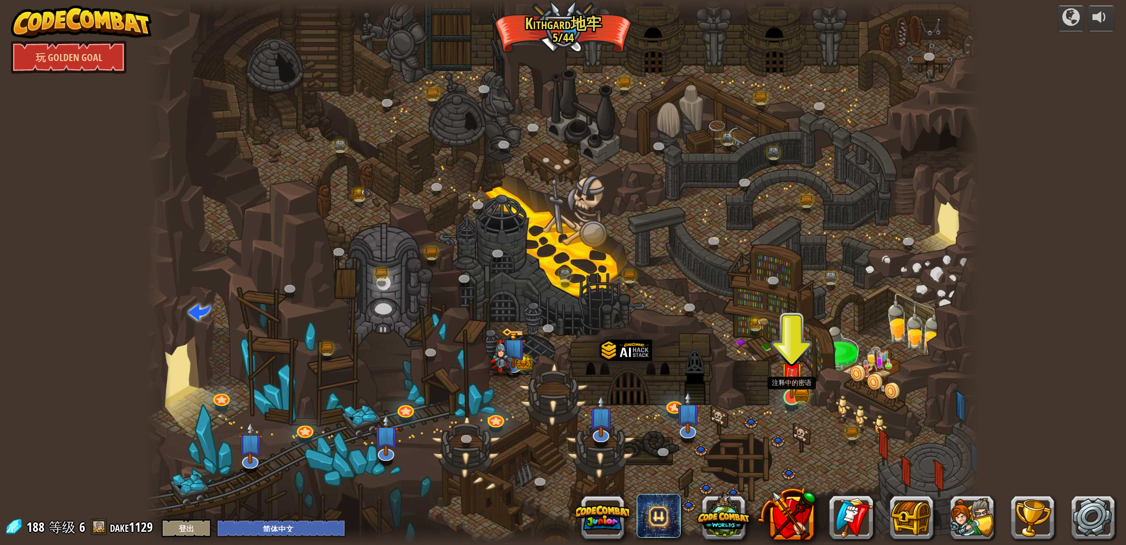
click at [785, 394] on img at bounding box center [791, 374] width 23 height 50
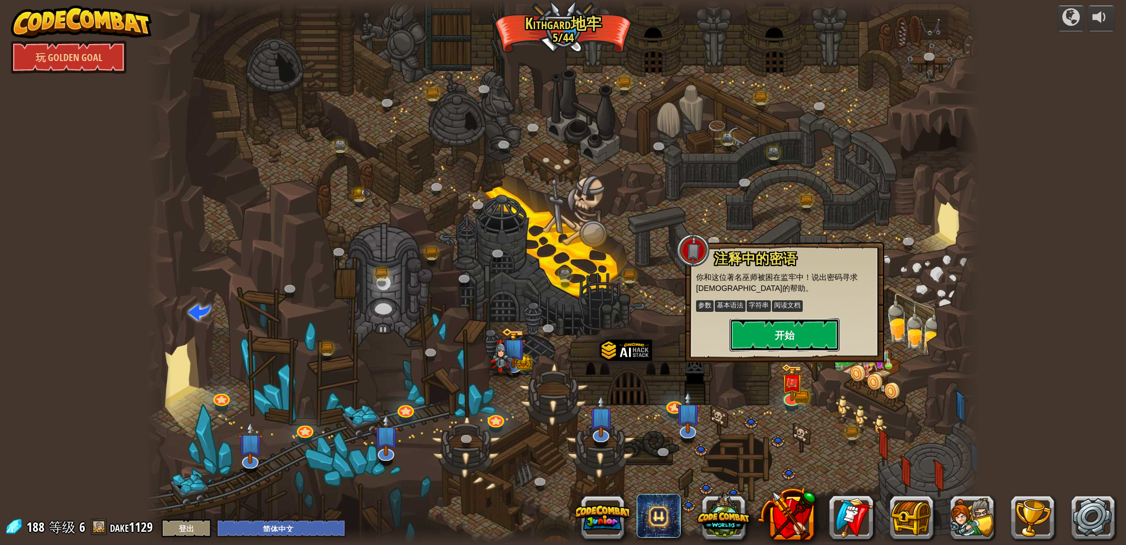
click at [798, 334] on button "开始" at bounding box center [785, 334] width 110 height 33
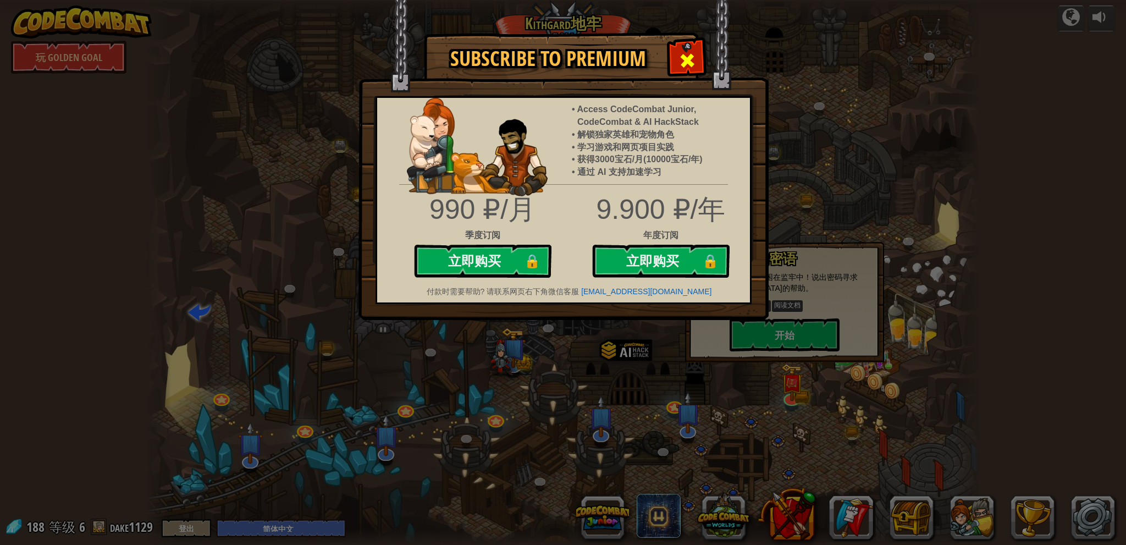
click at [683, 59] on span at bounding box center [687, 61] width 18 height 18
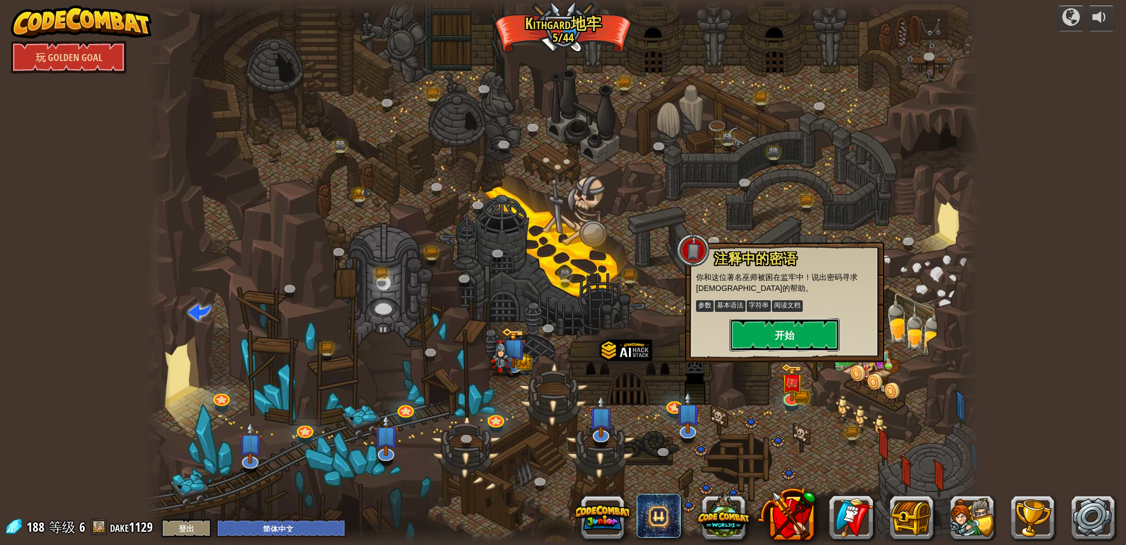
click at [765, 337] on button "开始" at bounding box center [785, 334] width 110 height 33
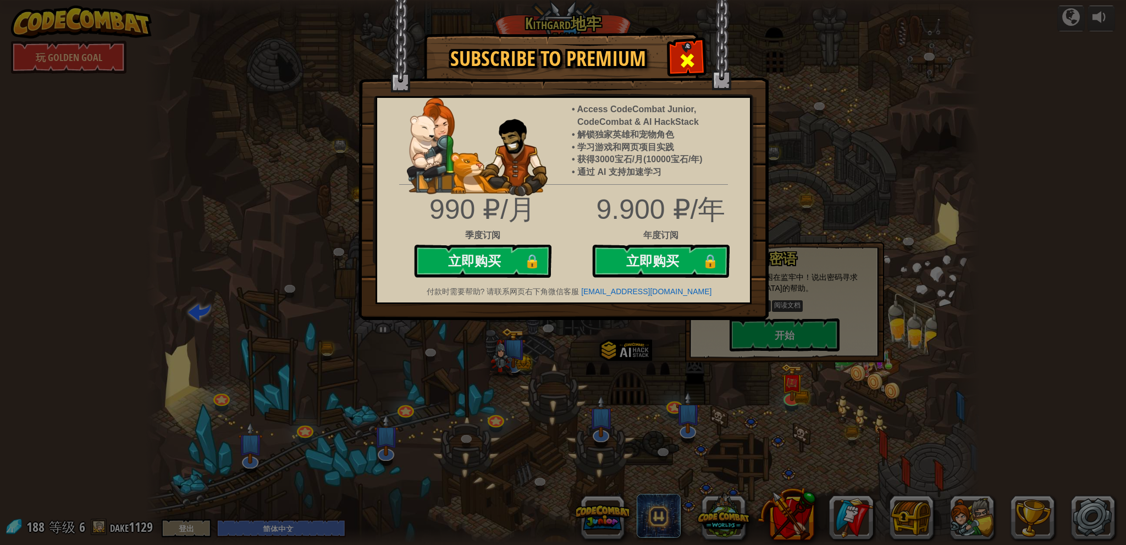
click at [688, 52] on span at bounding box center [687, 61] width 18 height 18
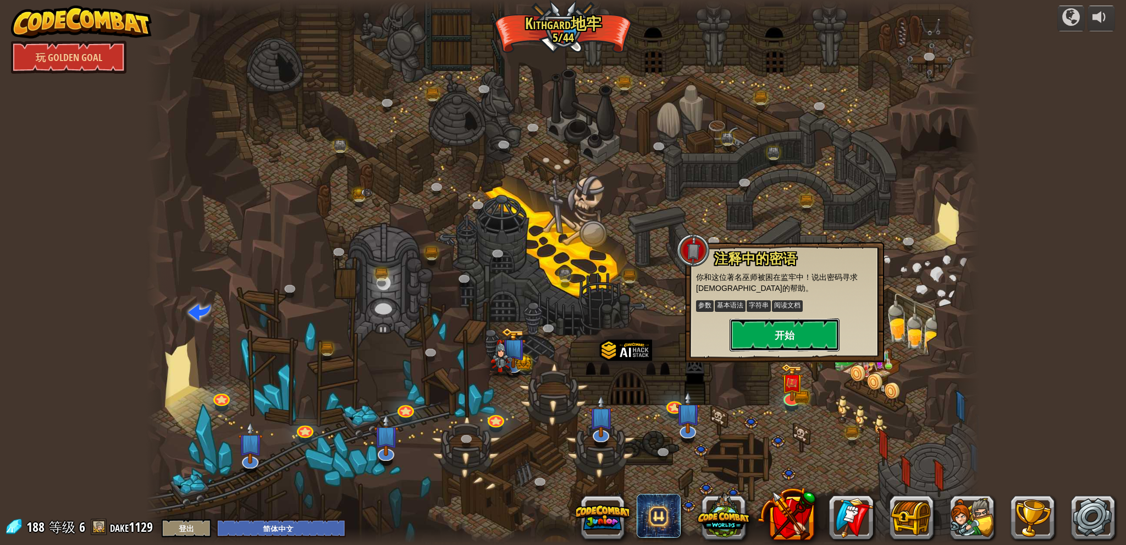
click at [798, 338] on button "开始" at bounding box center [785, 334] width 110 height 33
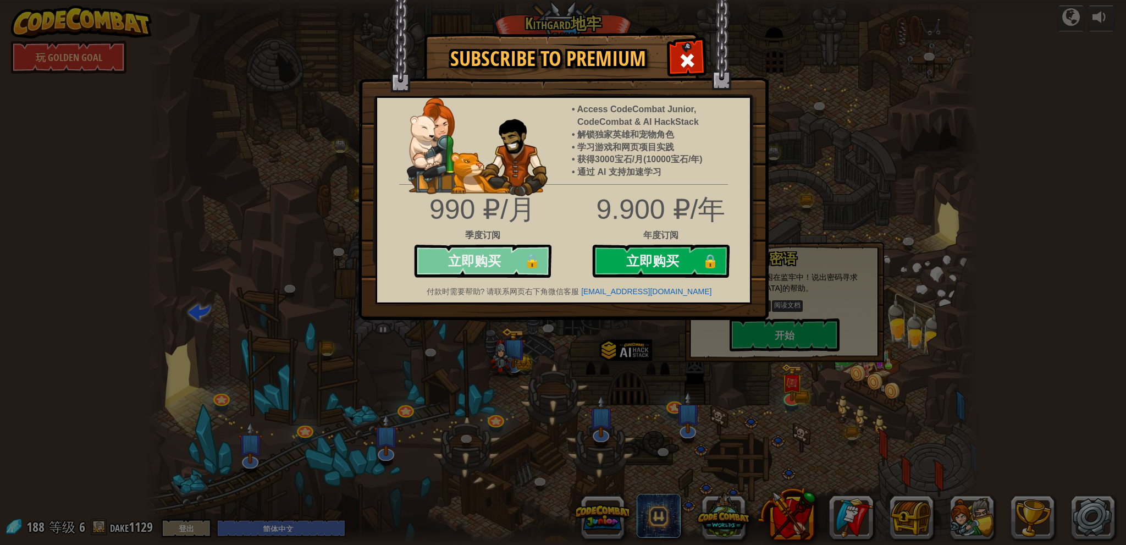
click at [490, 260] on button "立即购买 🔒" at bounding box center [482, 261] width 137 height 33
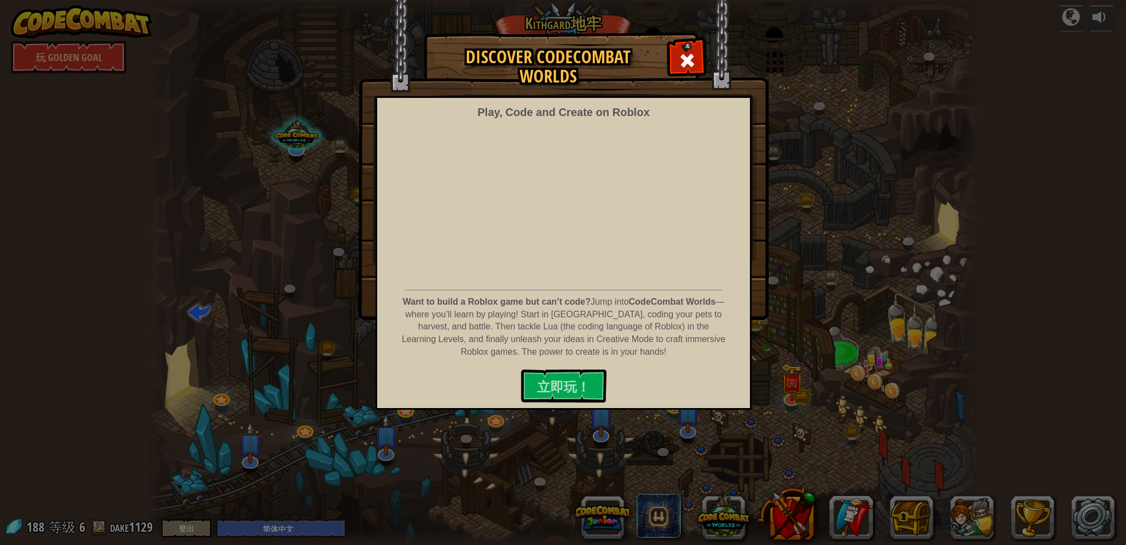
select select "zh-HANS"
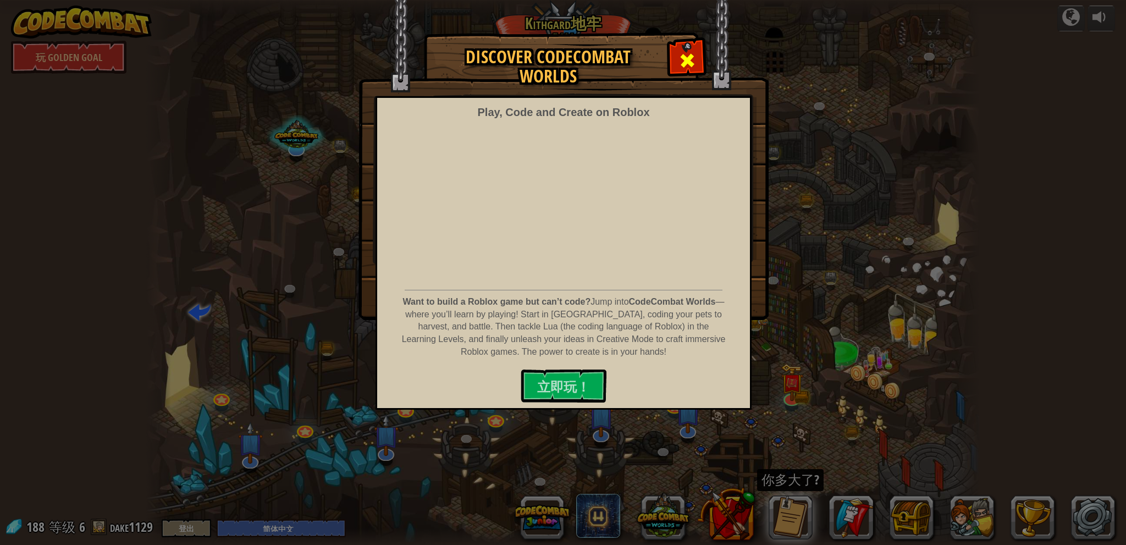
click at [680, 52] on span at bounding box center [687, 61] width 18 height 18
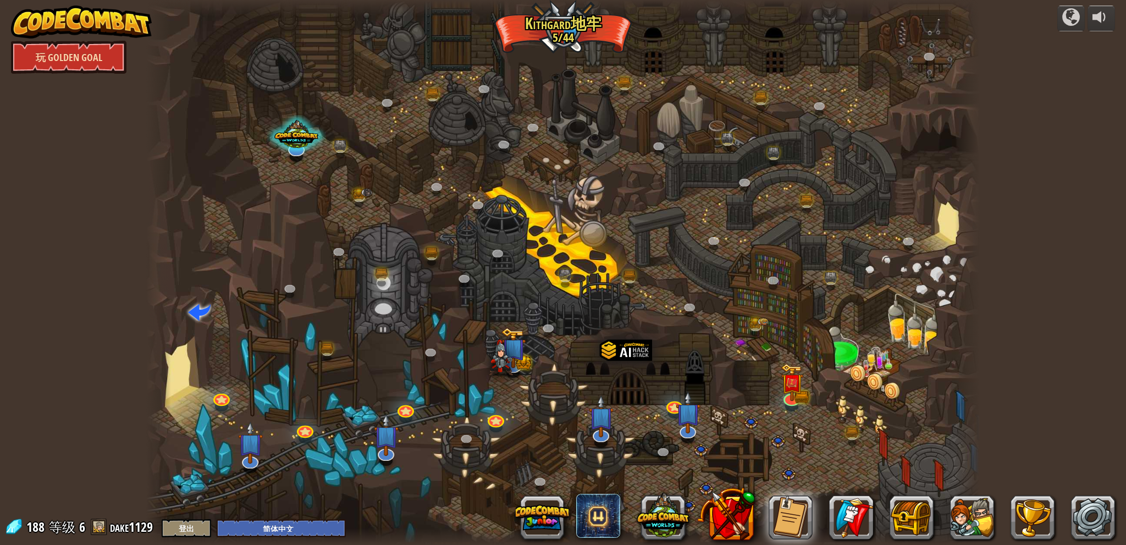
click at [80, 60] on link "玩 Golden Goal" at bounding box center [68, 57] width 115 height 33
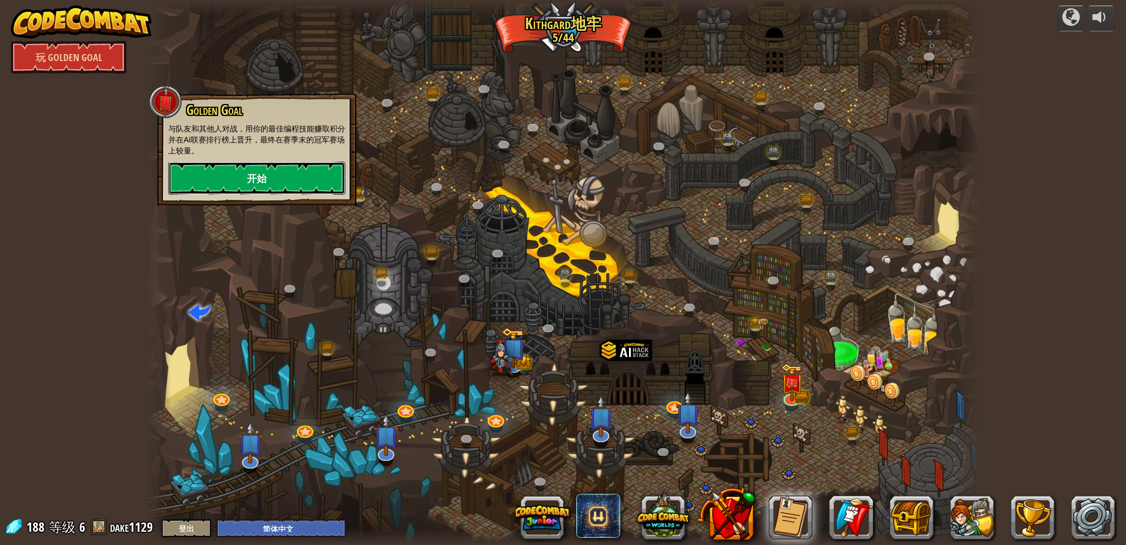
click at [266, 175] on link "开始" at bounding box center [256, 178] width 177 height 33
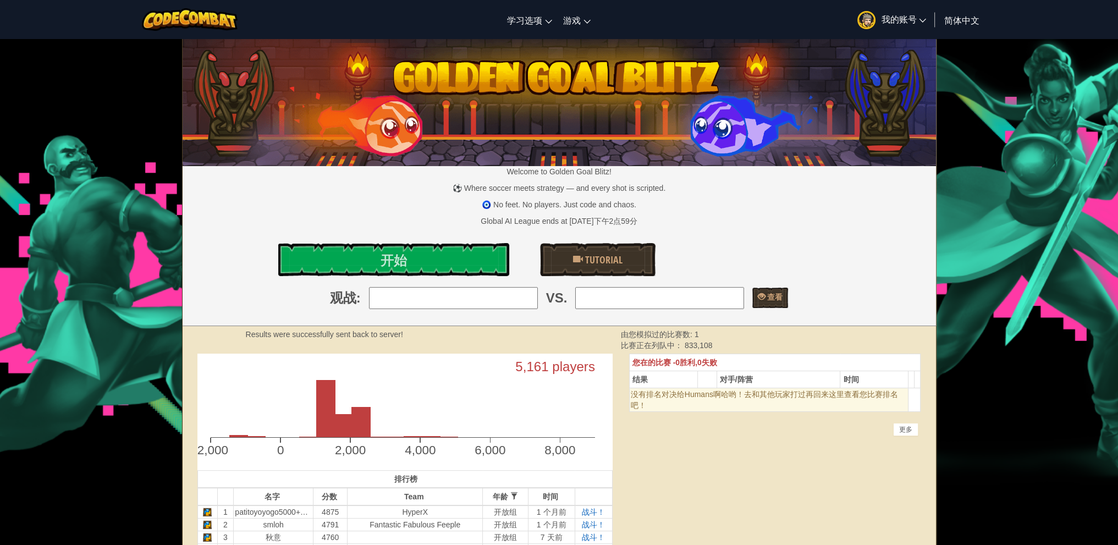
select select "zh-HANS"
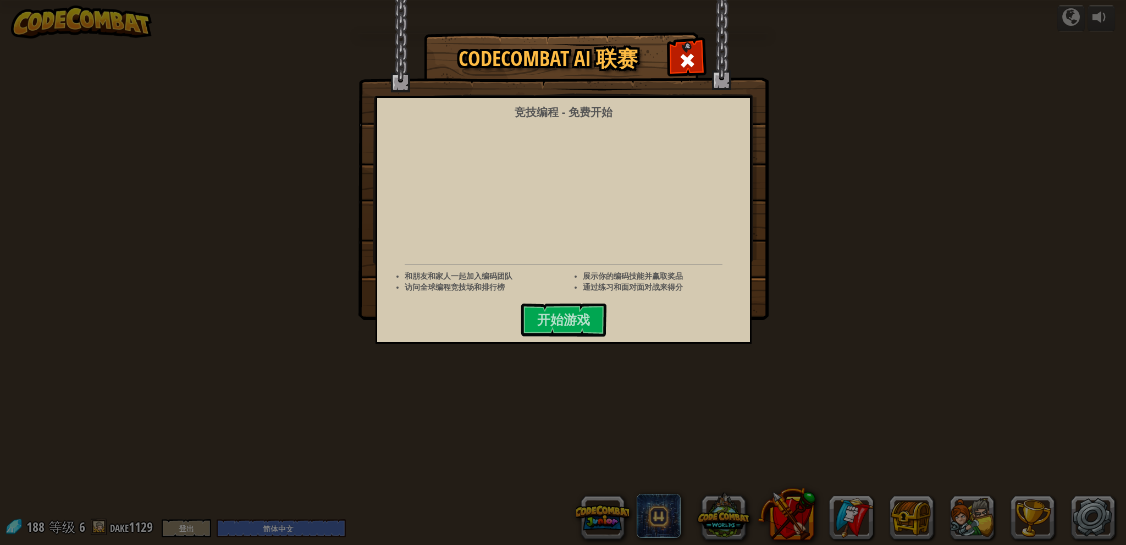
select select "zh-HANS"
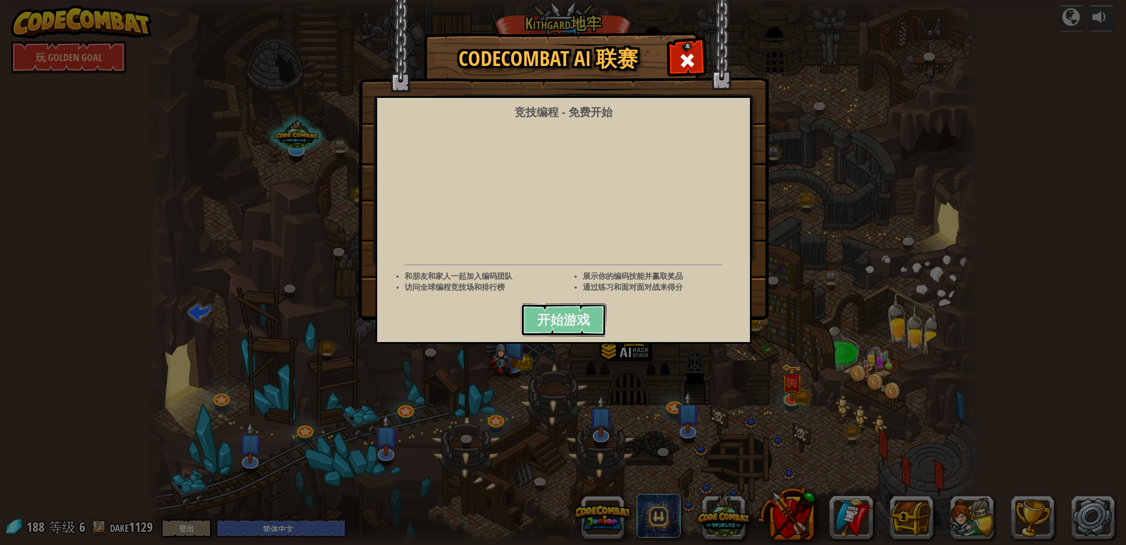
click at [582, 318] on span "开始游戏" at bounding box center [563, 320] width 53 height 18
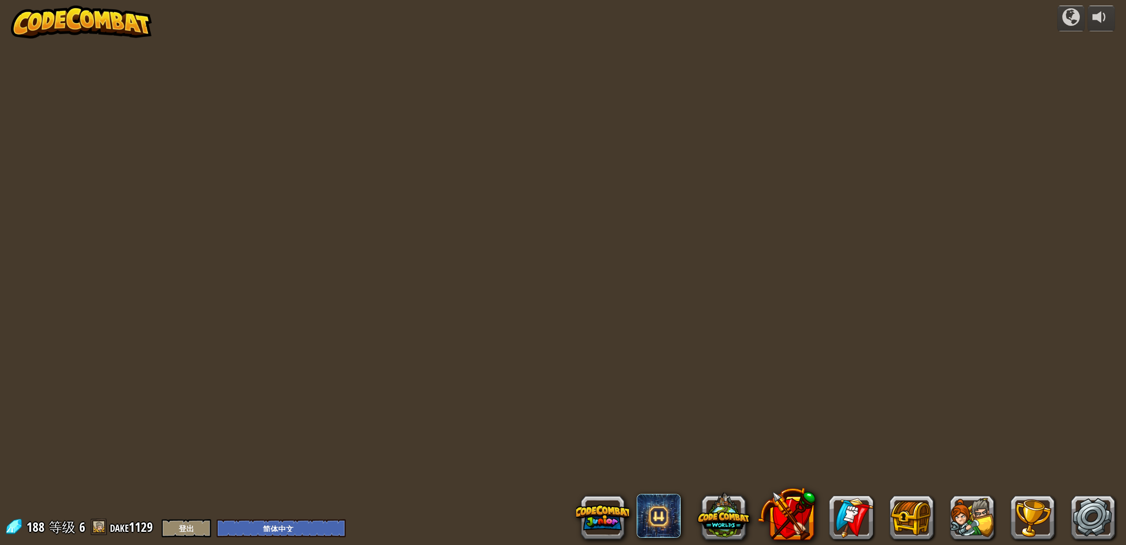
select select "zh-HANS"
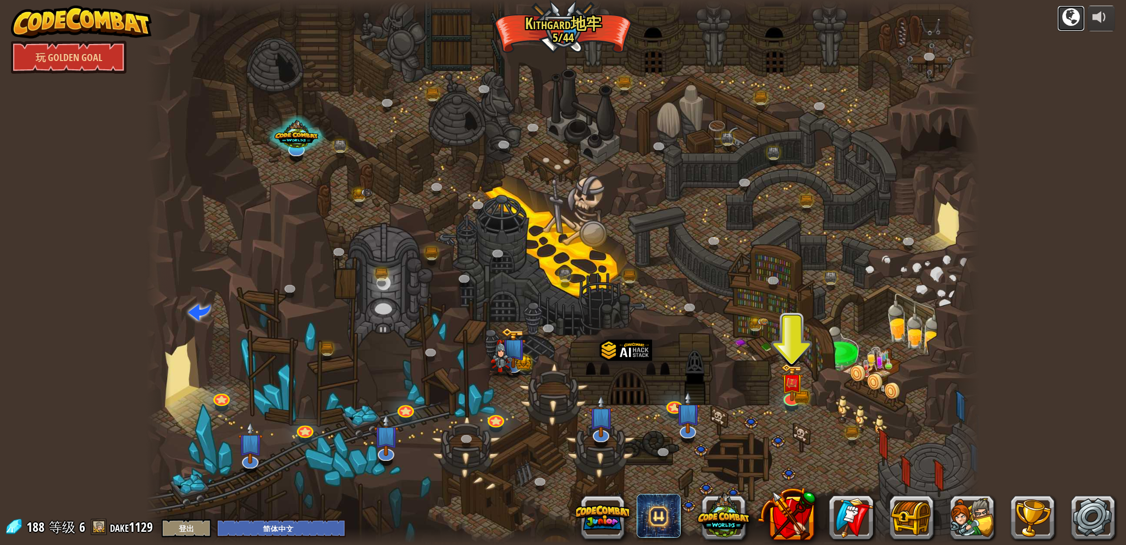
click at [1078, 19] on div at bounding box center [1071, 17] width 18 height 18
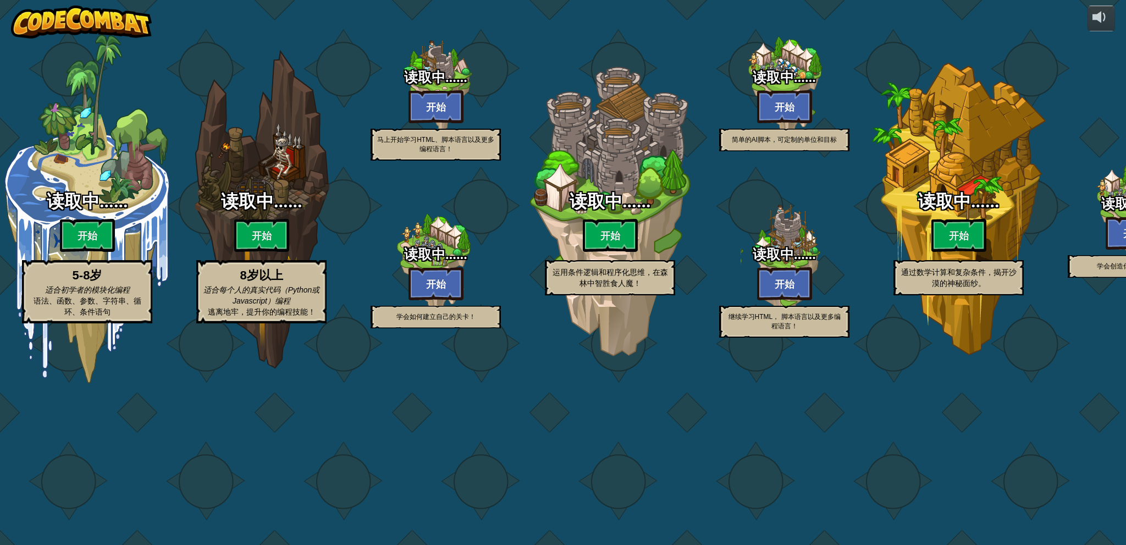
select select "zh-HANS"
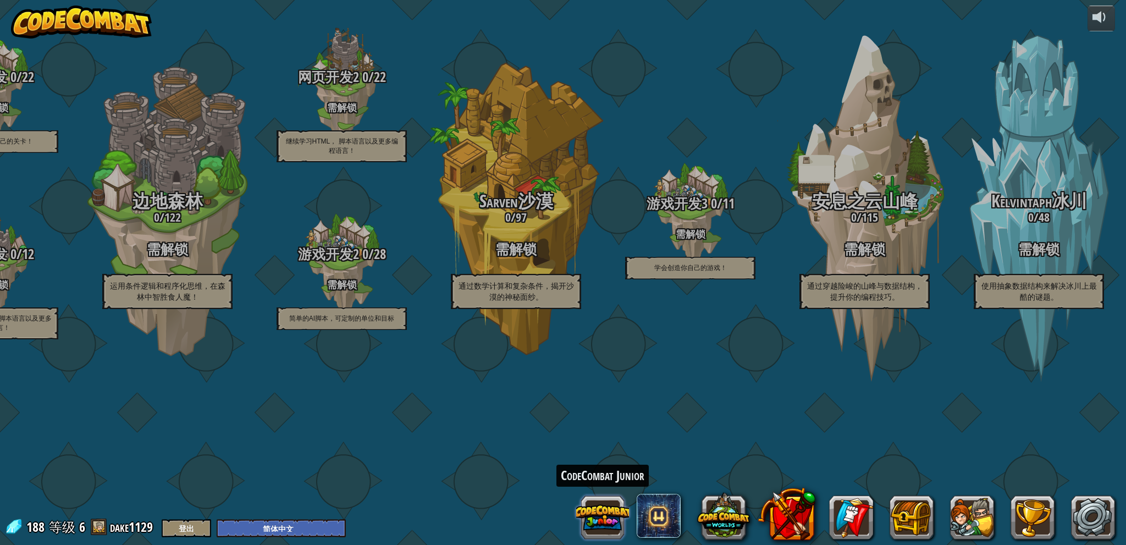
click at [601, 523] on button at bounding box center [602, 517] width 53 height 53
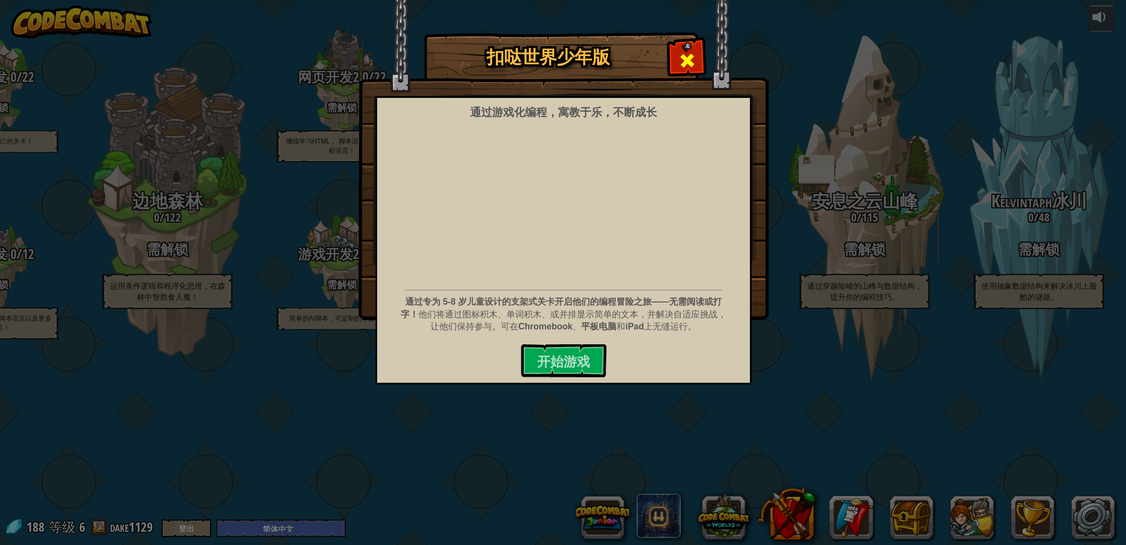
click at [685, 55] on span at bounding box center [687, 61] width 18 height 18
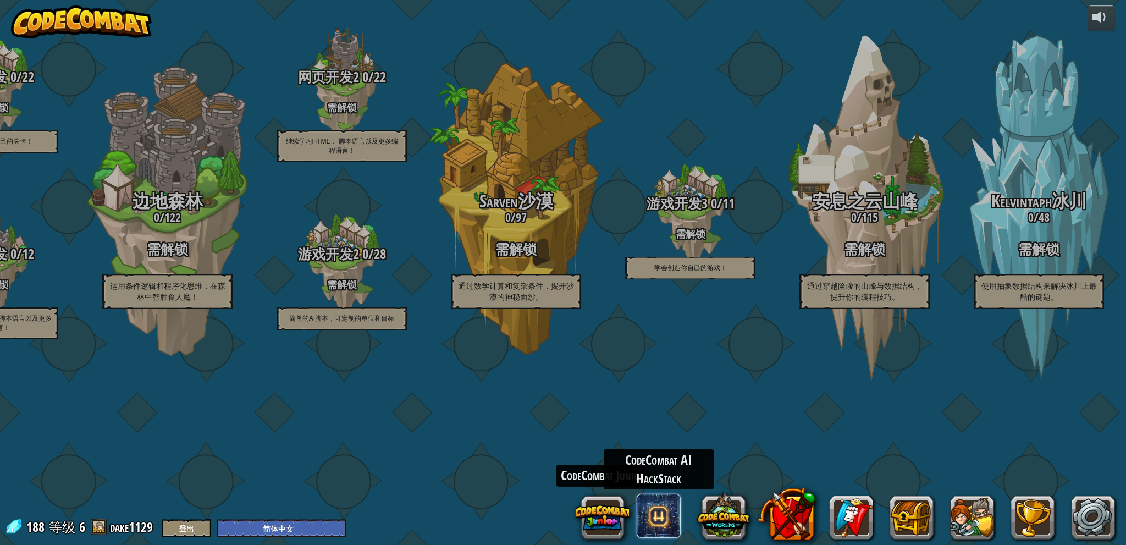
click at [664, 516] on span at bounding box center [659, 516] width 44 height 44
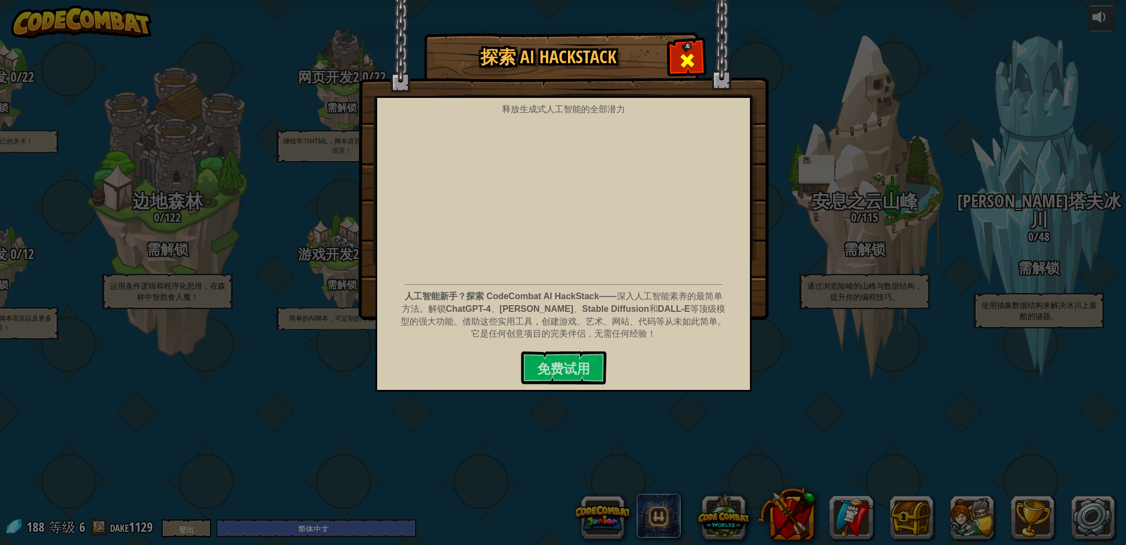
click at [698, 60] on div at bounding box center [687, 59] width 35 height 35
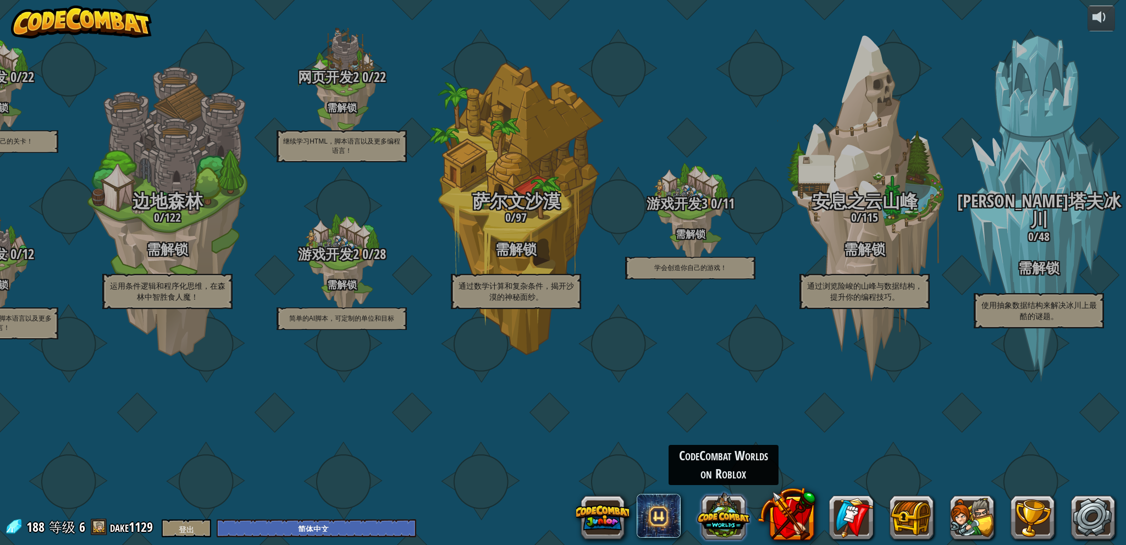
click at [715, 518] on button at bounding box center [723, 515] width 53 height 53
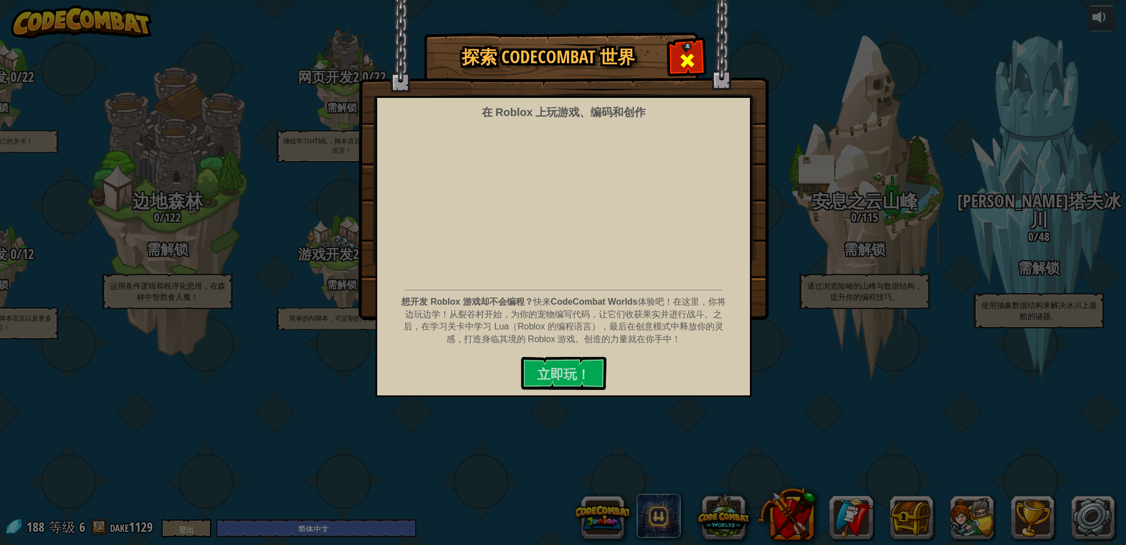
click at [682, 63] on span at bounding box center [687, 61] width 18 height 18
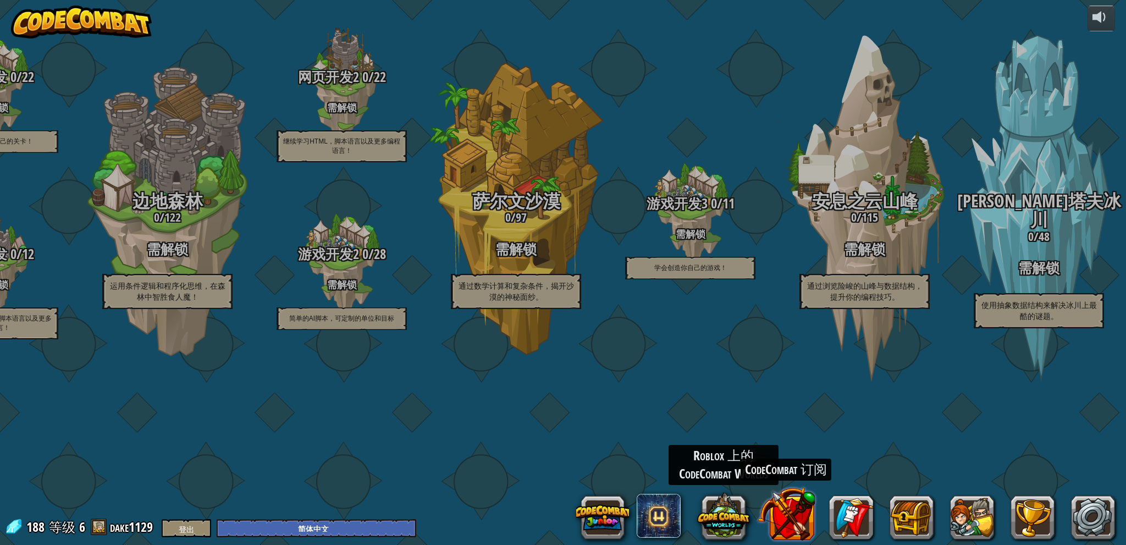
click at [785, 516] on button at bounding box center [786, 514] width 58 height 58
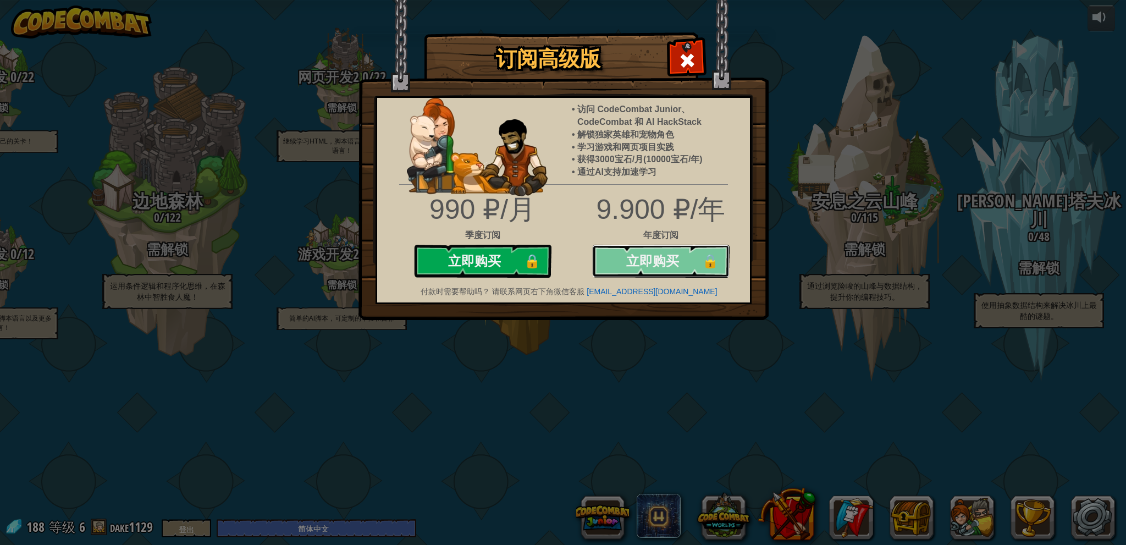
click at [640, 261] on button "立即购买 🔒" at bounding box center [660, 261] width 137 height 33
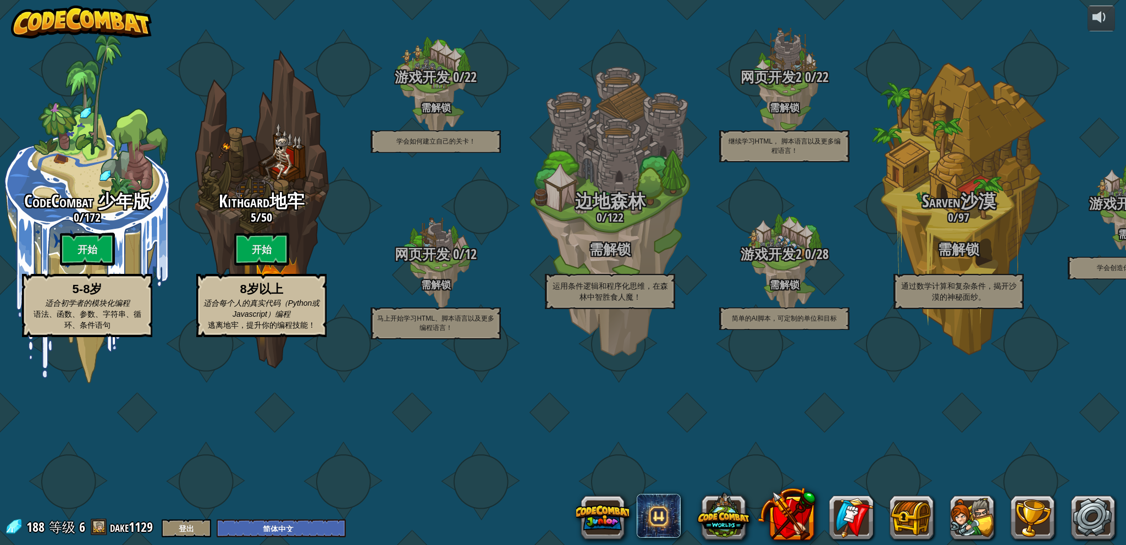
select select "zh-HANS"
